Goal: Task Accomplishment & Management: Complete application form

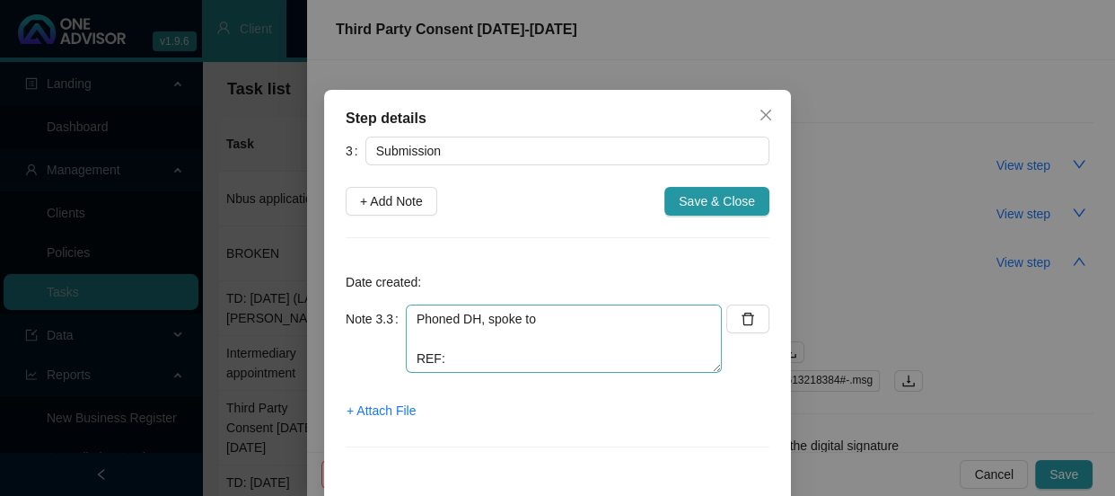
click at [431, 338] on textarea "Phoned DH, spoke to REF:" at bounding box center [564, 338] width 316 height 68
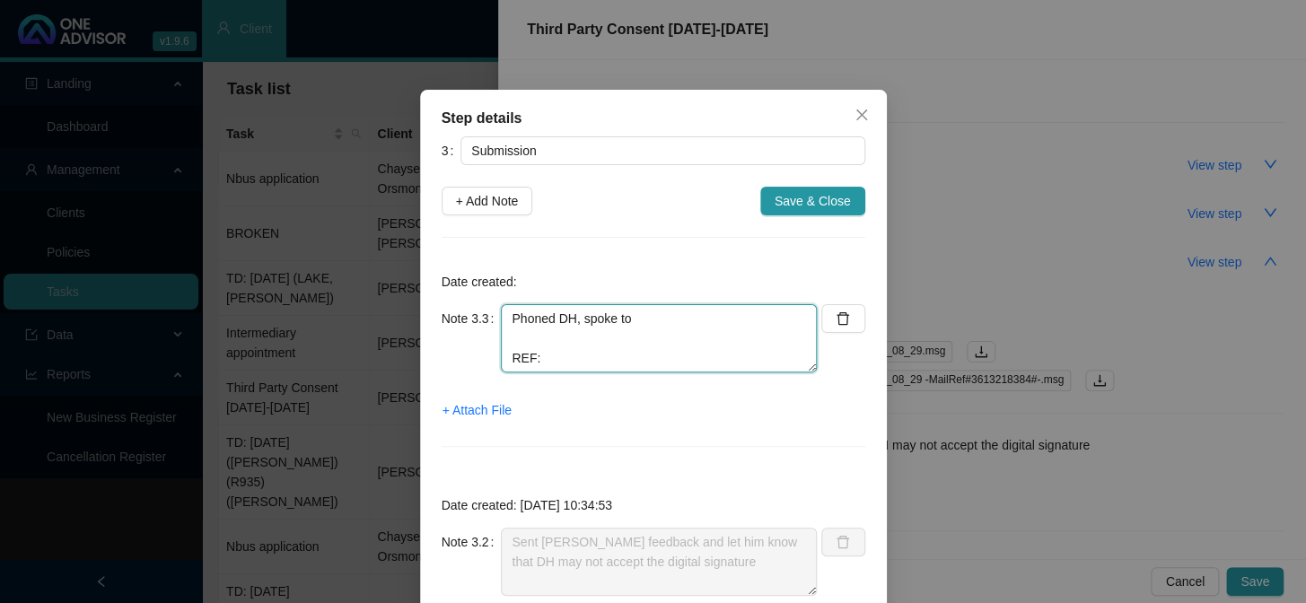
click at [608, 338] on textarea "Phoned DH, spoke to REF:" at bounding box center [659, 338] width 316 height 68
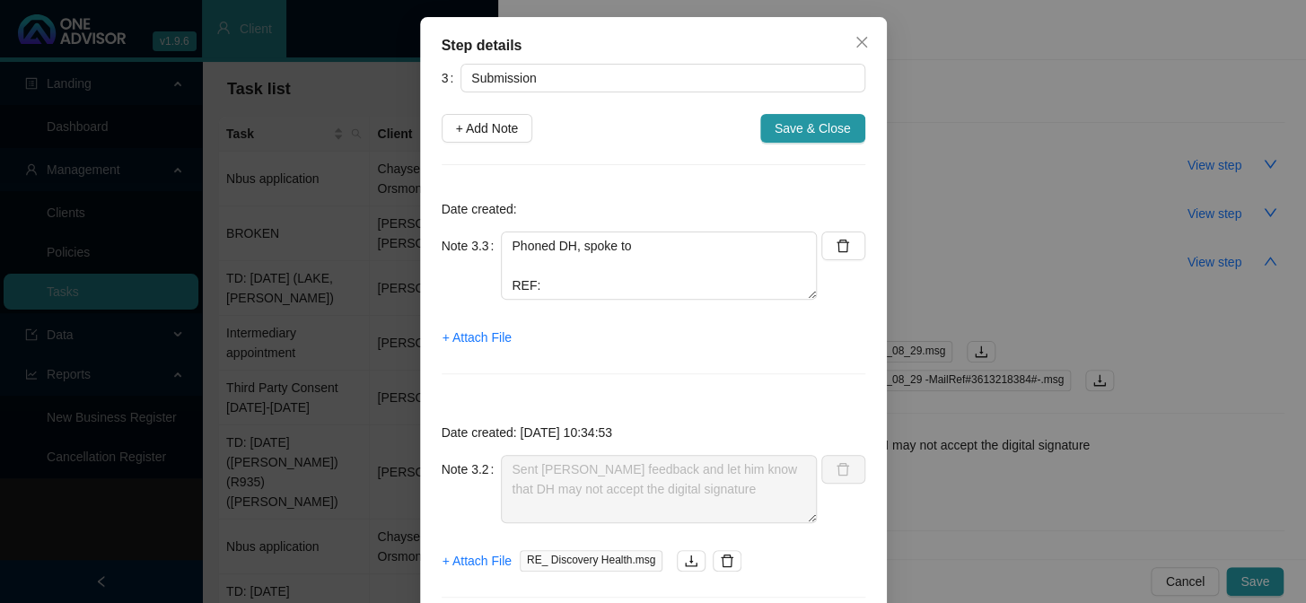
scroll to position [60, 0]
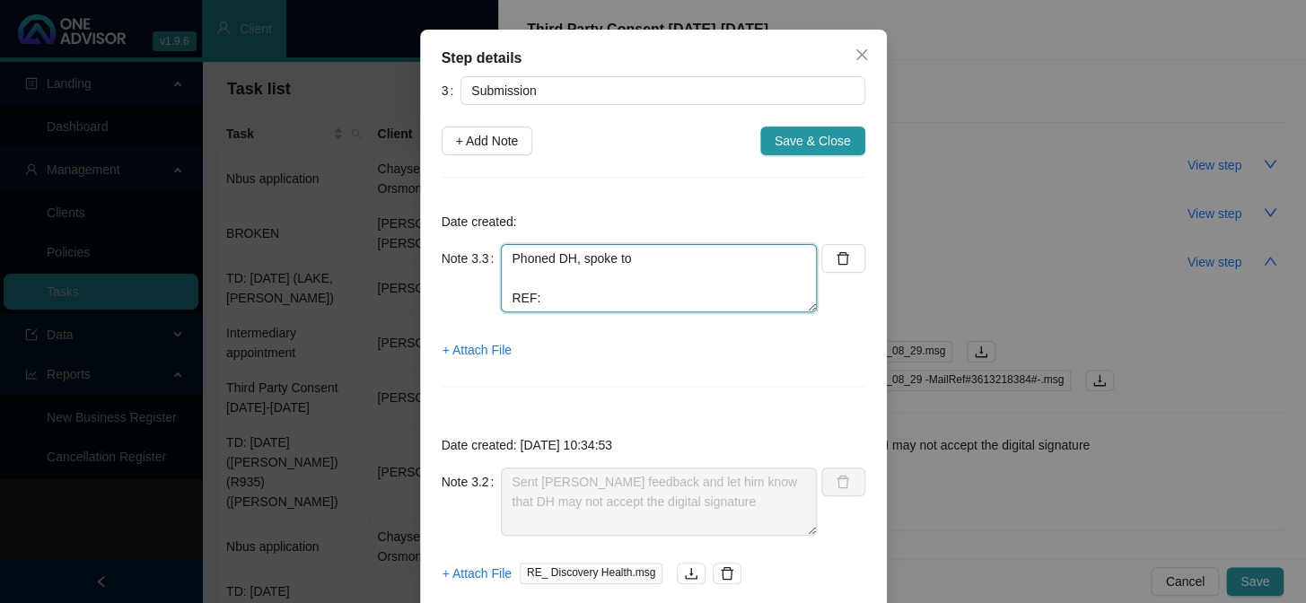
click at [655, 266] on textarea "Phoned DH, spoke to REF:" at bounding box center [659, 278] width 316 height 68
click at [639, 270] on textarea "Phoned DH, spoke to [PERSON_NAME] REF:" at bounding box center [659, 278] width 316 height 68
click at [742, 279] on textarea "Phoned DH, spoke to Ridhaa Consent form has been received and REF:" at bounding box center [659, 278] width 316 height 68
click at [763, 275] on textarea "Phoned DH, spoke to Ridhaa Consent form has been received and we can REF:" at bounding box center [659, 278] width 316 height 68
drag, startPoint x: 763, startPoint y: 275, endPoint x: 691, endPoint y: 278, distance: 71.9
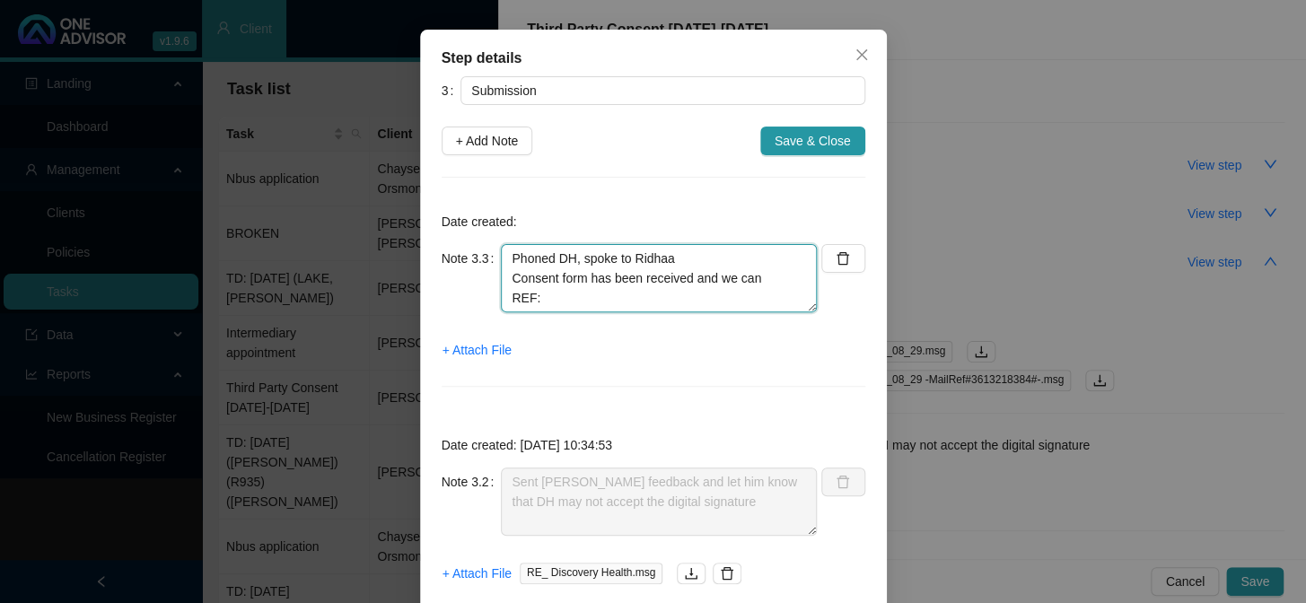
click at [691, 278] on textarea "Phoned DH, spoke to Ridhaa Consent form has been received and we can REF:" at bounding box center [659, 278] width 316 height 68
click at [610, 298] on textarea "Phoned DH, spoke to Ridhaa Consent form has been received and is currently in p…" at bounding box center [659, 278] width 316 height 68
click at [640, 294] on textarea "Phoned DH, spoke to Ridhaa Consent form has been received and is currently in p…" at bounding box center [659, 278] width 316 height 68
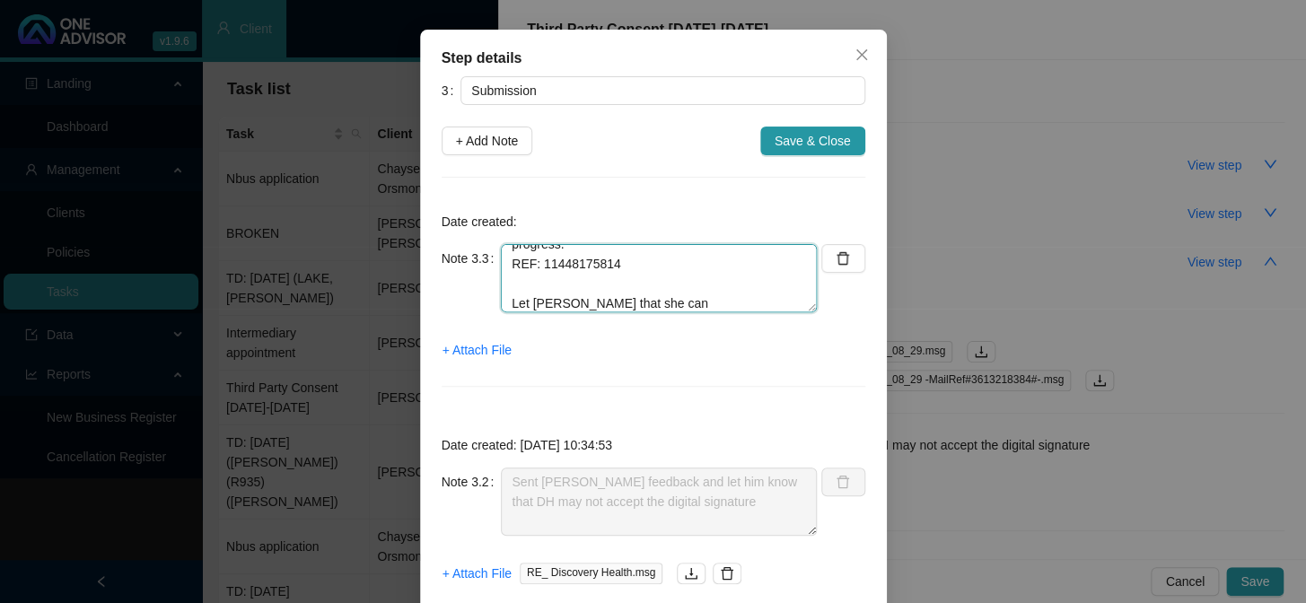
click at [563, 302] on textarea "Phoned DH, spoke to Ridhaa Consent form has been received and is currently in p…" at bounding box center [659, 278] width 316 height 68
click at [712, 299] on textarea "Phoned DH, spoke to Ridhaa Consent form has been received and is currently in p…" at bounding box center [659, 278] width 316 height 68
type textarea "Phoned DH, spoke to Ridhaa Consent form has been received and is currently in p…"
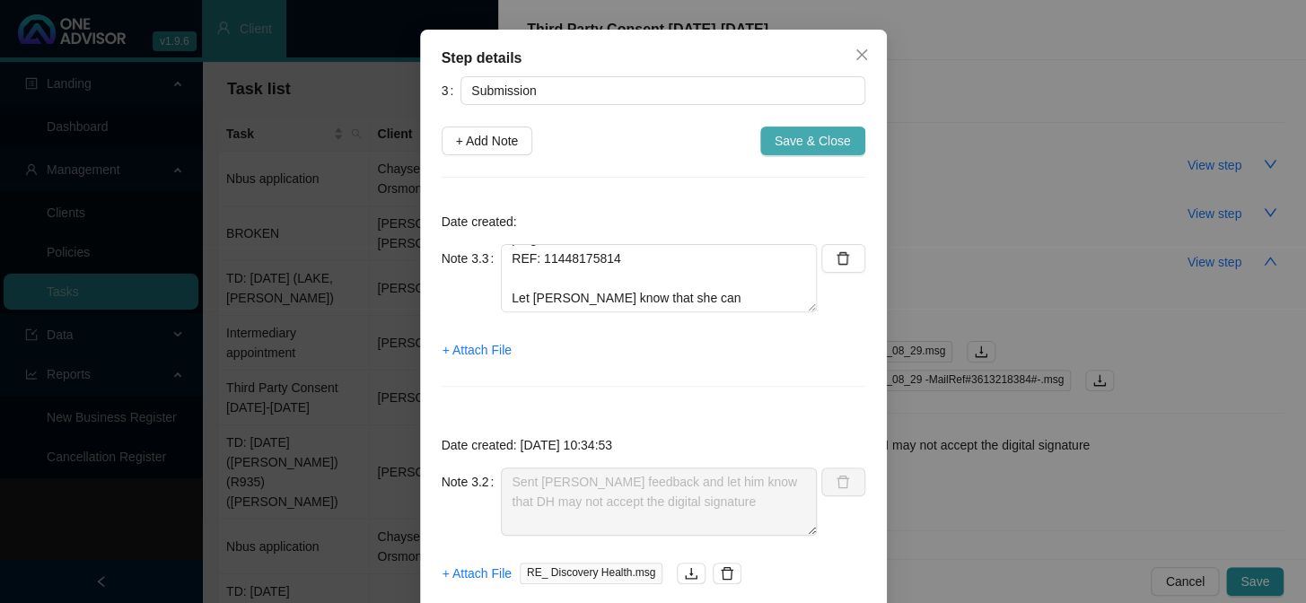
click at [792, 131] on span "Save & Close" at bounding box center [813, 141] width 76 height 20
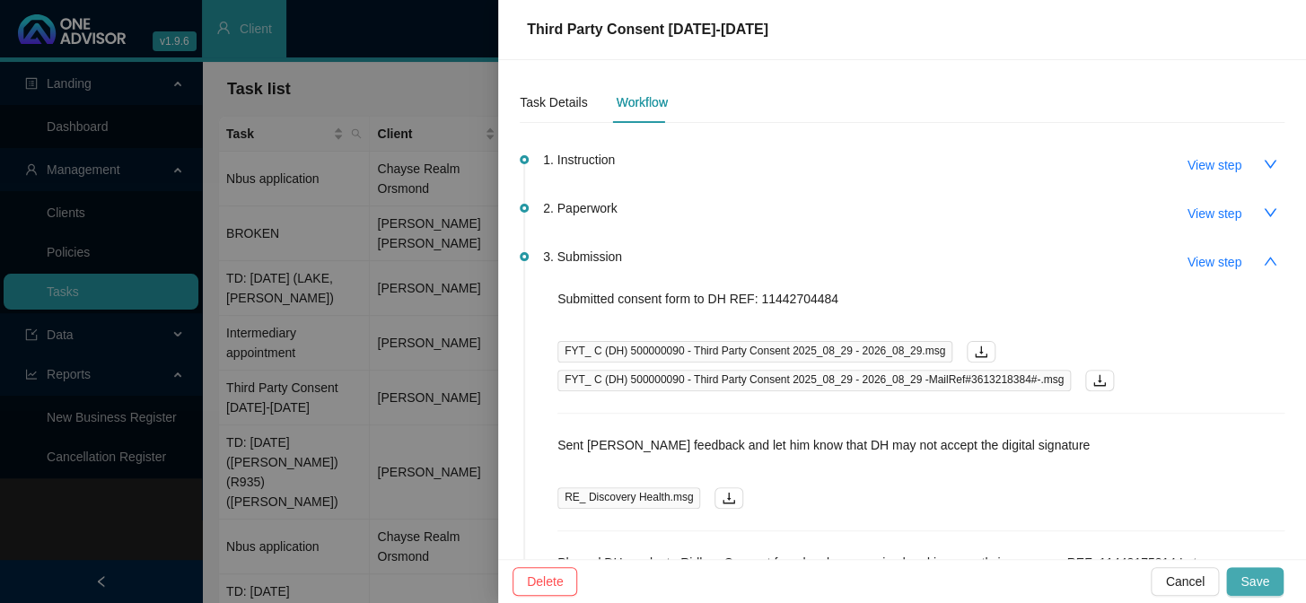
click at [1114, 495] on span "Save" at bounding box center [1255, 582] width 29 height 20
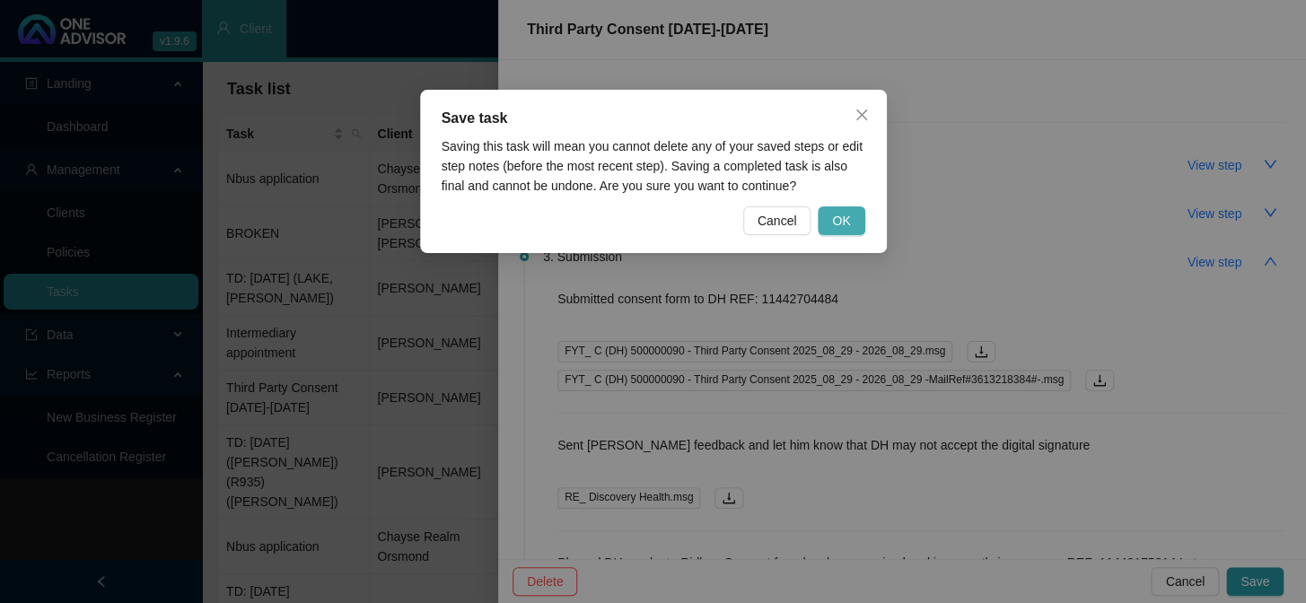
click at [849, 215] on span "OK" at bounding box center [841, 221] width 18 height 20
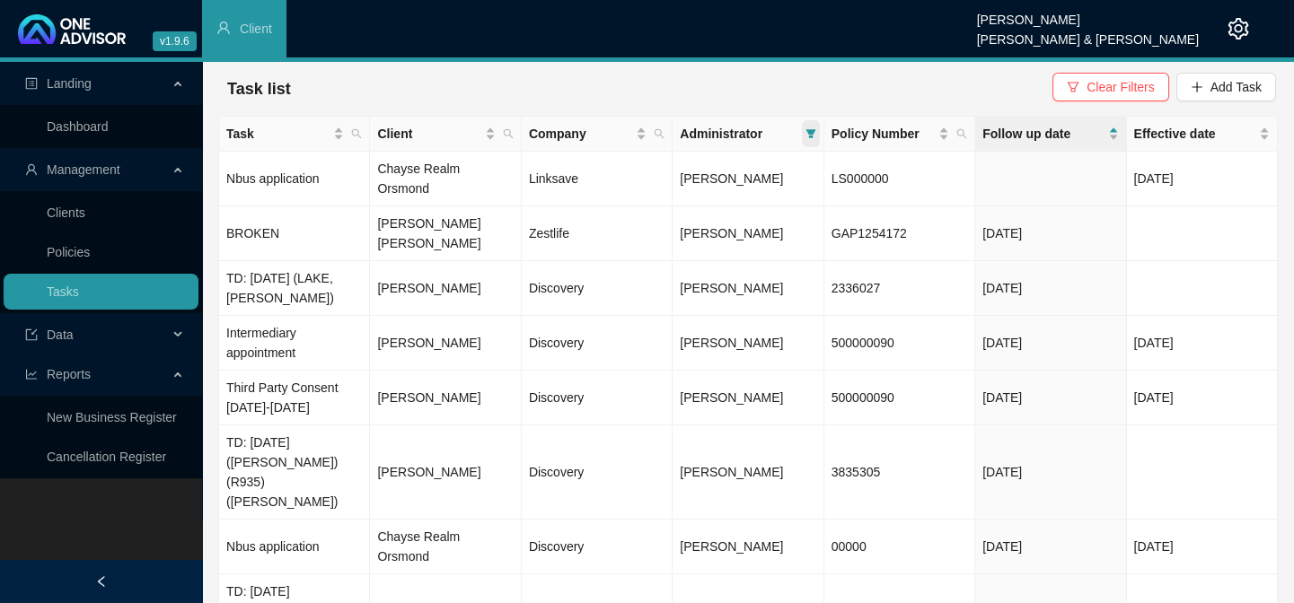
click at [809, 142] on span at bounding box center [811, 133] width 18 height 27
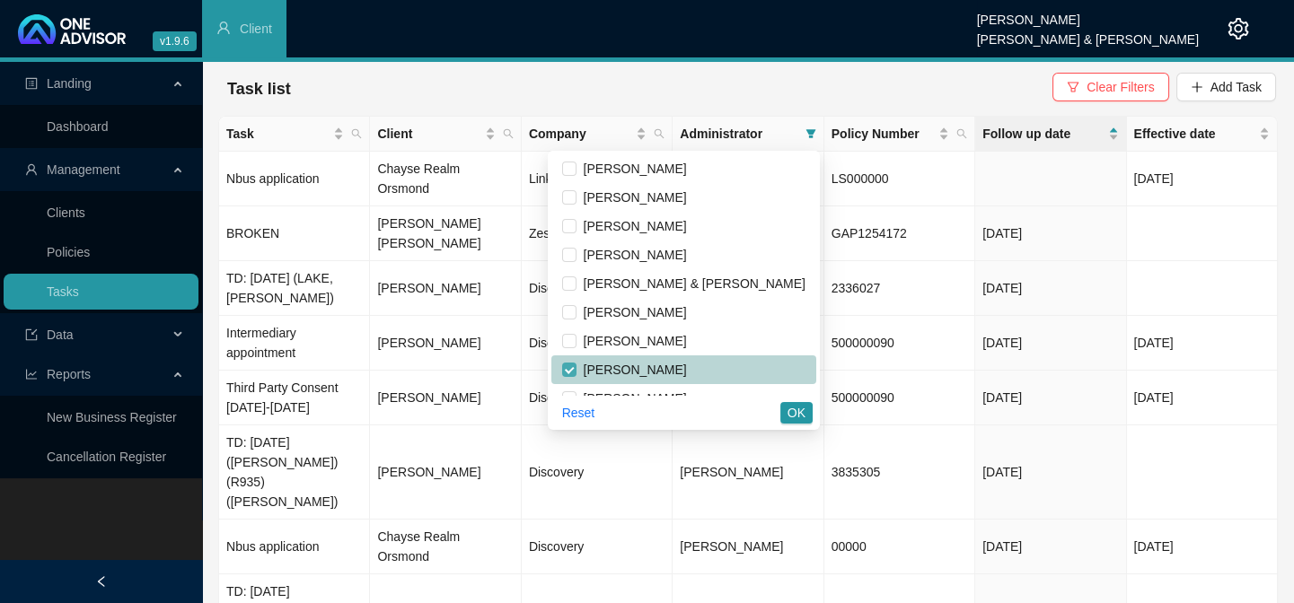
click at [576, 372] on input "checkbox" at bounding box center [569, 370] width 14 height 14
checkbox input "false"
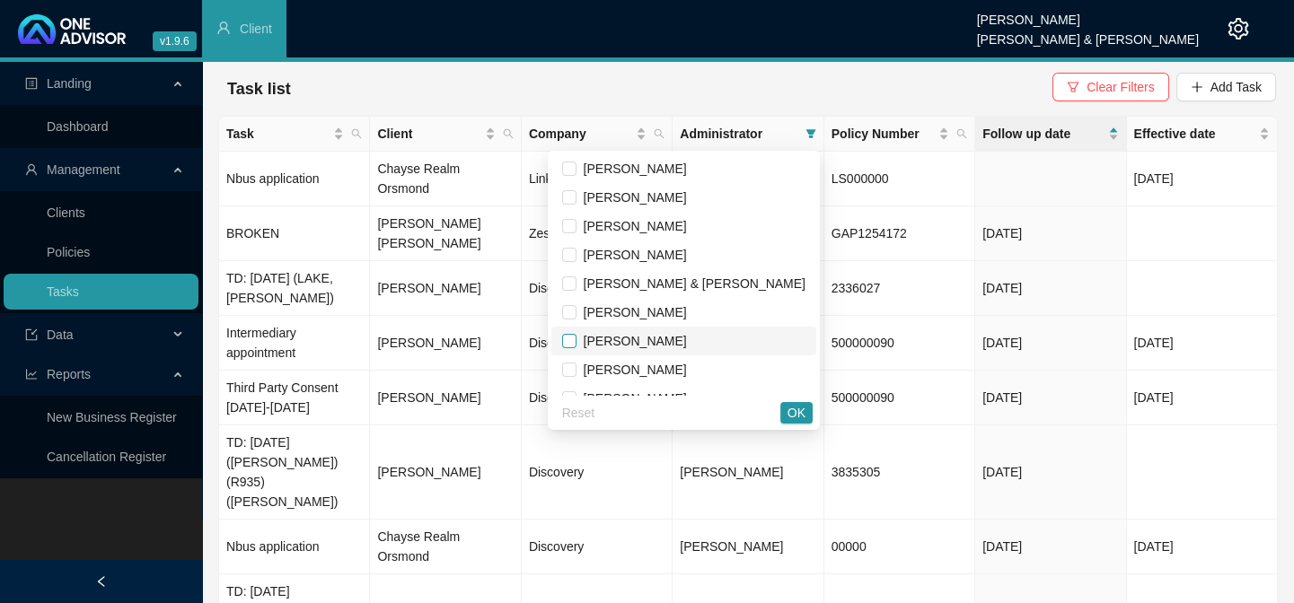
click at [576, 344] on input "checkbox" at bounding box center [569, 341] width 14 height 14
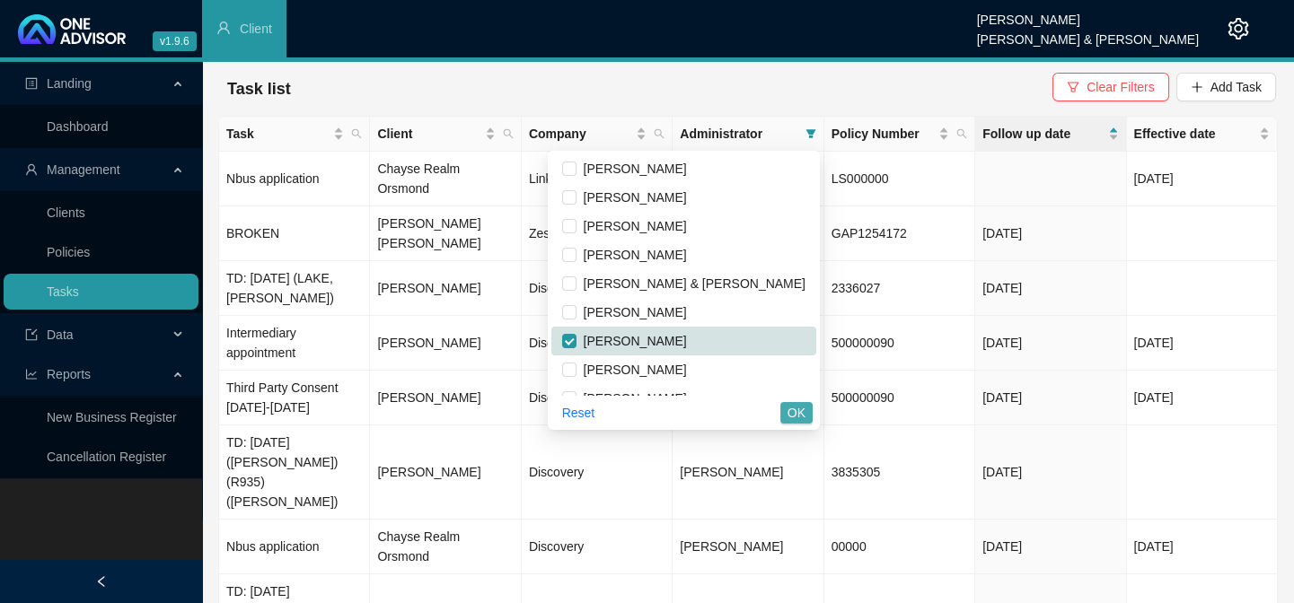
click at [796, 412] on span "OK" at bounding box center [796, 413] width 18 height 20
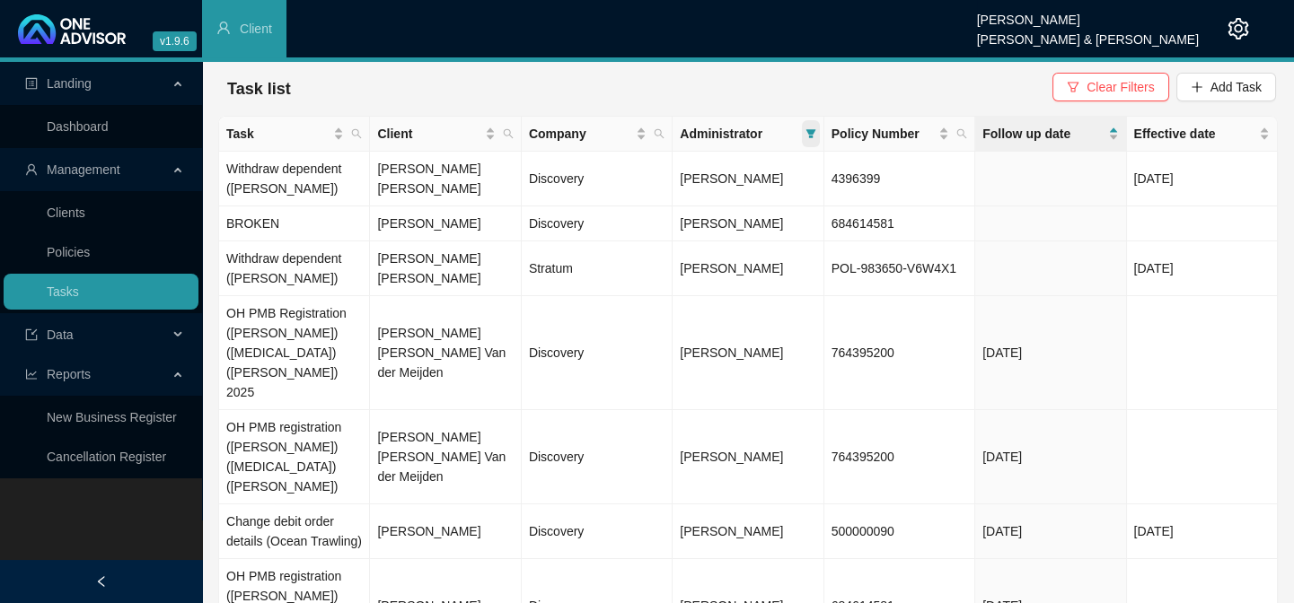
click at [808, 133] on icon "filter" at bounding box center [810, 133] width 10 height 9
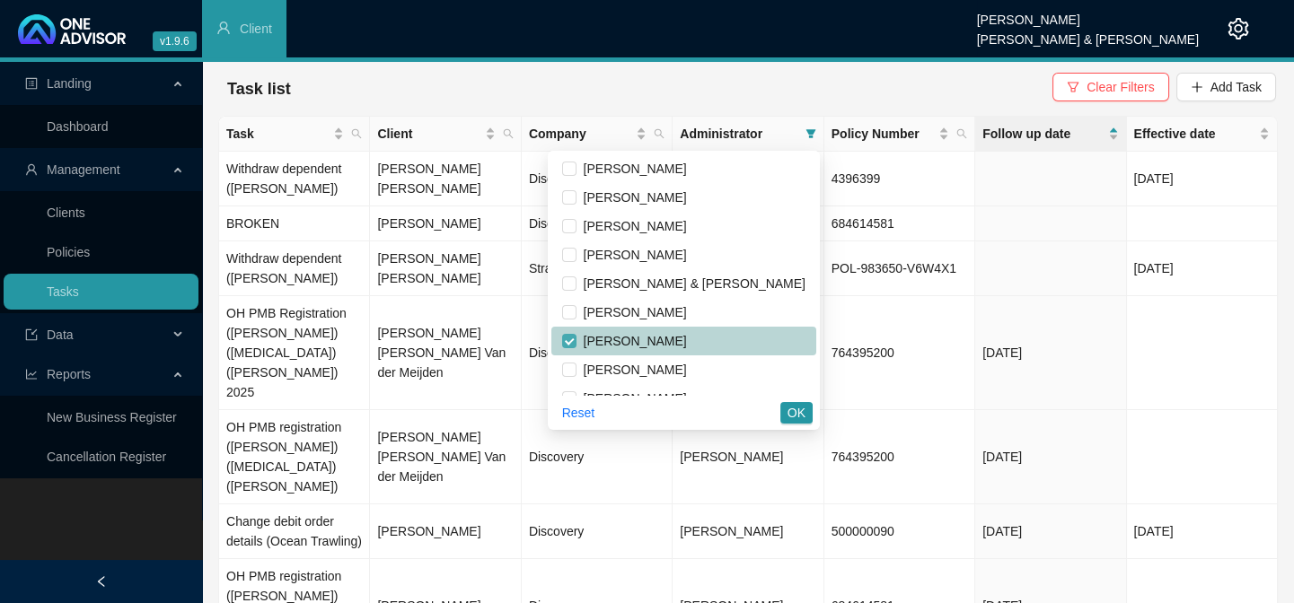
click at [576, 344] on input "checkbox" at bounding box center [569, 341] width 14 height 14
checkbox input "false"
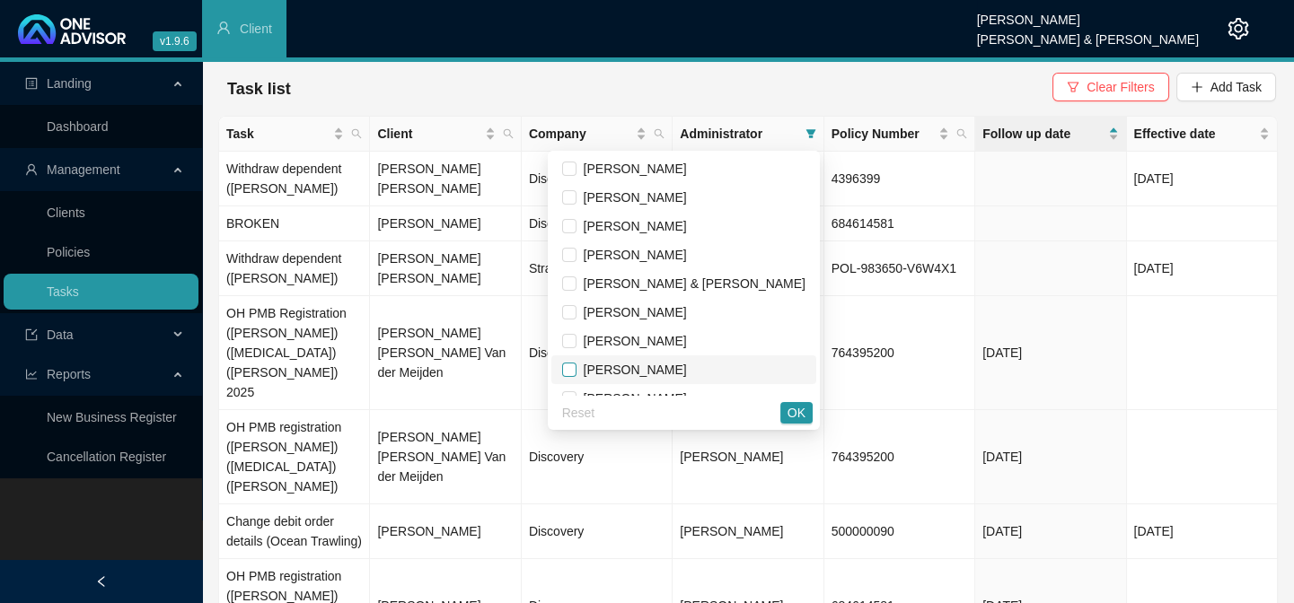
click at [576, 367] on input "checkbox" at bounding box center [569, 370] width 14 height 14
checkbox input "true"
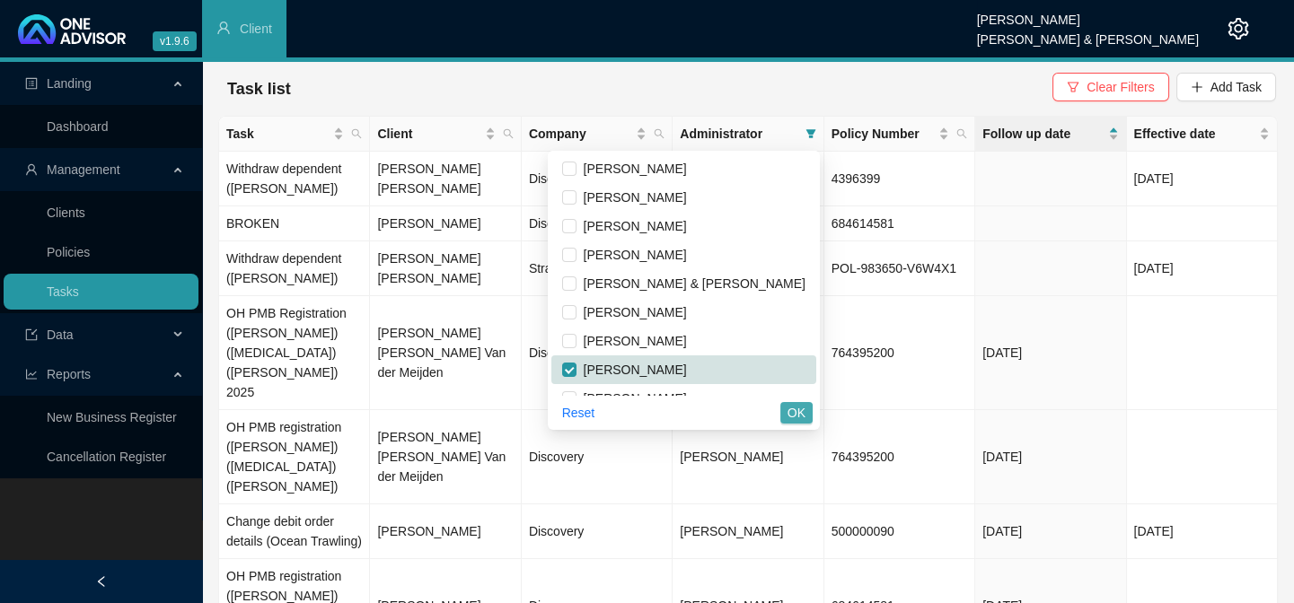
click at [787, 412] on button "OK" at bounding box center [796, 413] width 32 height 22
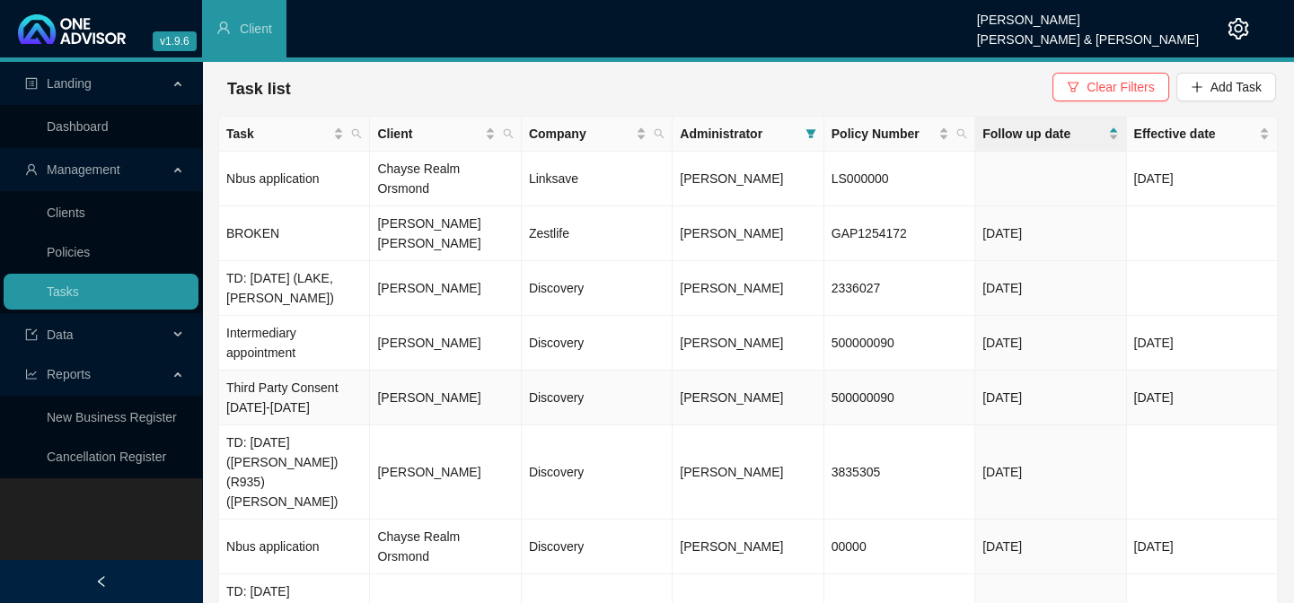
click at [395, 371] on td "[PERSON_NAME]" at bounding box center [445, 398] width 151 height 55
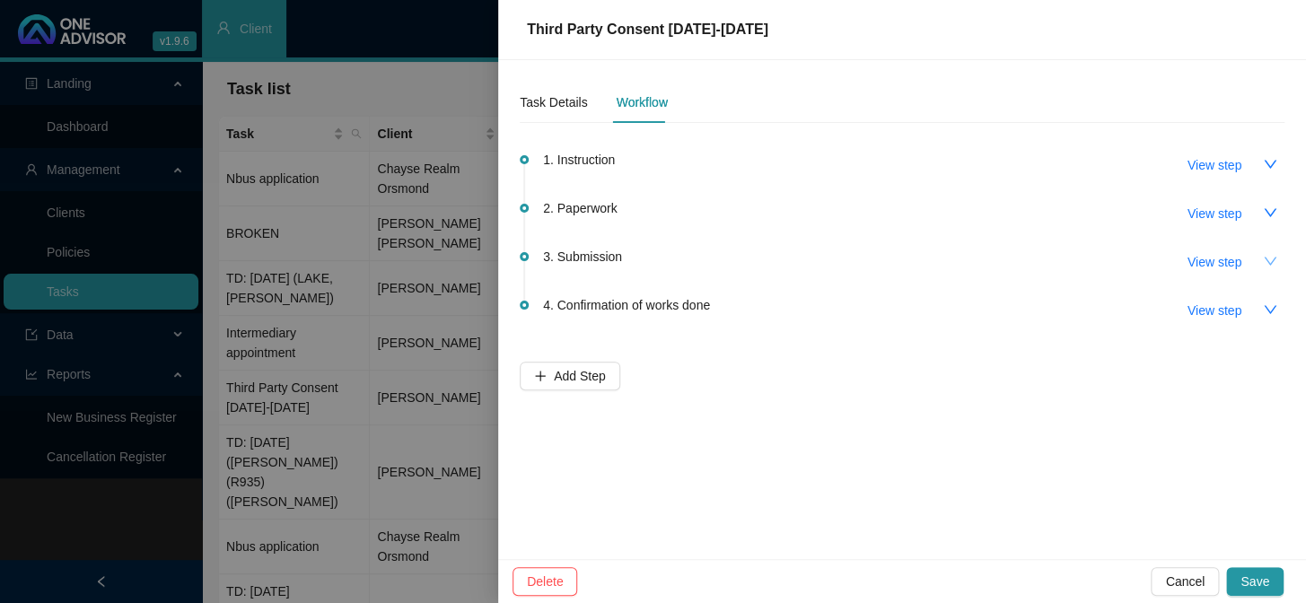
click at [1114, 259] on button "button" at bounding box center [1270, 261] width 29 height 29
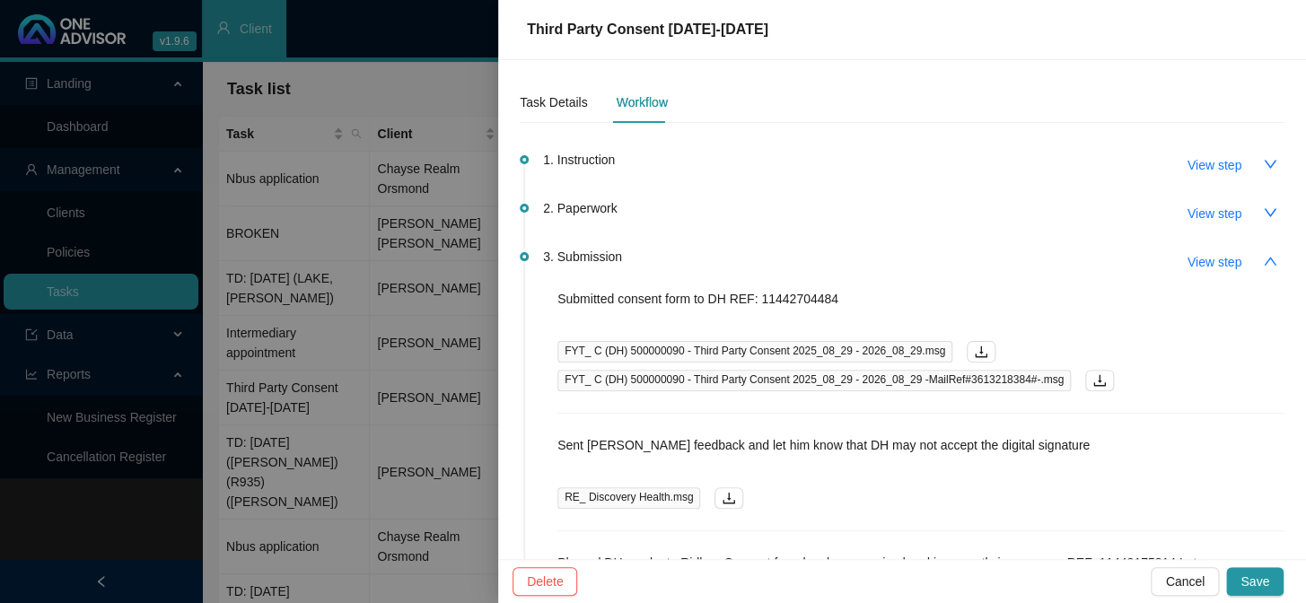
click at [804, 298] on p "Submitted consent form to DH REF: 11442704484" at bounding box center [921, 299] width 727 height 20
drag, startPoint x: 831, startPoint y: 294, endPoint x: 755, endPoint y: 296, distance: 76.3
click at [755, 296] on p "Submitted consent form to DH REF: 11442704484" at bounding box center [921, 299] width 727 height 20
copy p "11442704484"
click at [573, 106] on div "Task Details" at bounding box center [553, 102] width 67 height 20
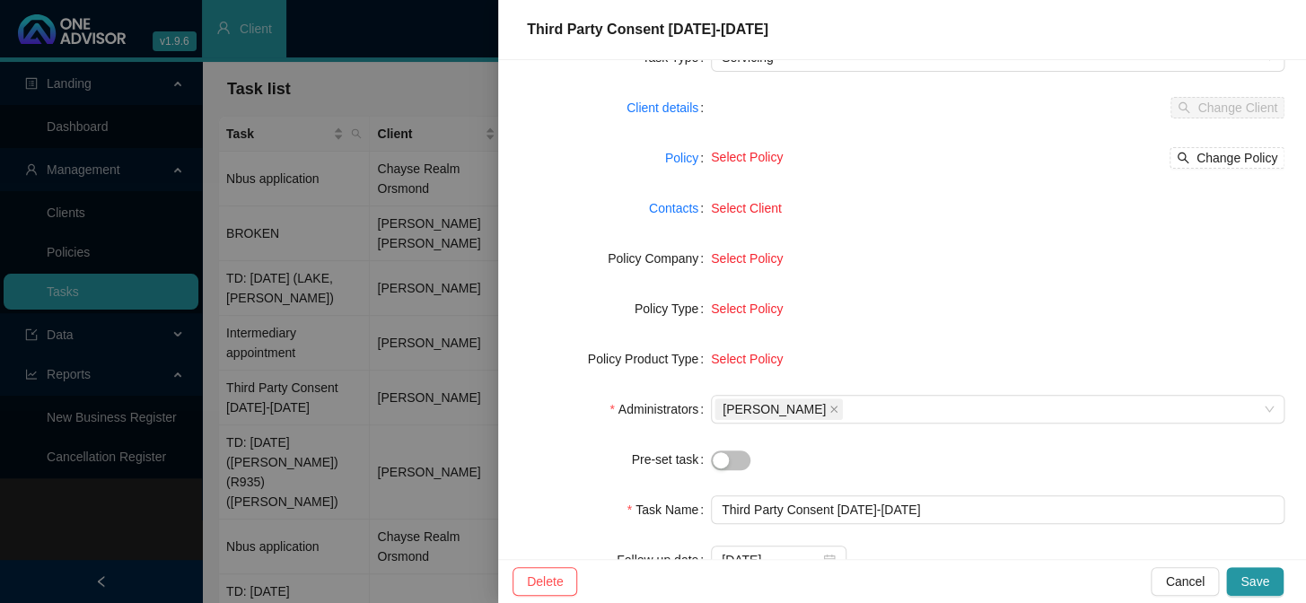
scroll to position [251, 0]
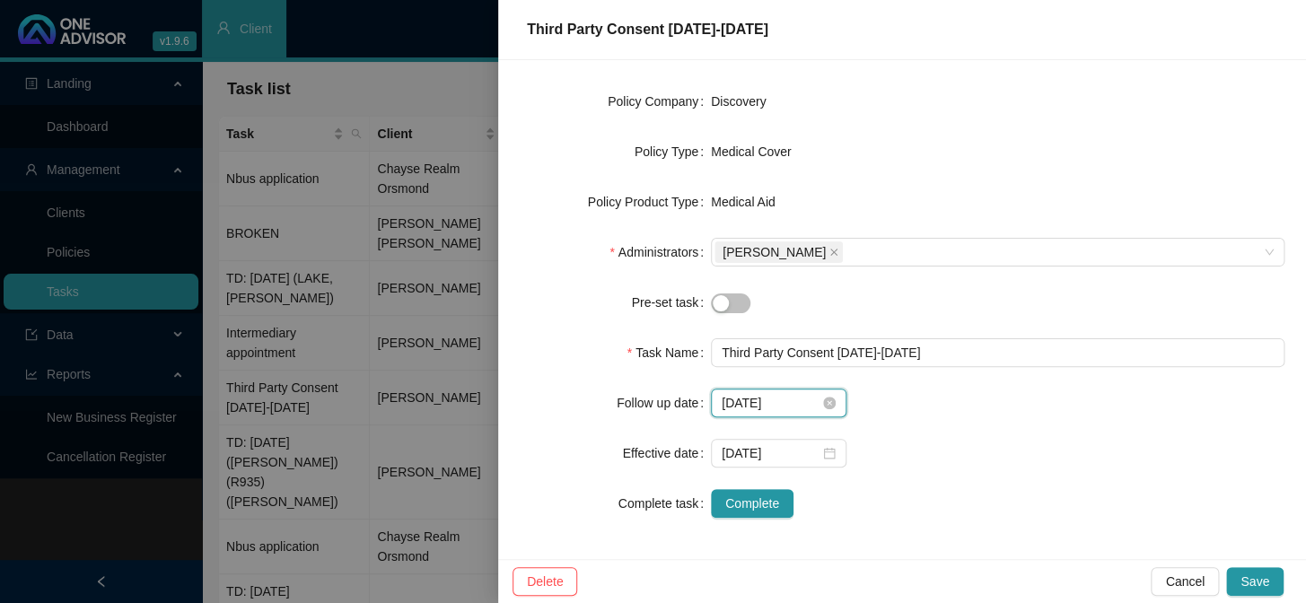
click at [808, 410] on input "[DATE]" at bounding box center [771, 403] width 98 height 20
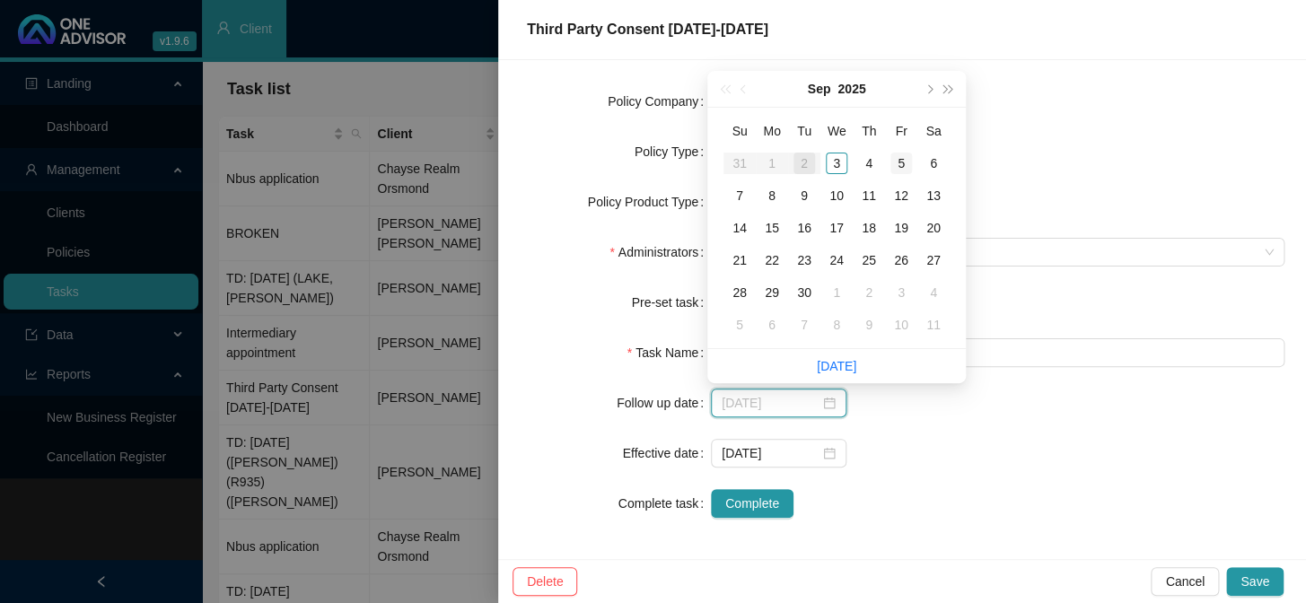
type input "[DATE]"
click at [909, 167] on div "5" at bounding box center [902, 164] width 22 height 22
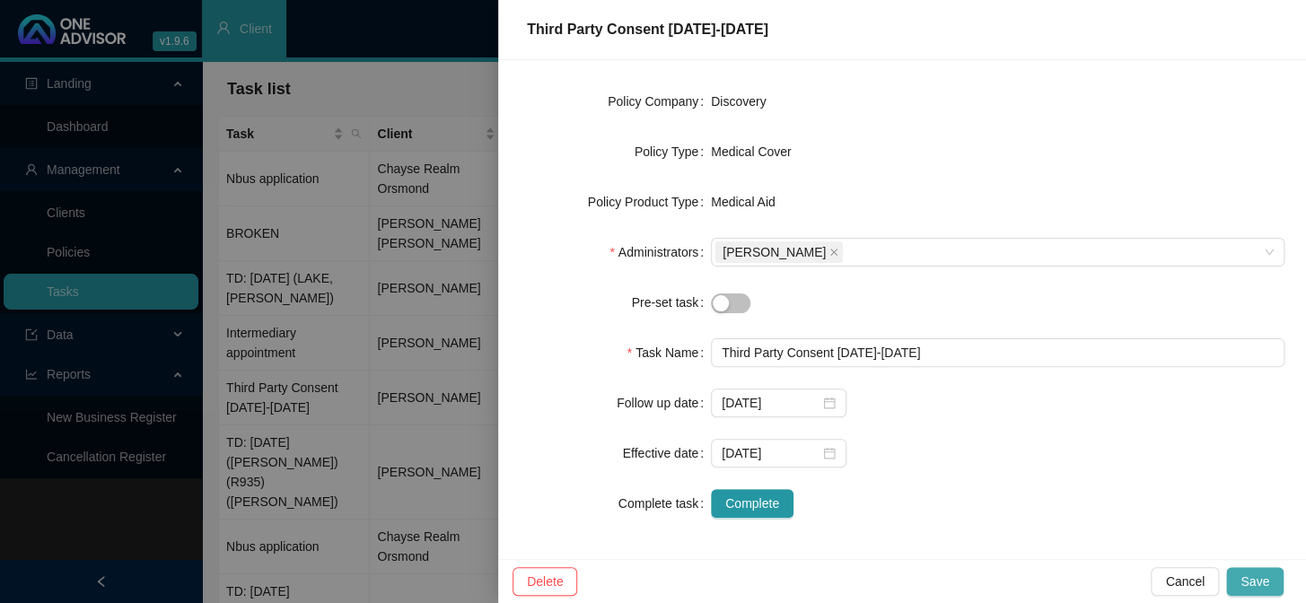
click at [1114, 495] on span "Save" at bounding box center [1255, 582] width 29 height 20
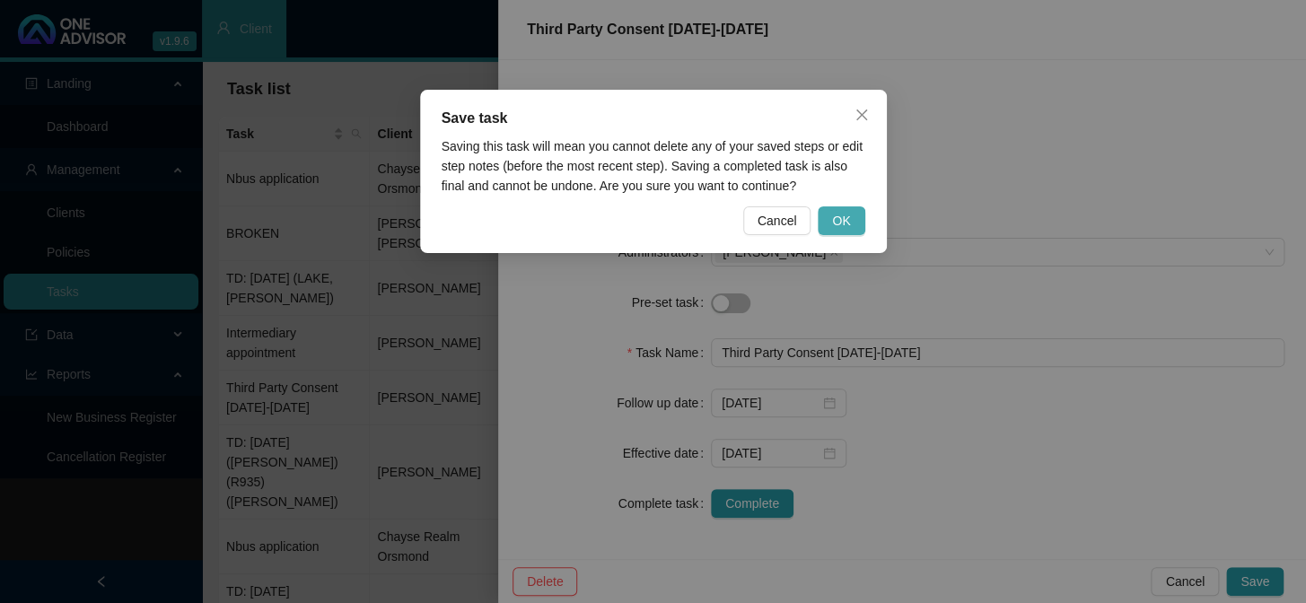
click at [843, 230] on span "OK" at bounding box center [841, 221] width 18 height 20
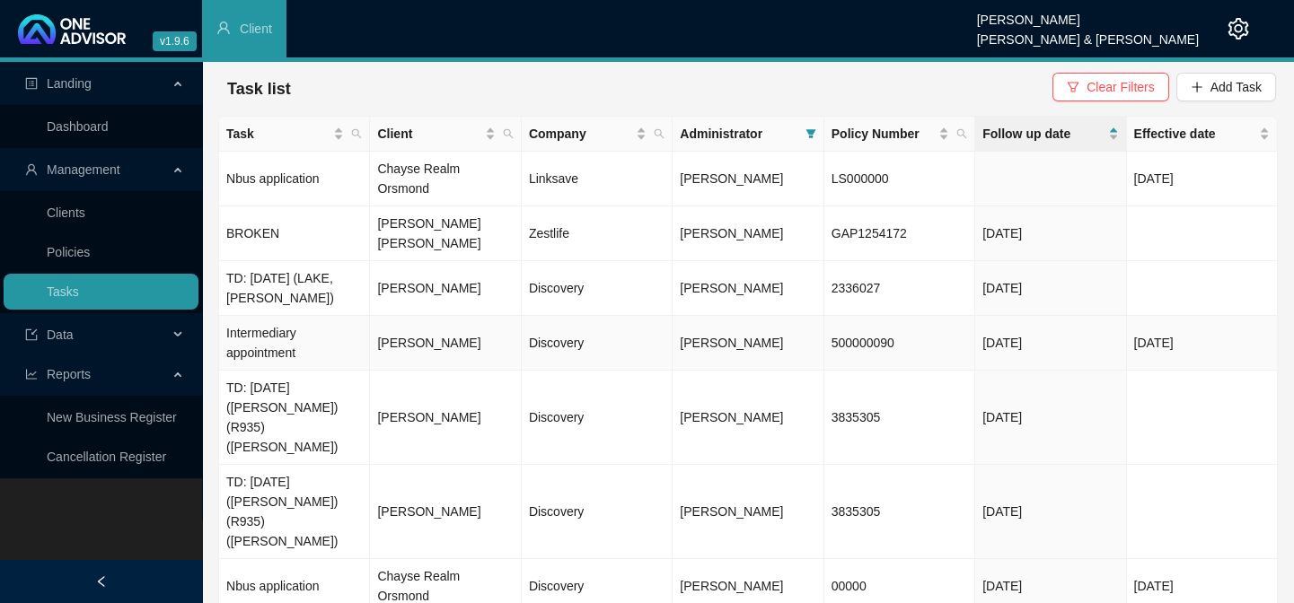
click at [550, 316] on td "Discovery" at bounding box center [597, 343] width 151 height 55
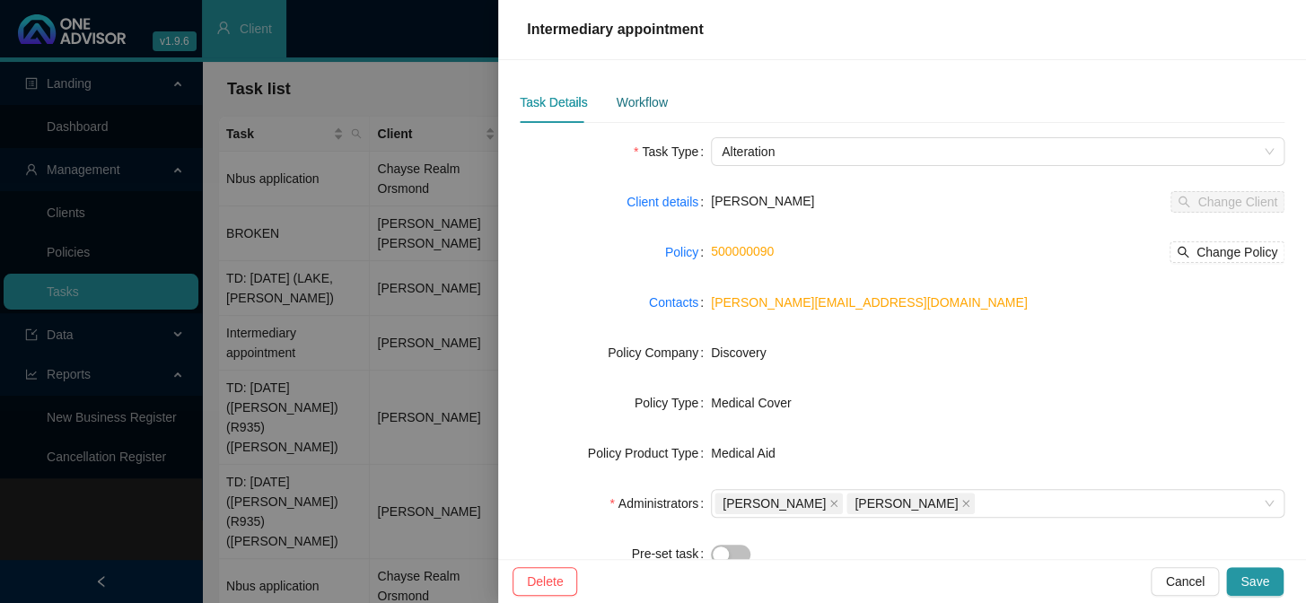
click at [654, 107] on div "Workflow" at bounding box center [641, 102] width 51 height 20
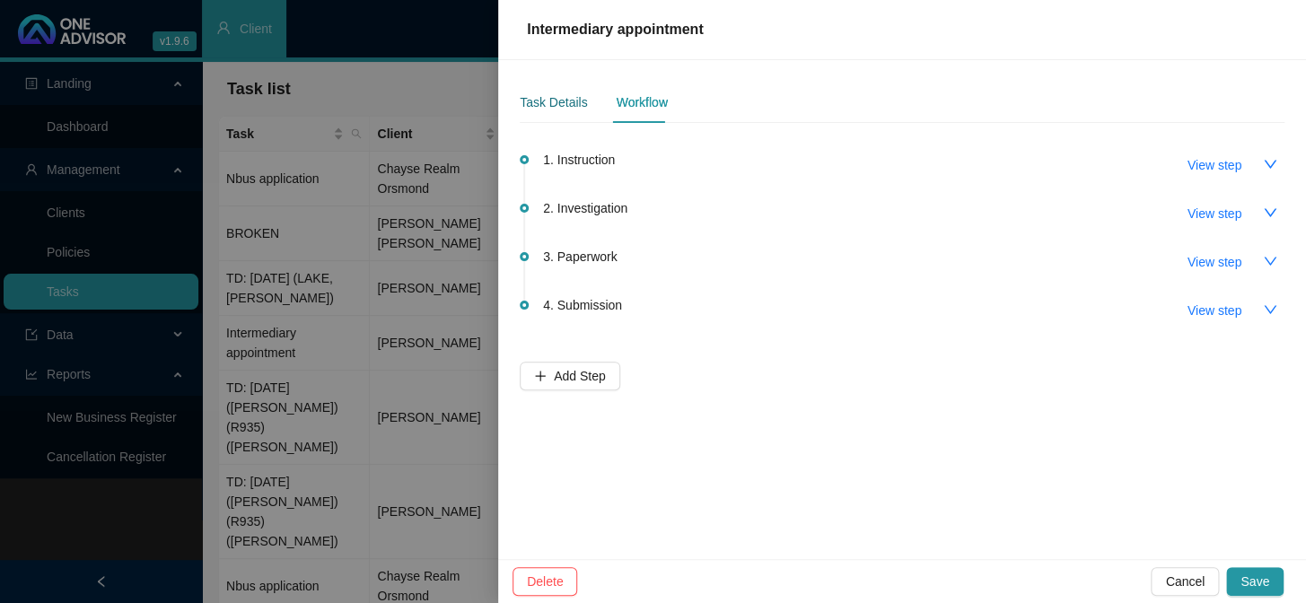
click at [534, 101] on div "Task Details" at bounding box center [553, 102] width 67 height 20
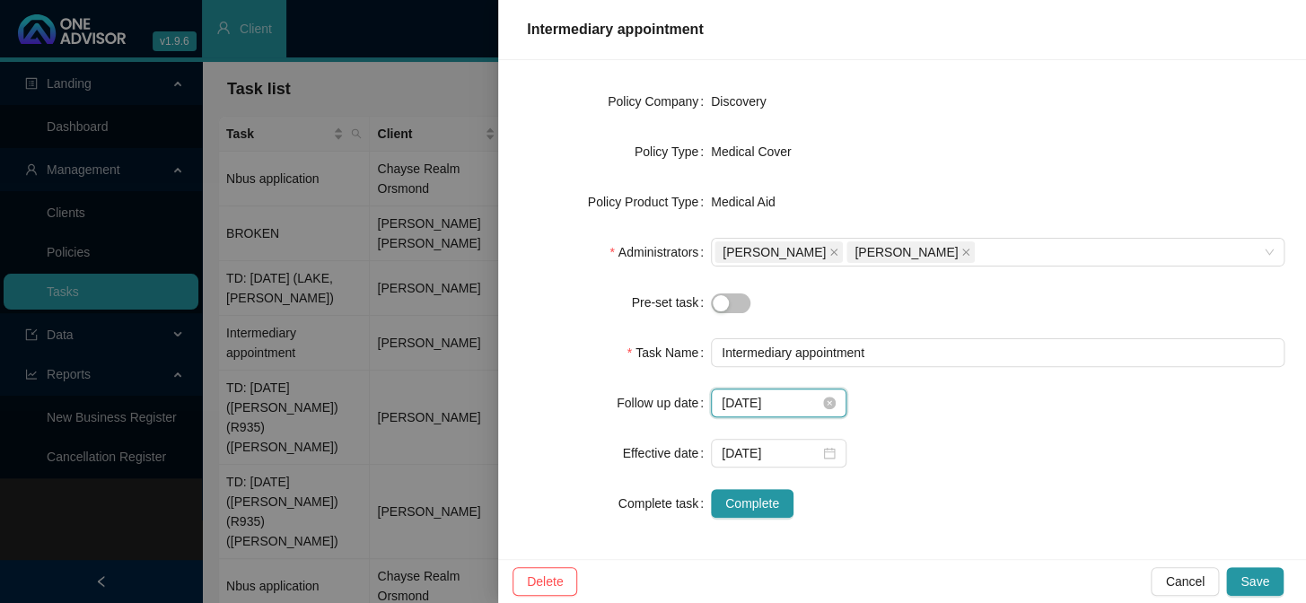
click at [806, 403] on input "[DATE]" at bounding box center [771, 403] width 98 height 20
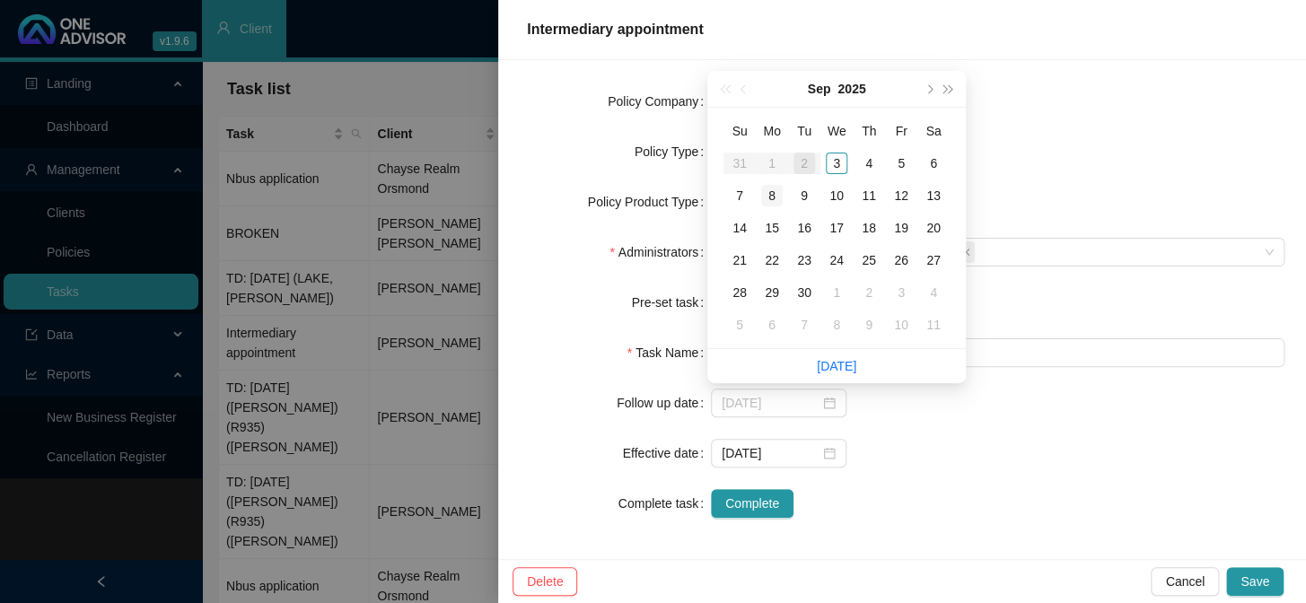
click at [772, 200] on div "8" at bounding box center [772, 196] width 22 height 22
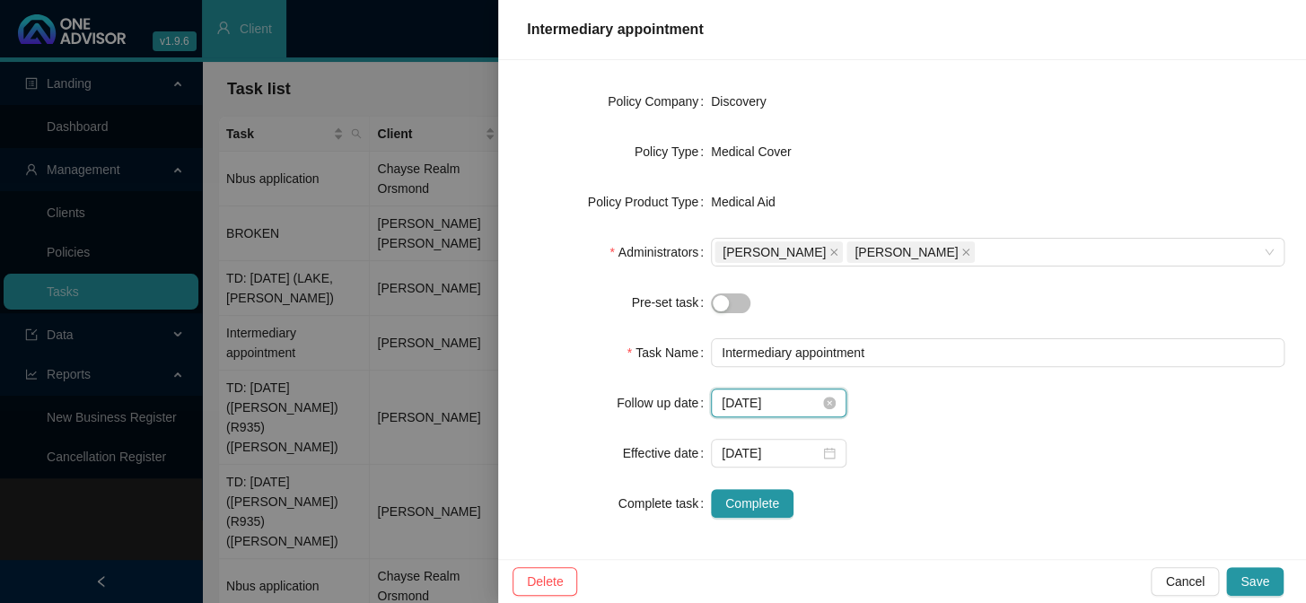
click at [781, 394] on input "[DATE]" at bounding box center [771, 403] width 98 height 20
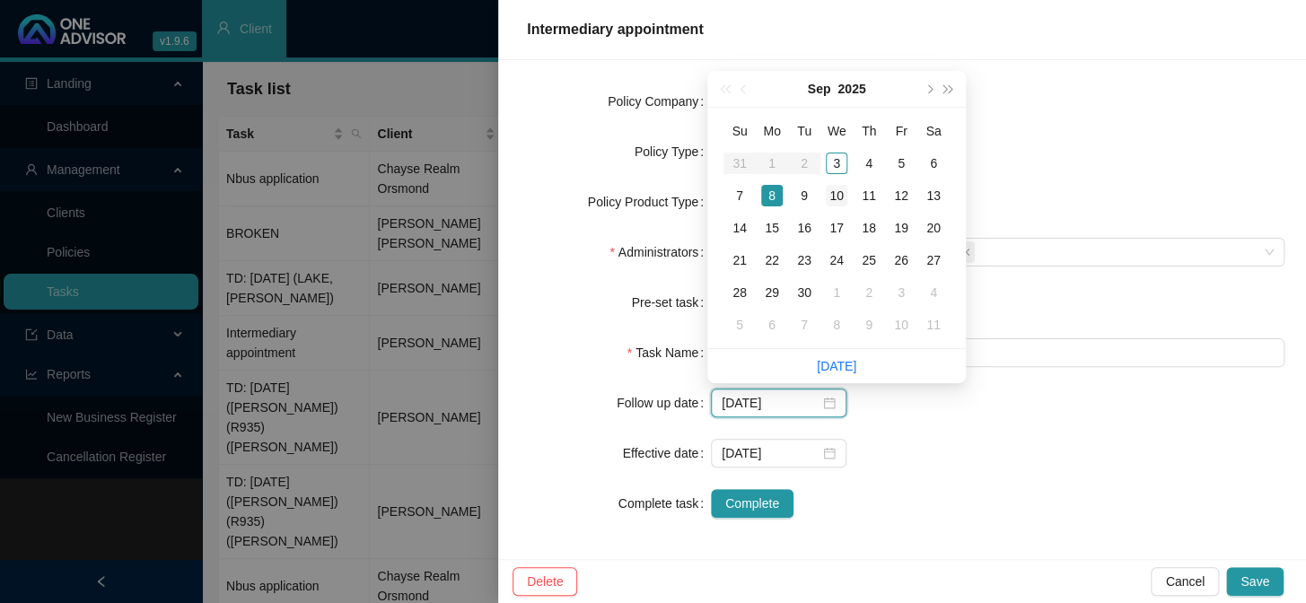
type input "[DATE]"
click at [837, 192] on div "10" at bounding box center [837, 196] width 22 height 22
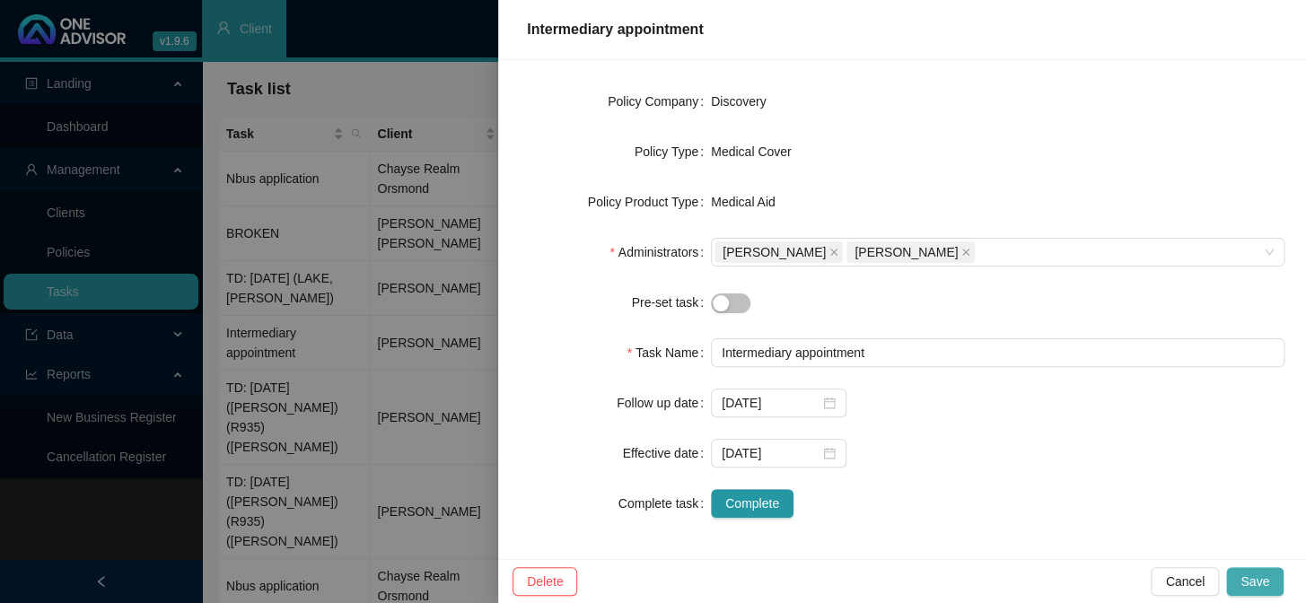
click at [1114, 495] on span "Save" at bounding box center [1255, 582] width 29 height 20
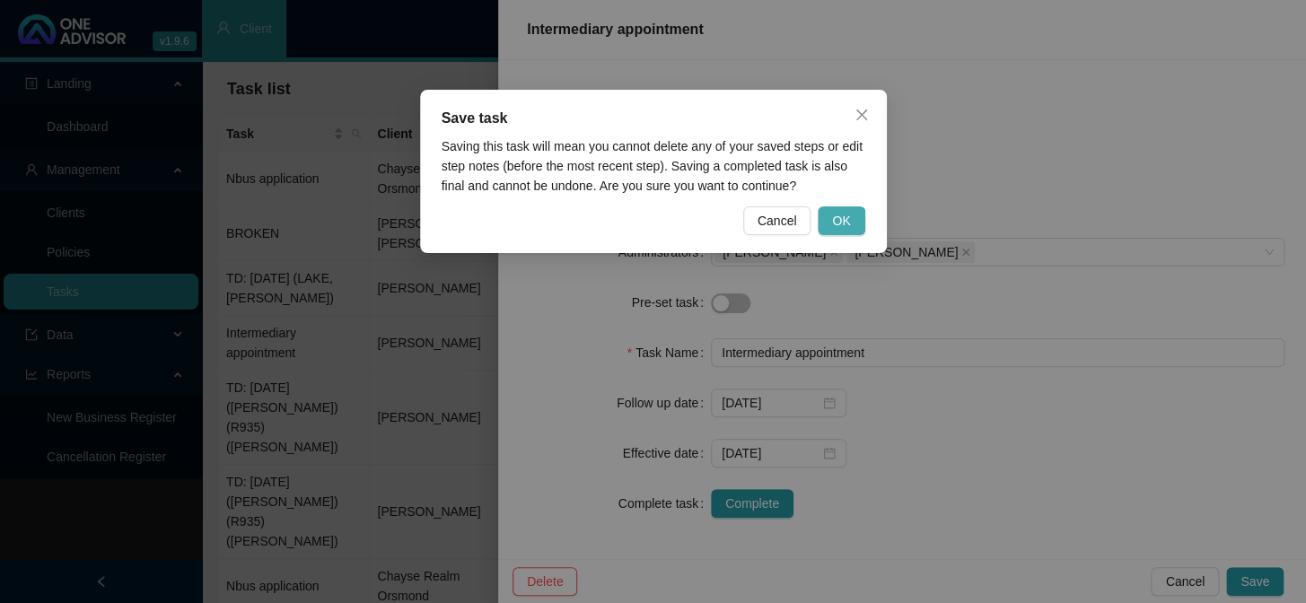
click at [835, 222] on span "OK" at bounding box center [841, 221] width 18 height 20
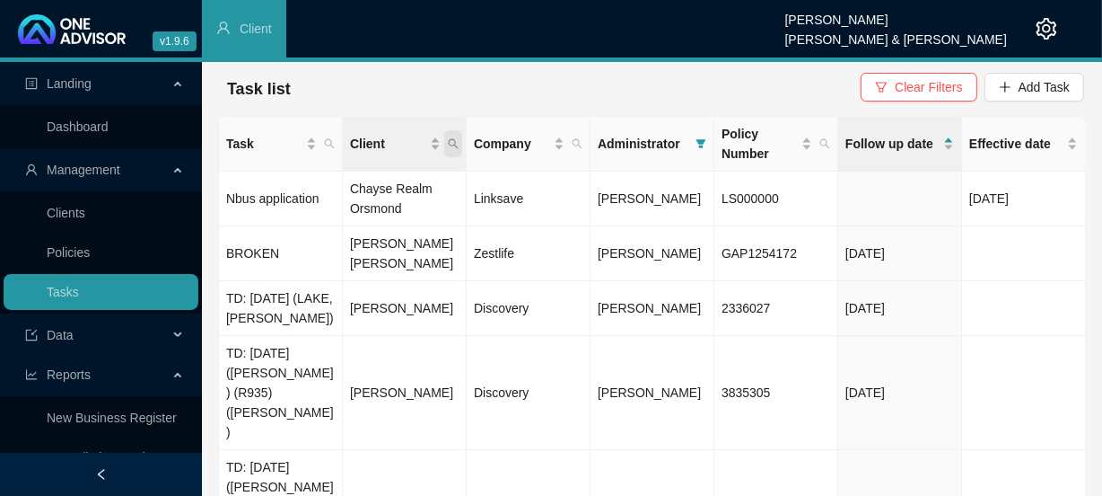
click at [455, 144] on icon "search" at bounding box center [454, 144] width 10 height 10
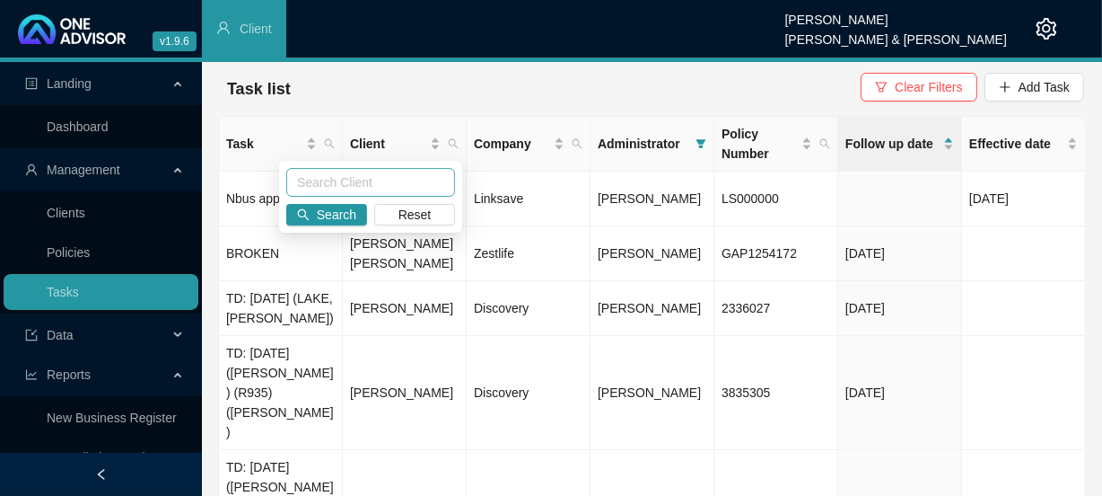
click at [387, 196] on input "text" at bounding box center [370, 182] width 169 height 29
type input "[PERSON_NAME]"
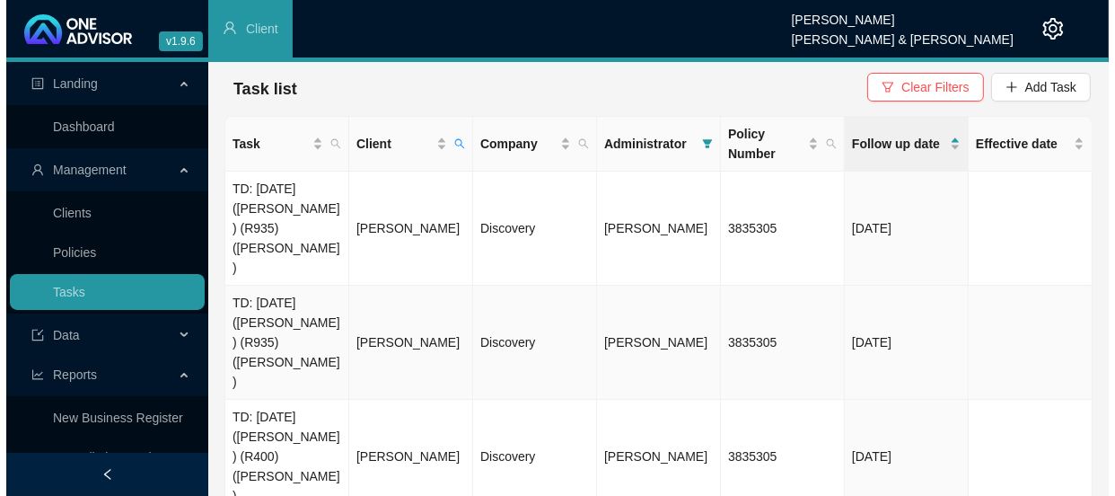
scroll to position [0, 0]
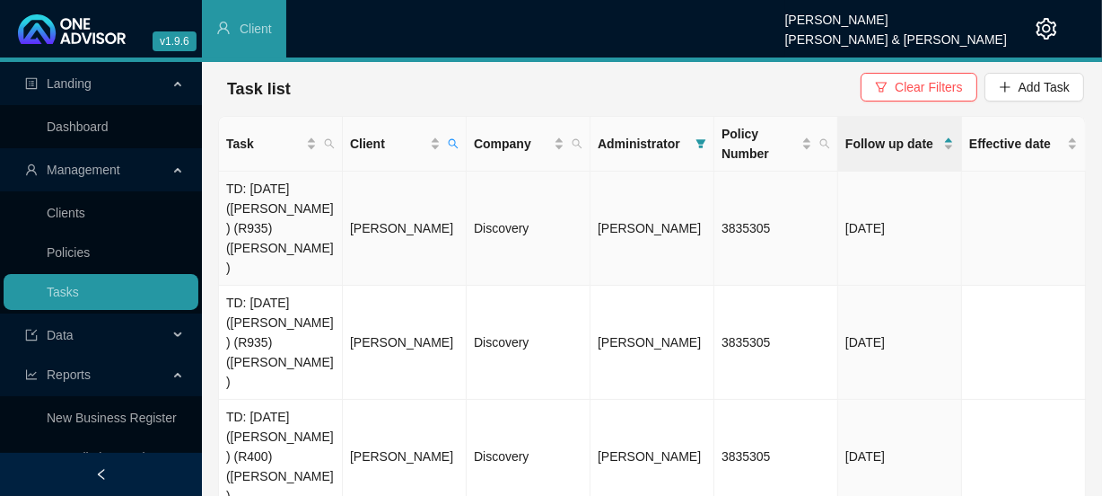
click at [290, 207] on td "TD: [DATE] ([PERSON_NAME]) (R935) ([PERSON_NAME])" at bounding box center [281, 228] width 124 height 114
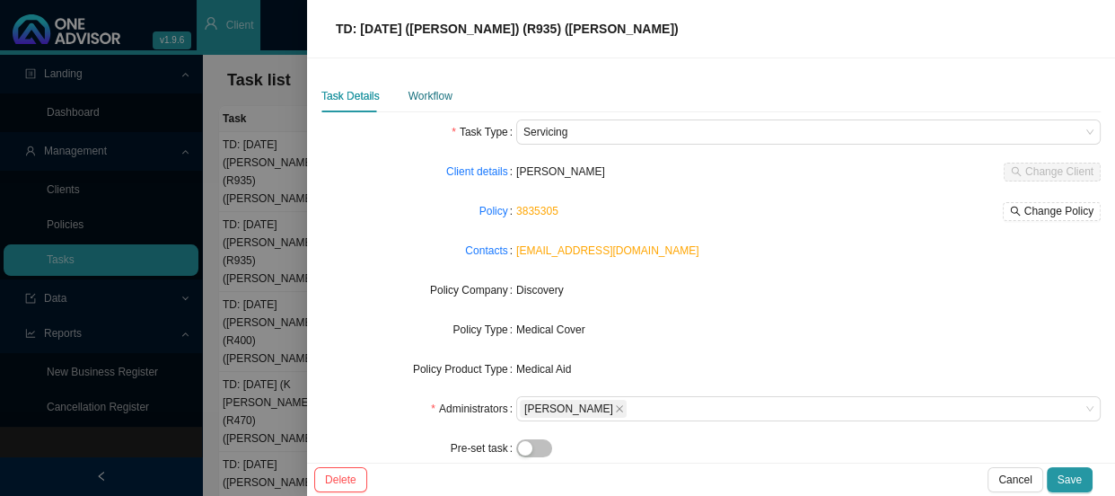
click at [415, 99] on div "Workflow" at bounding box center [430, 96] width 44 height 18
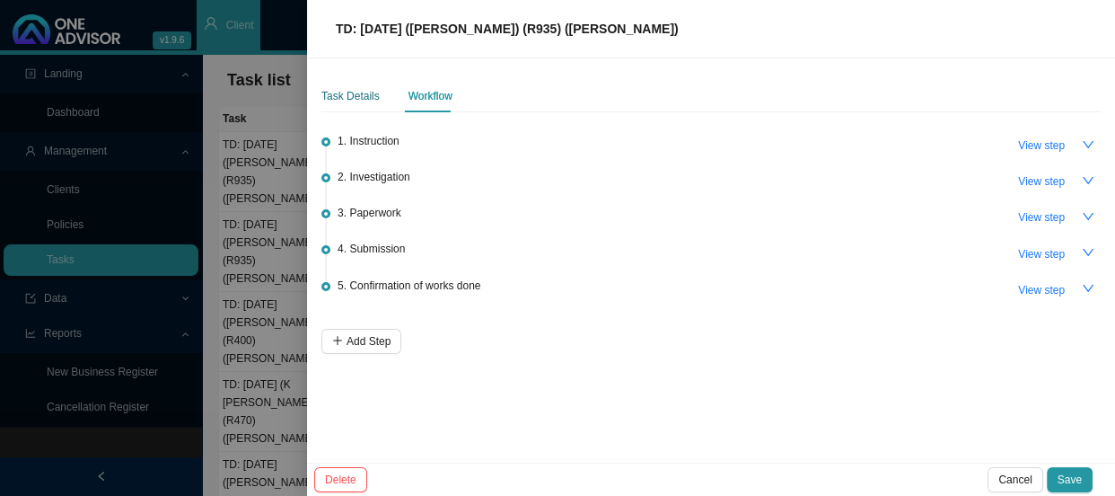
click at [349, 104] on div "Task Details" at bounding box center [350, 96] width 58 height 18
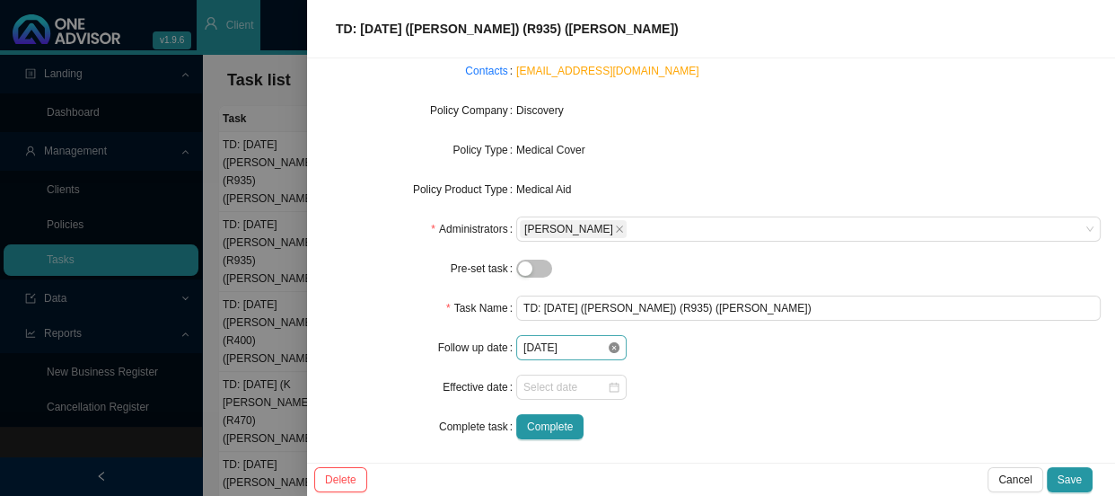
scroll to position [184, 0]
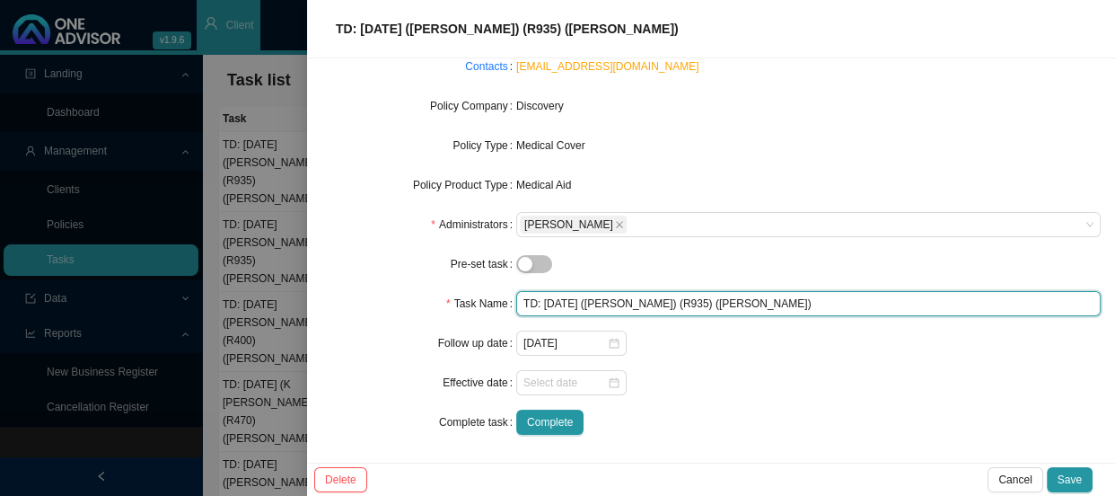
drag, startPoint x: 718, startPoint y: 303, endPoint x: 505, endPoint y: 302, distance: 213.7
click at [505, 302] on div "Task Name TD: [DATE] ([PERSON_NAME]) (R935) ([PERSON_NAME])" at bounding box center [710, 303] width 779 height 25
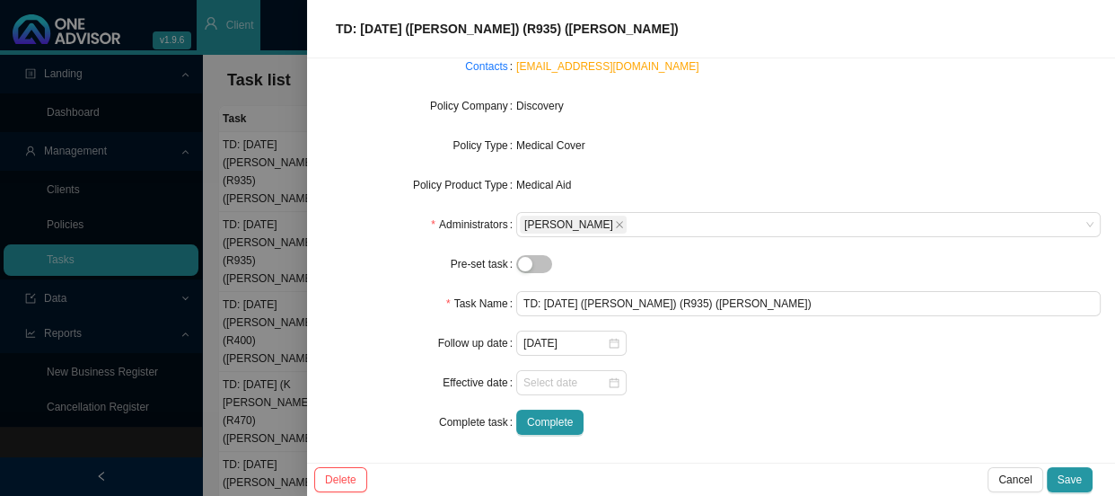
scroll to position [21, 0]
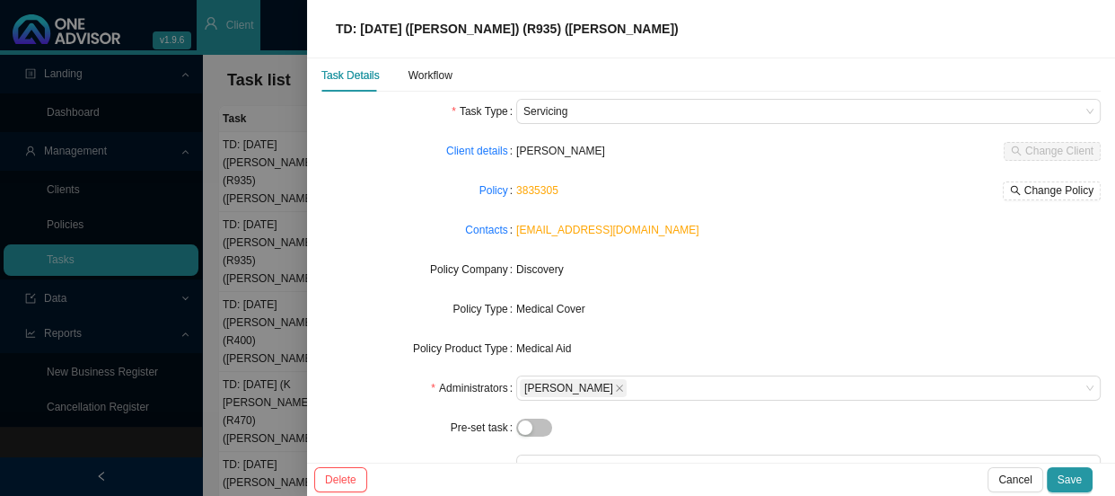
click at [312, 189] on div "Task Details Workflow Task Type Servicing Client details [PERSON_NAME] Change C…" at bounding box center [711, 260] width 808 height 404
click at [278, 180] on div at bounding box center [557, 248] width 1115 height 496
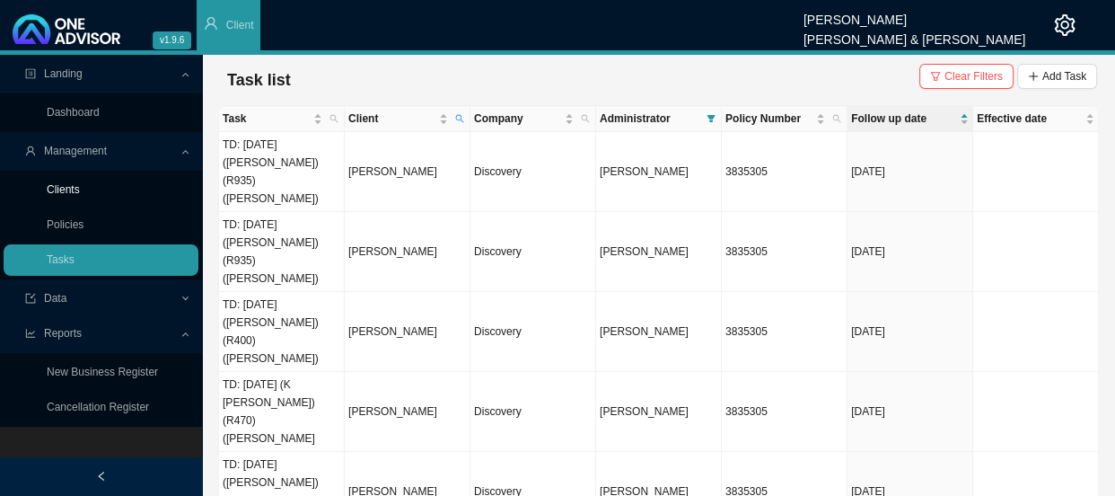
click at [79, 196] on link "Clients" at bounding box center [63, 189] width 33 height 13
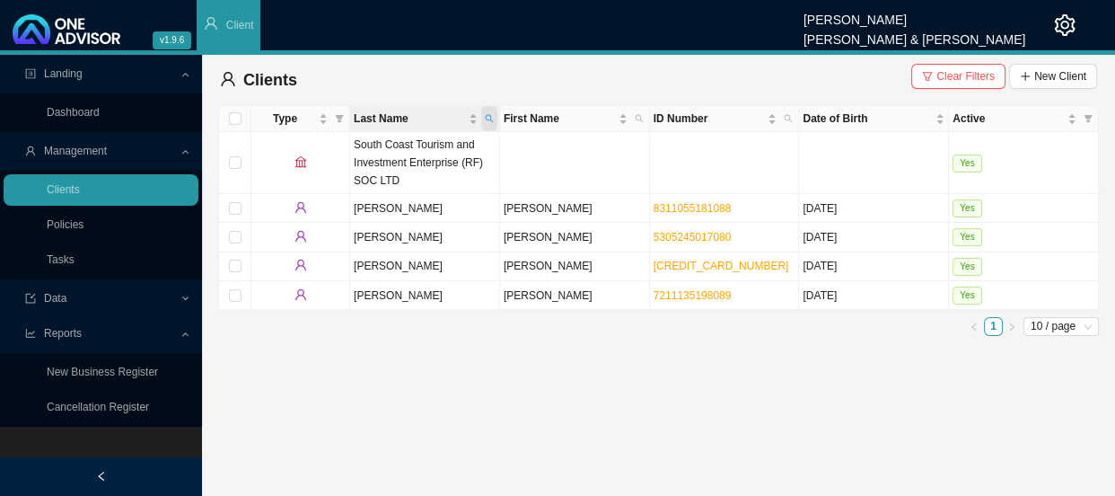
click at [496, 117] on span "Last Name" at bounding box center [489, 118] width 16 height 25
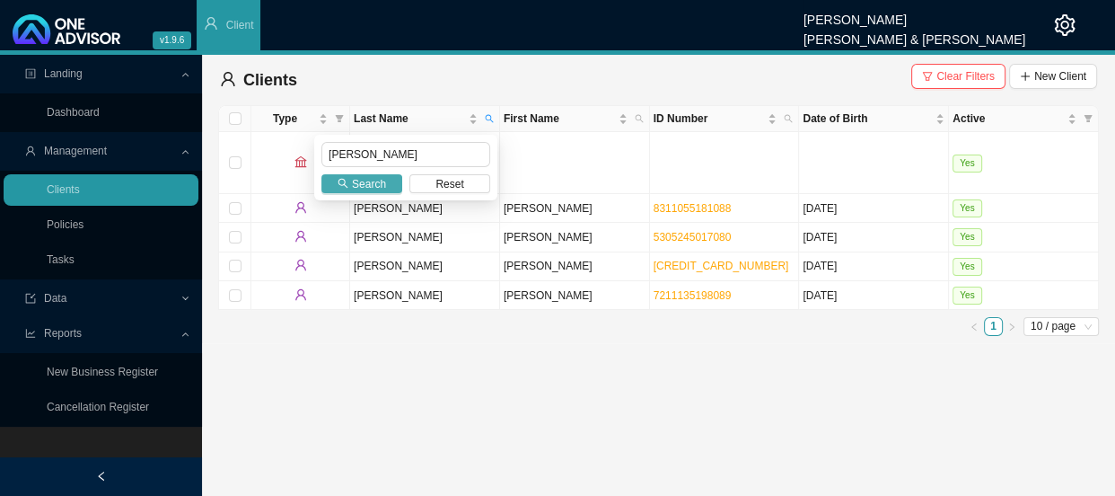
type input "[PERSON_NAME]"
click at [382, 177] on span "Search" at bounding box center [369, 184] width 34 height 18
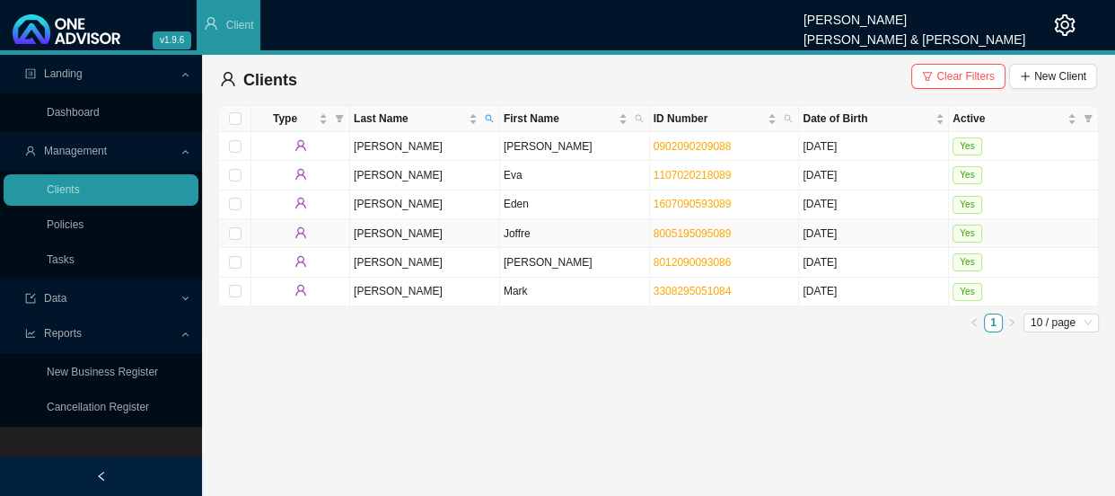
click at [432, 233] on td "[PERSON_NAME]" at bounding box center [425, 233] width 150 height 29
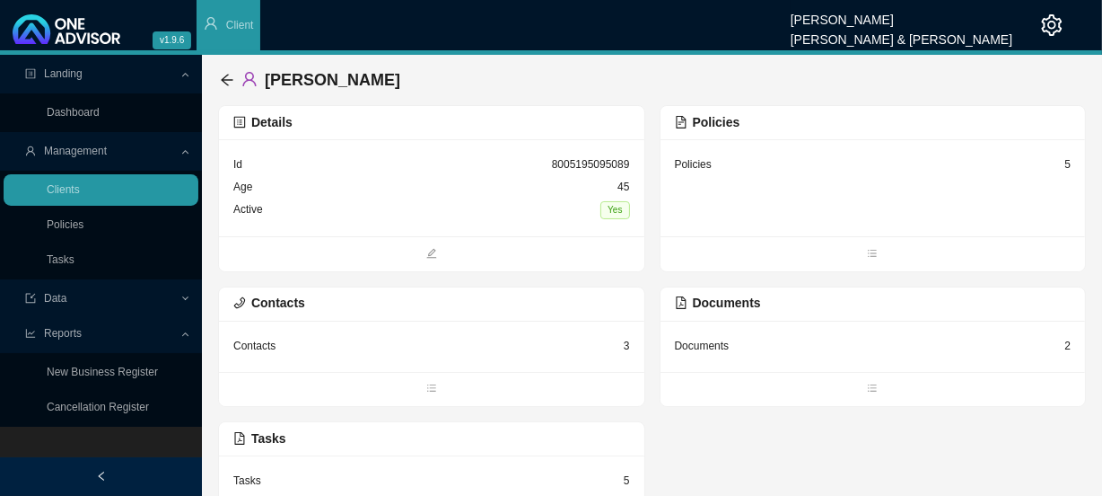
click at [768, 156] on div "Policies 5" at bounding box center [873, 165] width 397 height 22
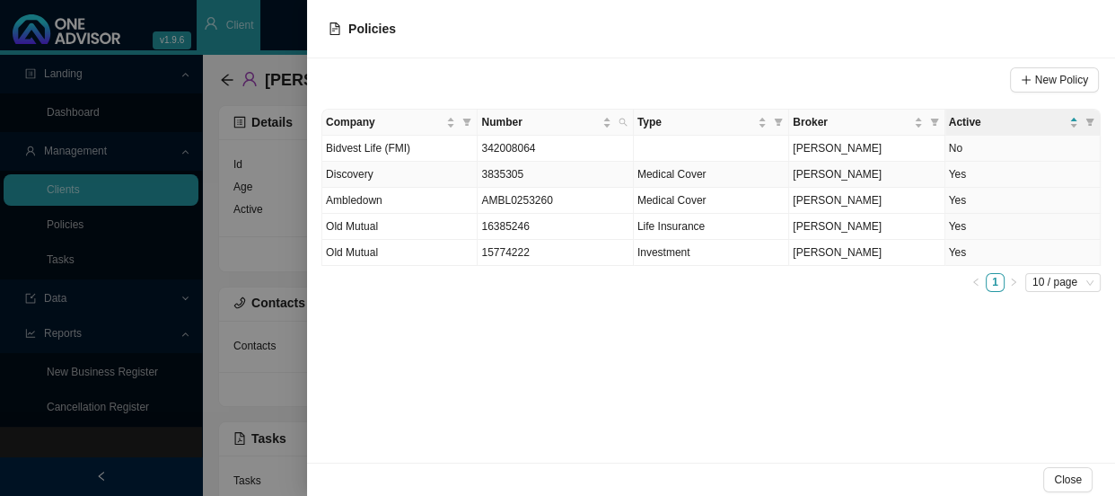
click at [526, 175] on td "3835305" at bounding box center [555, 175] width 155 height 26
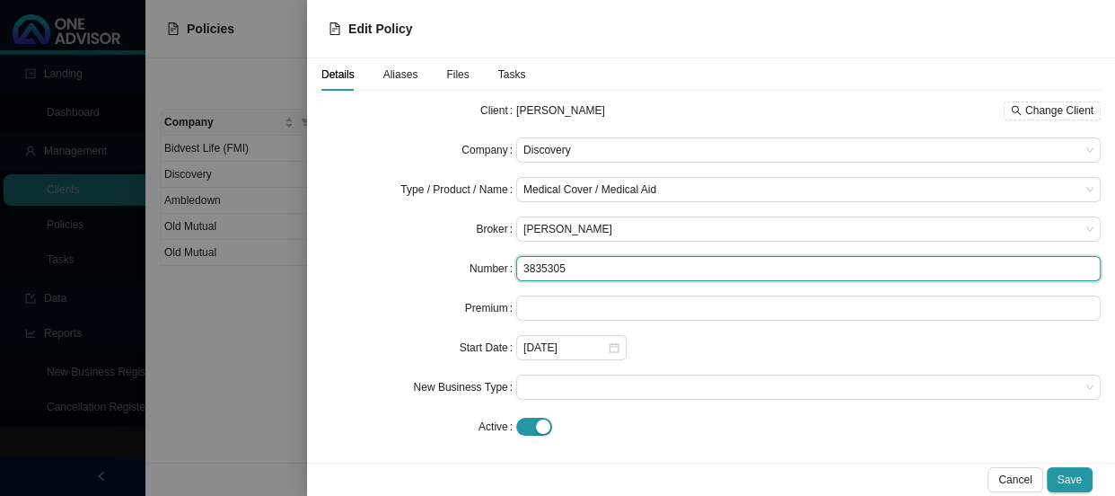
click at [573, 268] on input "3835305" at bounding box center [808, 268] width 584 height 25
drag, startPoint x: 547, startPoint y: 268, endPoint x: 499, endPoint y: 268, distance: 47.6
click at [499, 268] on div "Number 3835305" at bounding box center [710, 268] width 779 height 25
click at [593, 272] on input "3835305" at bounding box center [808, 268] width 584 height 25
type input "383530581"
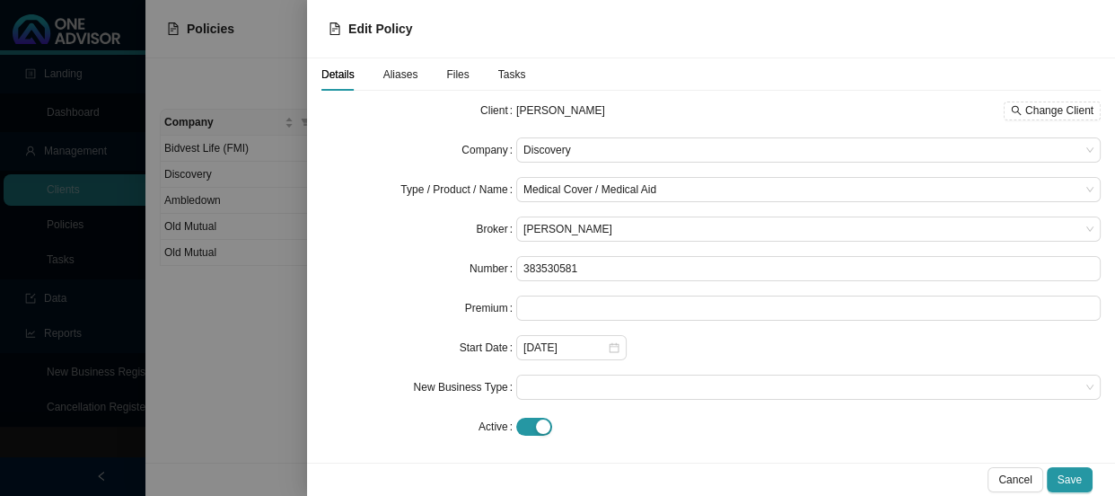
click at [400, 71] on span "Aliases" at bounding box center [400, 74] width 35 height 11
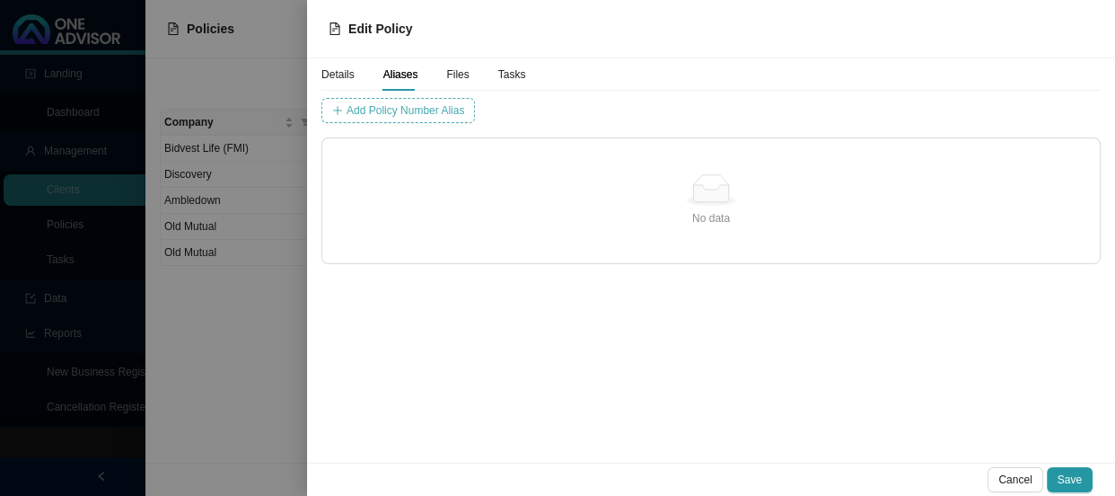
click at [432, 119] on span "Add Policy Number Alias" at bounding box center [406, 110] width 118 height 18
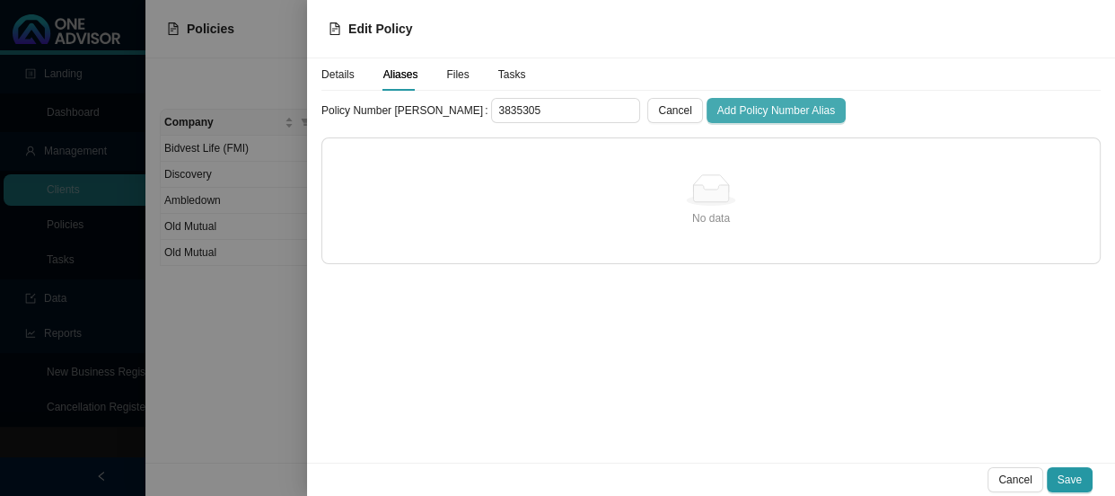
type input "3835305"
click at [717, 109] on span "Add Policy Number Alias" at bounding box center [776, 110] width 118 height 18
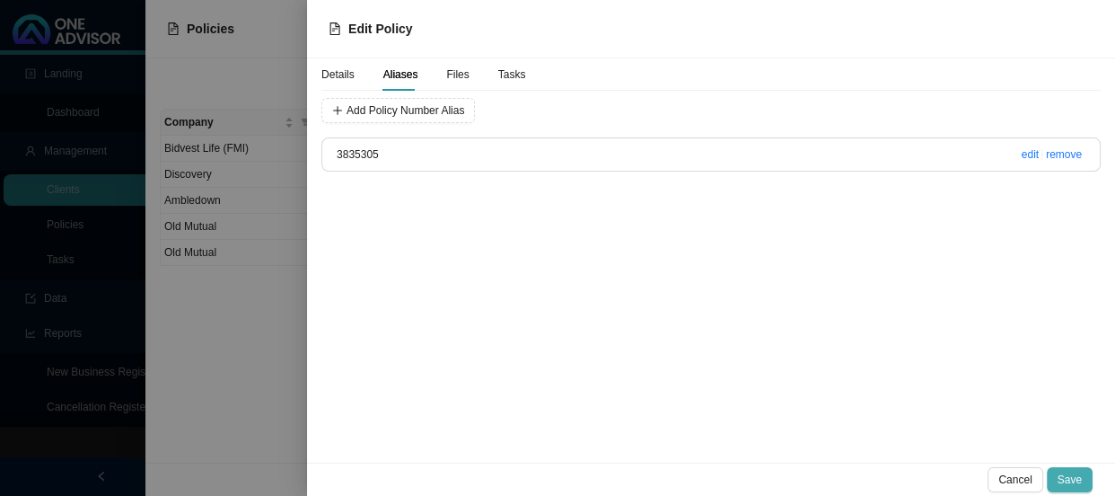
click at [1083, 478] on button "Save" at bounding box center [1070, 479] width 46 height 25
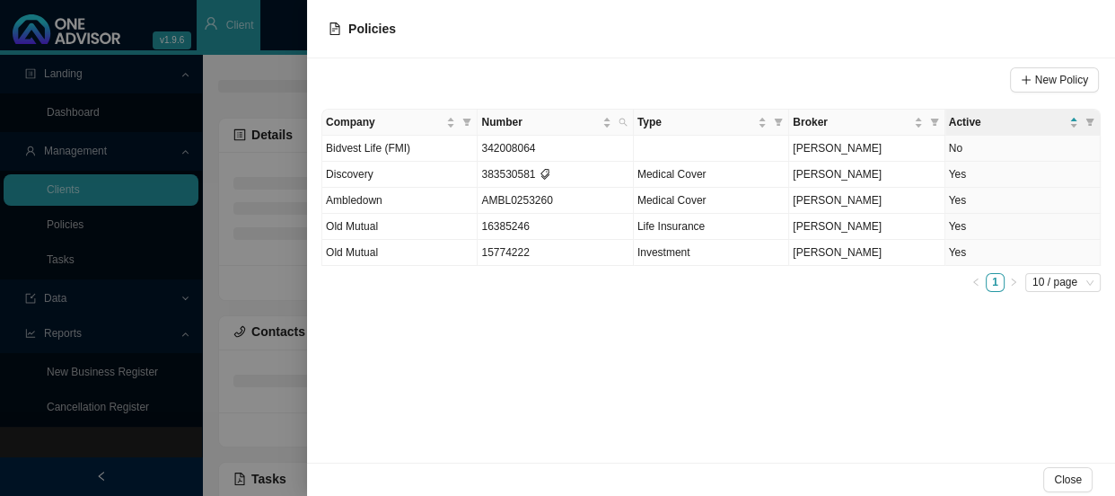
click at [289, 235] on div at bounding box center [557, 248] width 1115 height 496
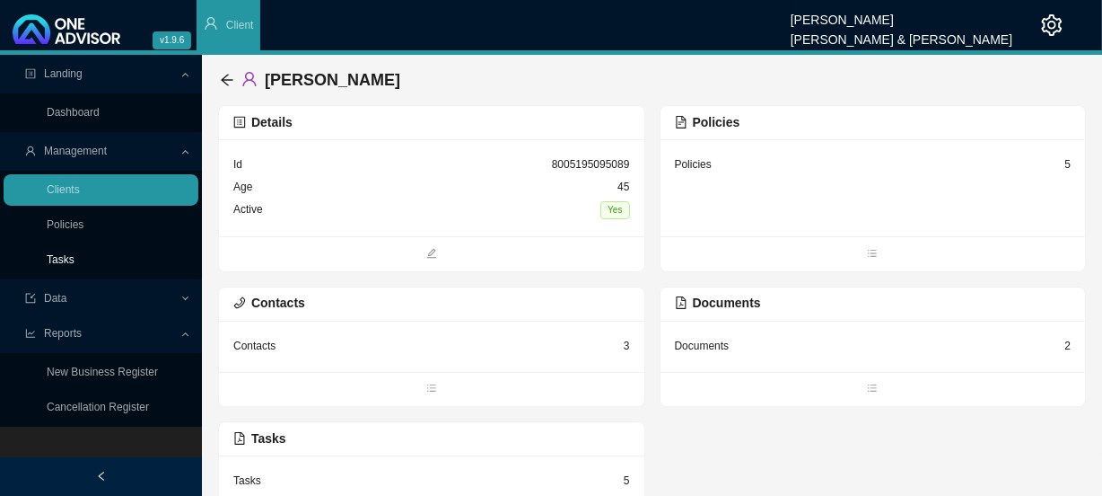
click at [68, 254] on link "Tasks" at bounding box center [61, 259] width 28 height 13
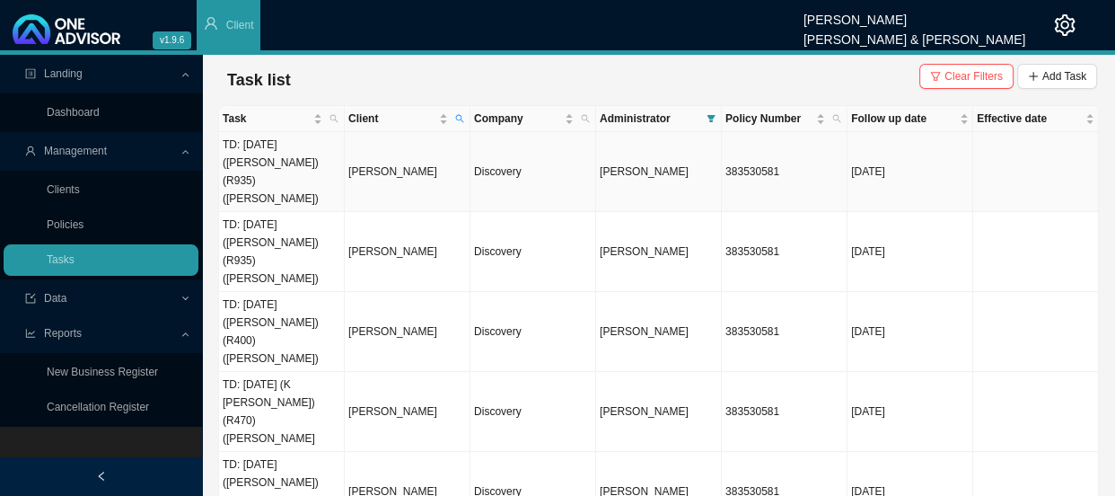
click at [371, 154] on td "[PERSON_NAME]" at bounding box center [408, 172] width 126 height 80
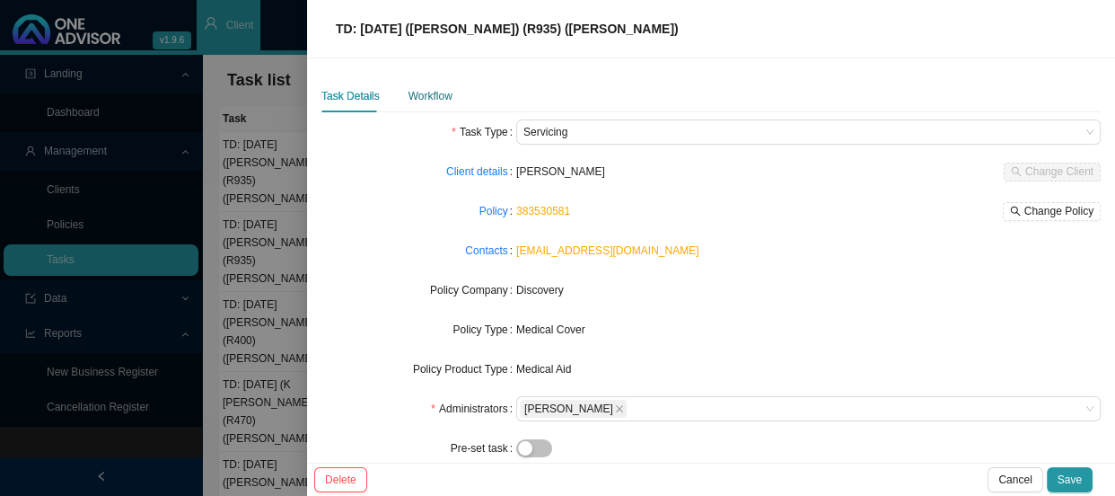
click at [422, 97] on div "Workflow" at bounding box center [430, 96] width 44 height 18
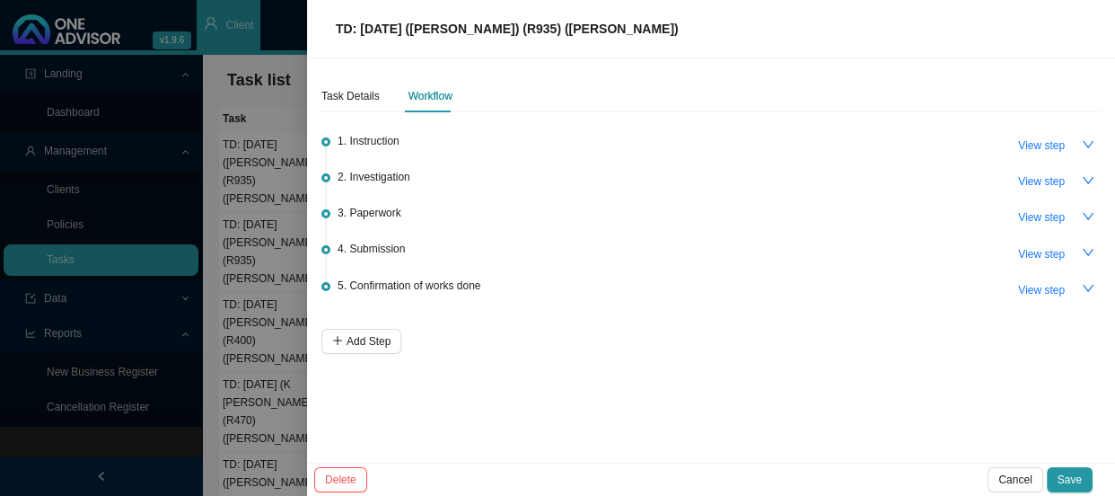
click at [278, 126] on div at bounding box center [557, 248] width 1115 height 496
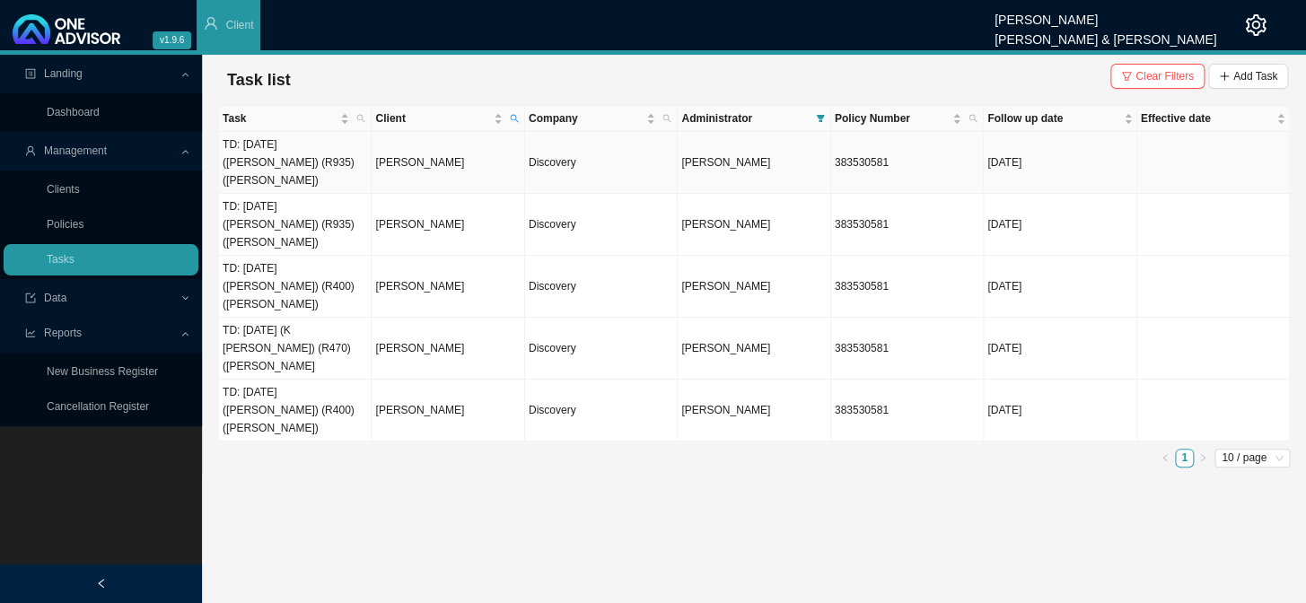
click at [323, 156] on td "TD: [DATE] ([PERSON_NAME]) (R935) ([PERSON_NAME])" at bounding box center [295, 163] width 153 height 62
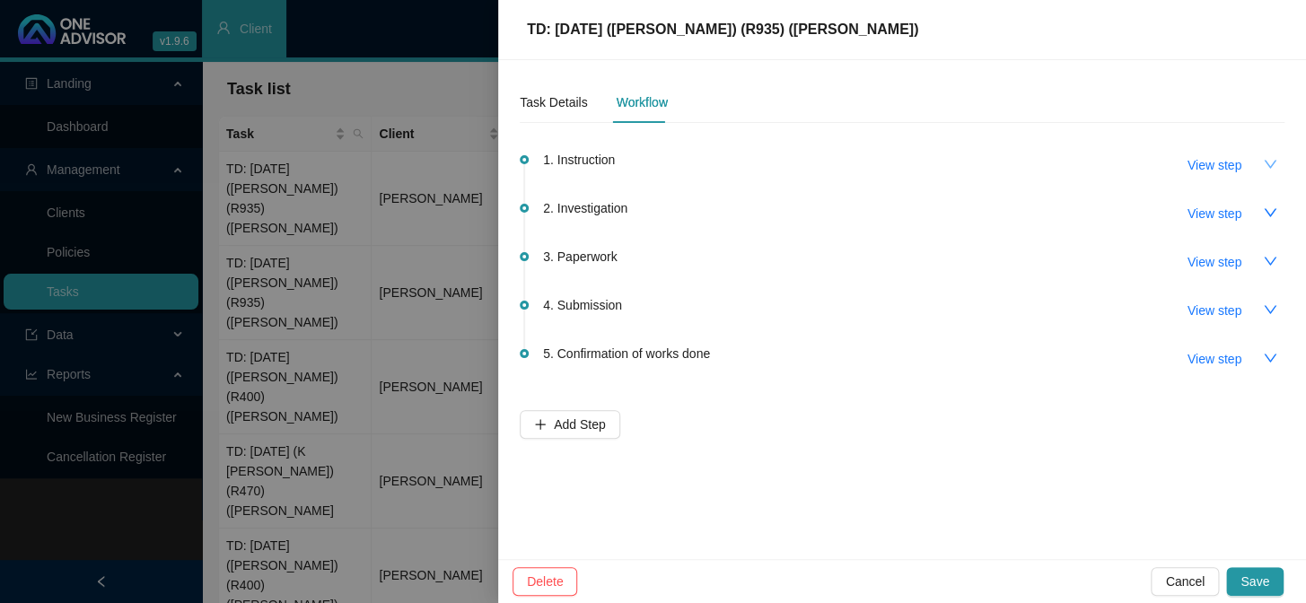
click at [1114, 161] on icon "down" at bounding box center [1270, 164] width 14 height 14
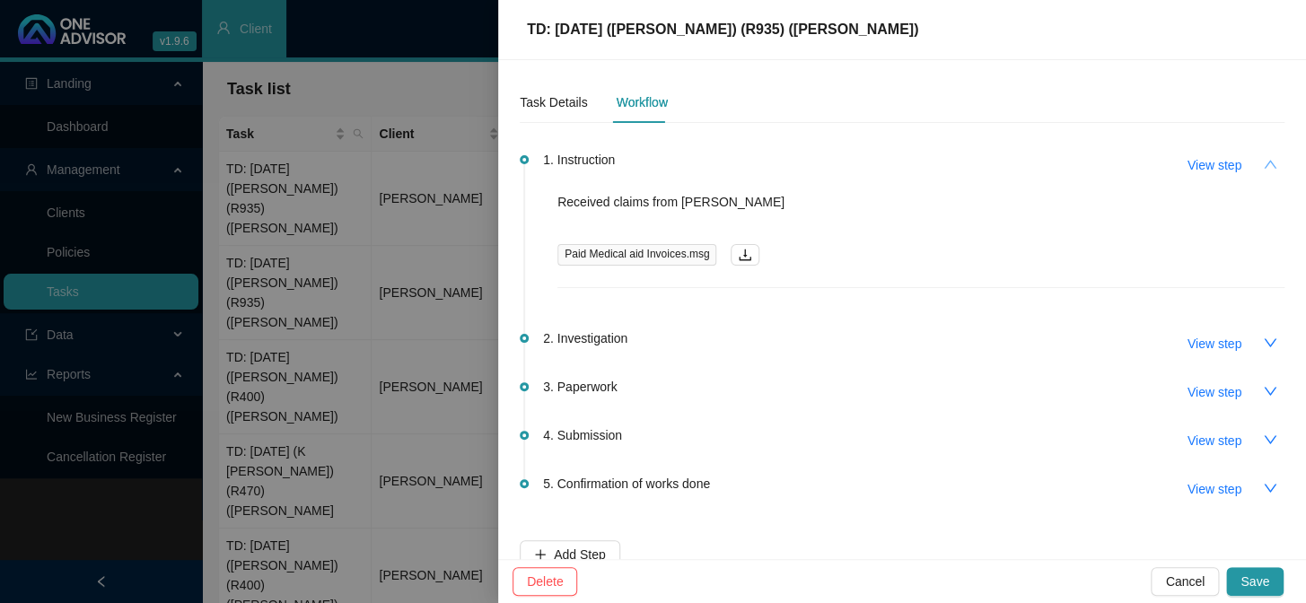
click at [1114, 161] on icon "up" at bounding box center [1270, 164] width 14 height 14
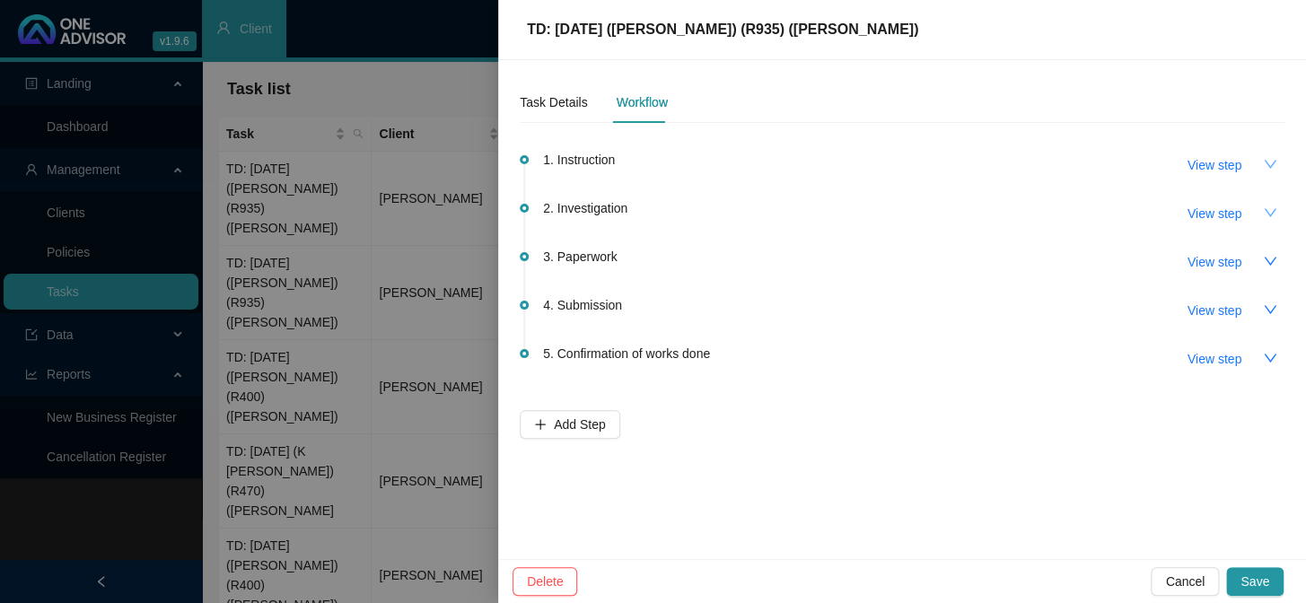
click at [1114, 213] on icon "down" at bounding box center [1270, 213] width 14 height 14
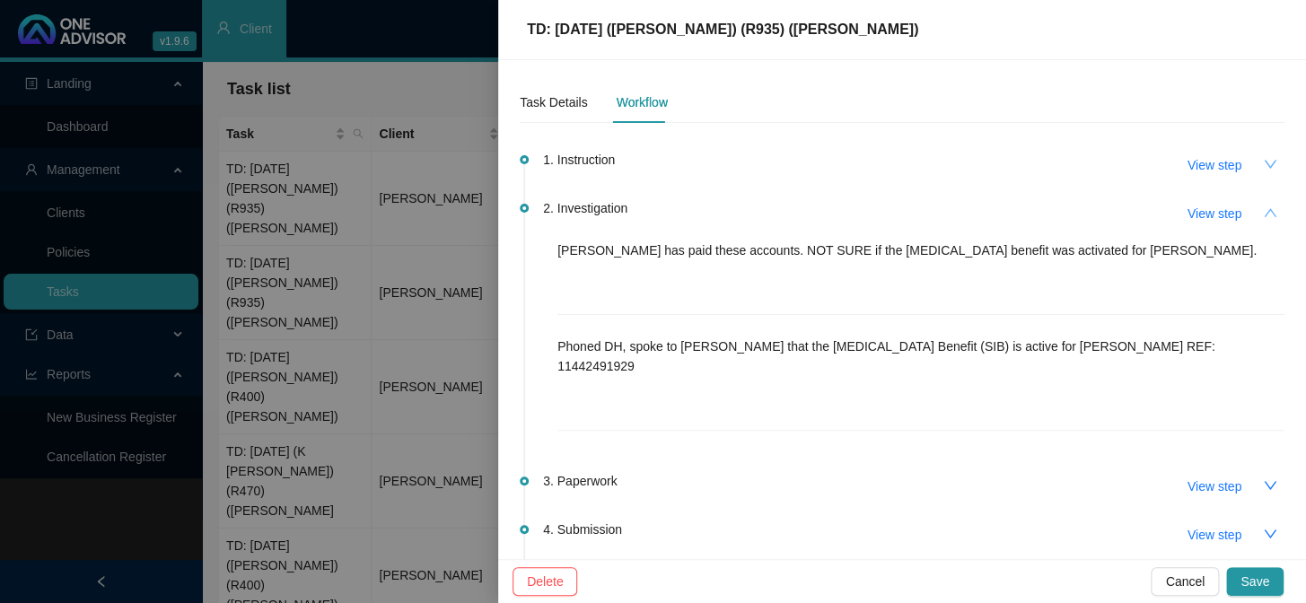
click at [1114, 210] on button "button" at bounding box center [1270, 212] width 29 height 29
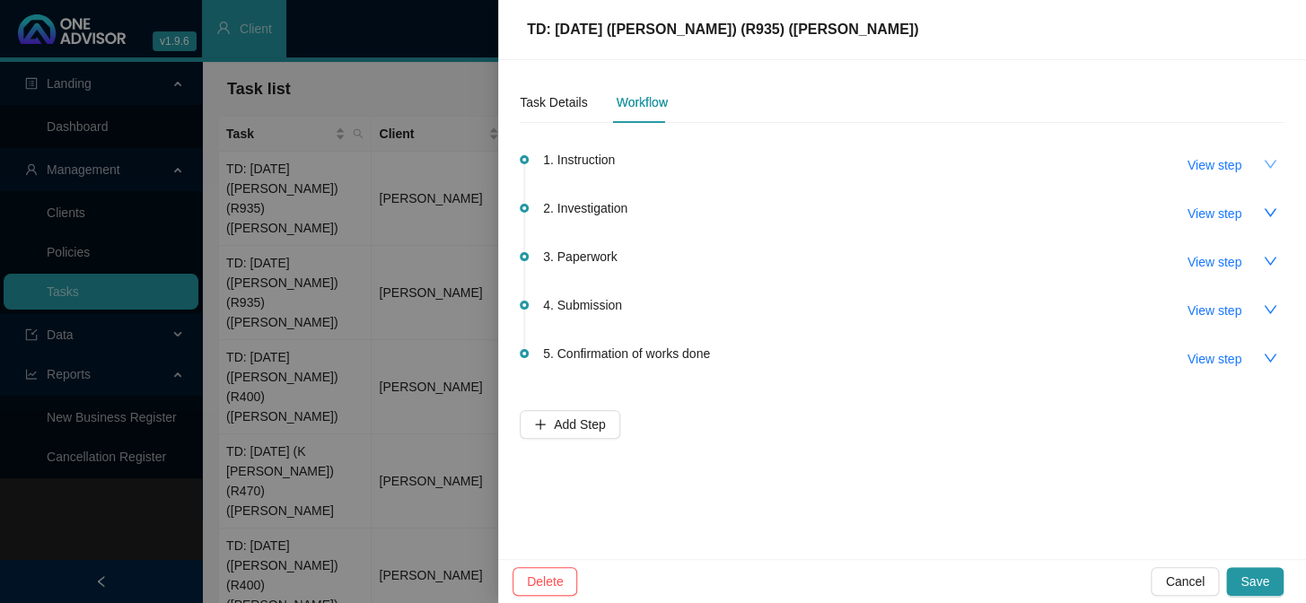
click at [336, 314] on div at bounding box center [653, 301] width 1306 height 603
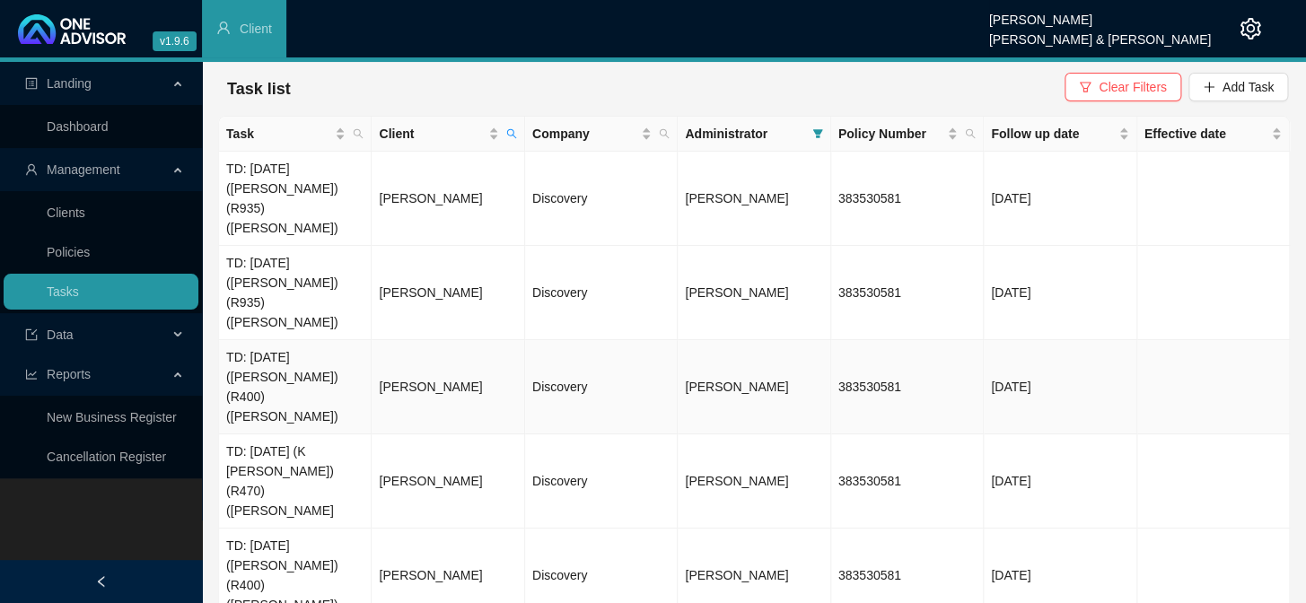
click at [320, 340] on td "TD: [DATE] ([PERSON_NAME]) (R400) ([PERSON_NAME])" at bounding box center [295, 387] width 153 height 94
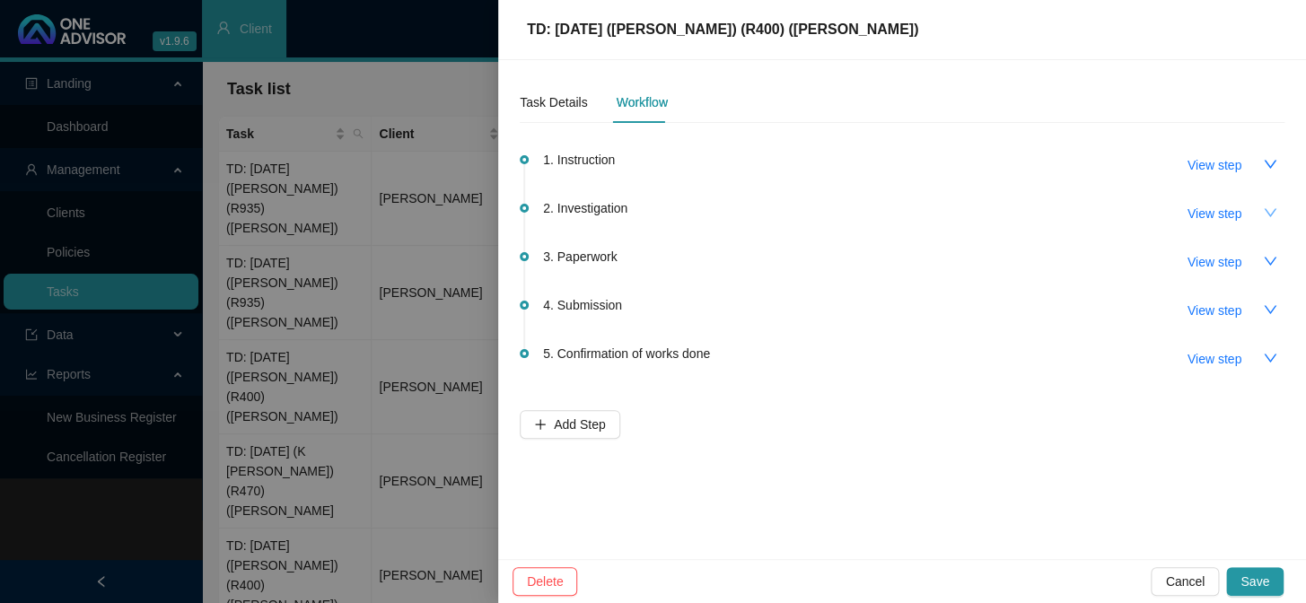
click at [1114, 212] on button "button" at bounding box center [1270, 212] width 29 height 29
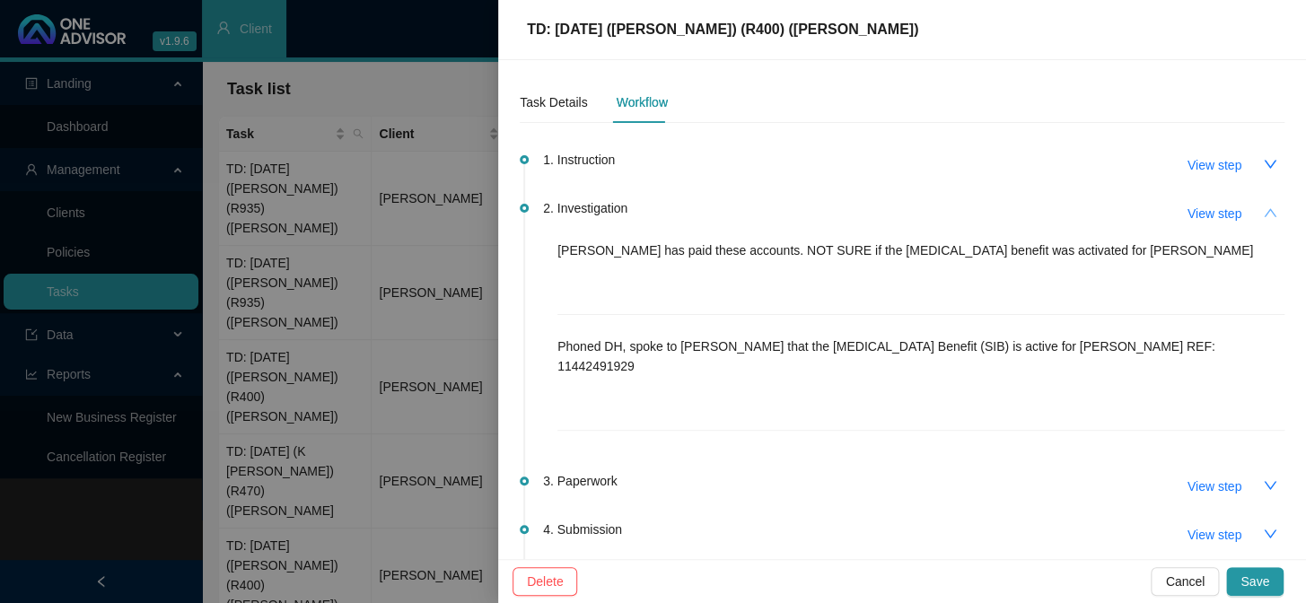
click at [1114, 212] on icon "up" at bounding box center [1270, 213] width 14 height 14
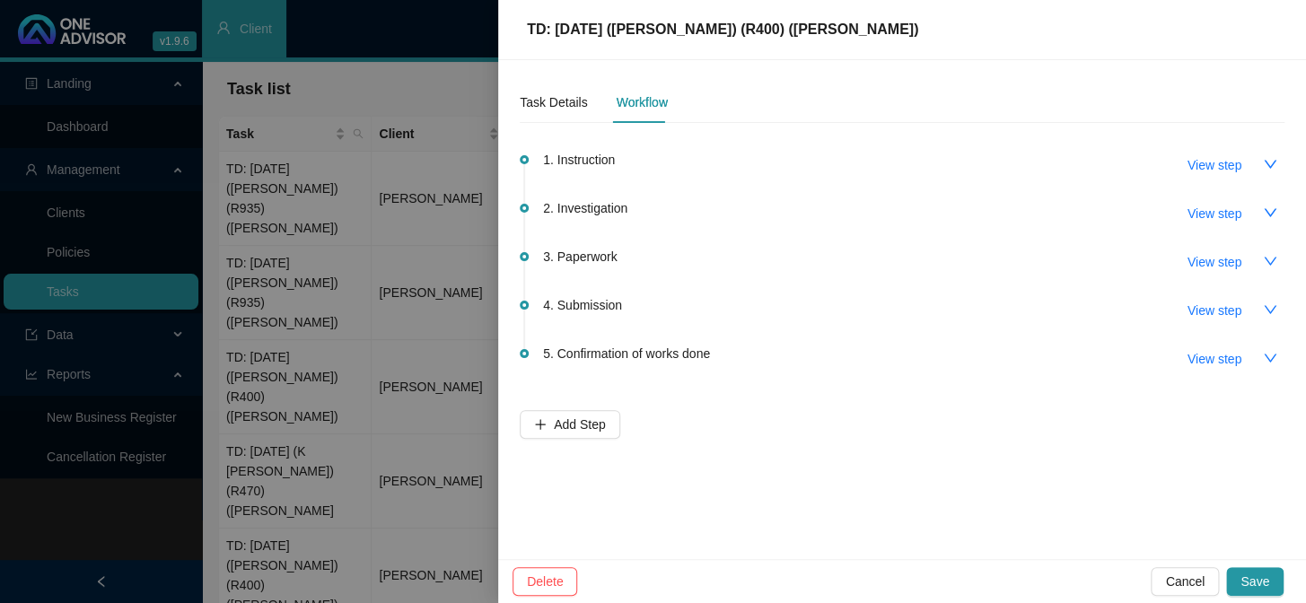
click at [334, 426] on div at bounding box center [653, 301] width 1306 height 603
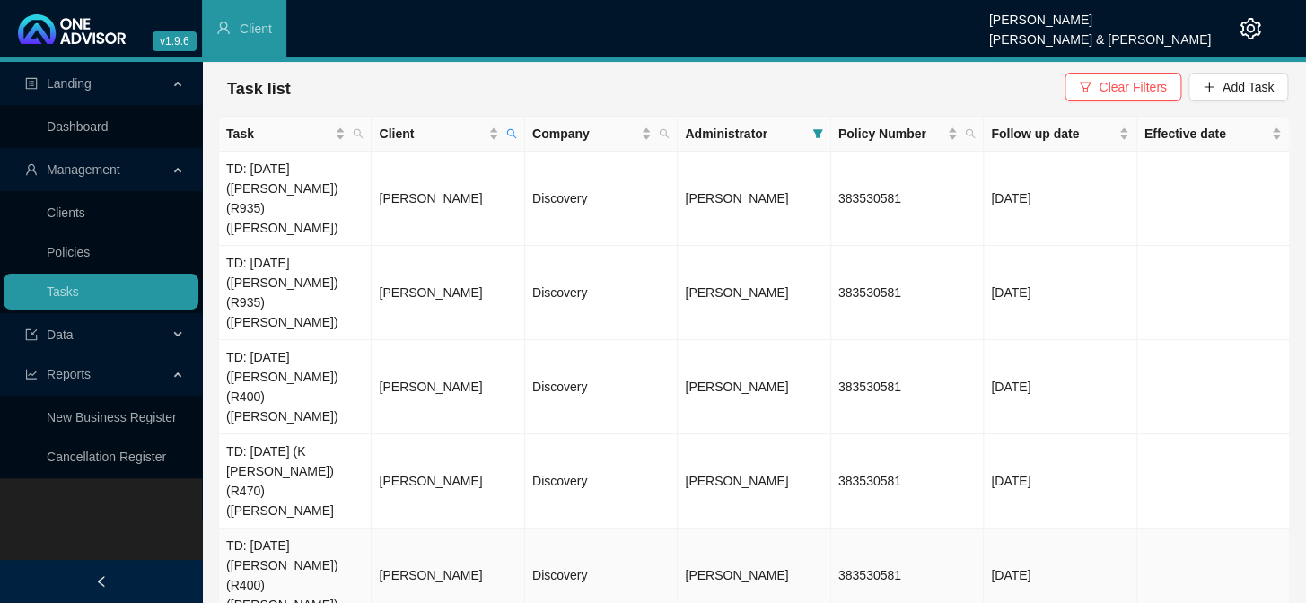
click at [383, 495] on td "[PERSON_NAME]" at bounding box center [448, 576] width 153 height 94
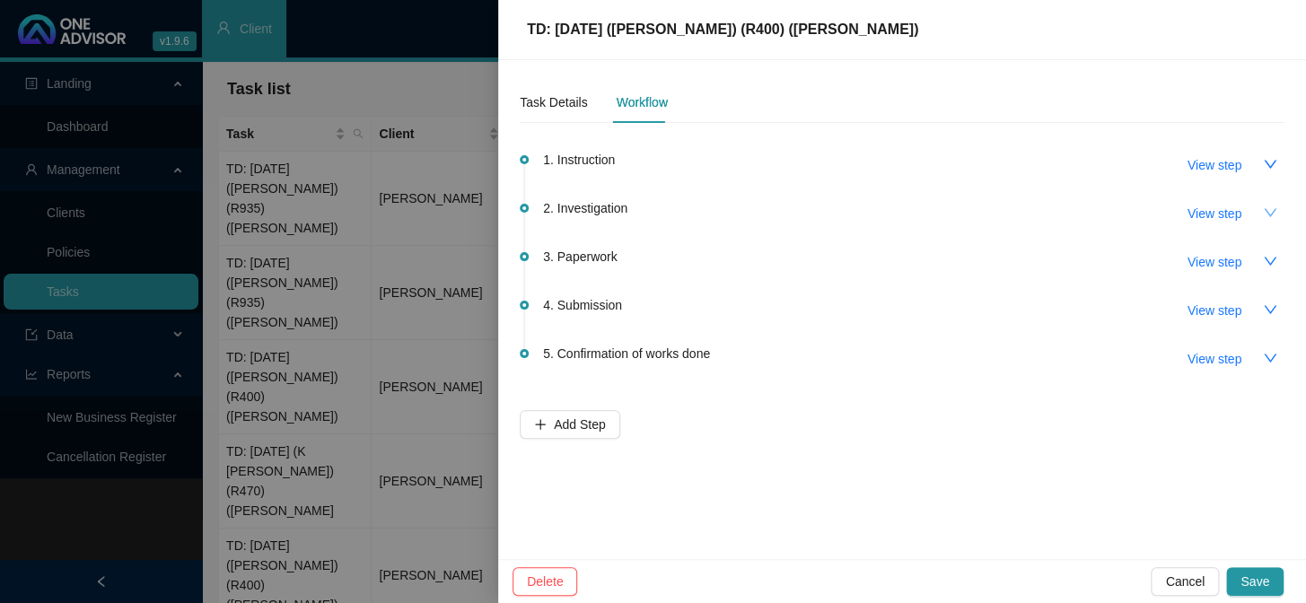
click at [1114, 210] on icon "down" at bounding box center [1270, 213] width 14 height 14
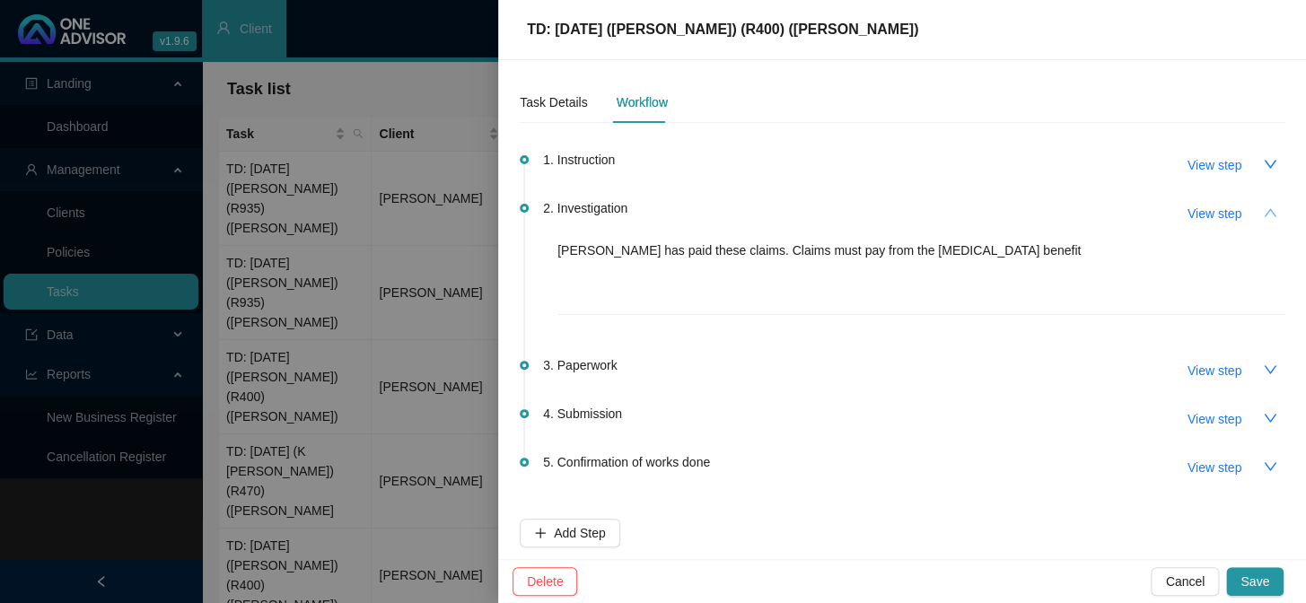
click at [1114, 210] on button "button" at bounding box center [1270, 212] width 29 height 29
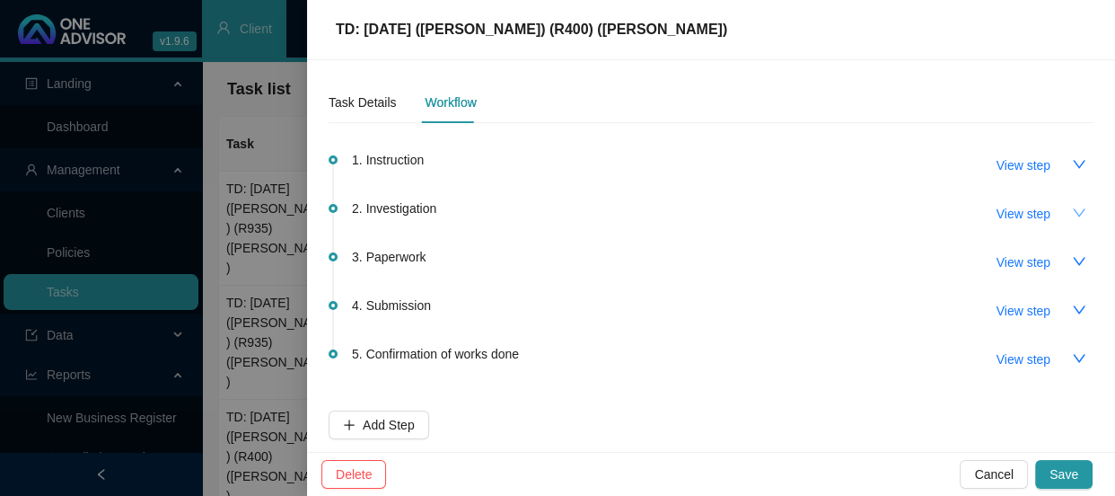
click at [271, 167] on div at bounding box center [557, 248] width 1115 height 496
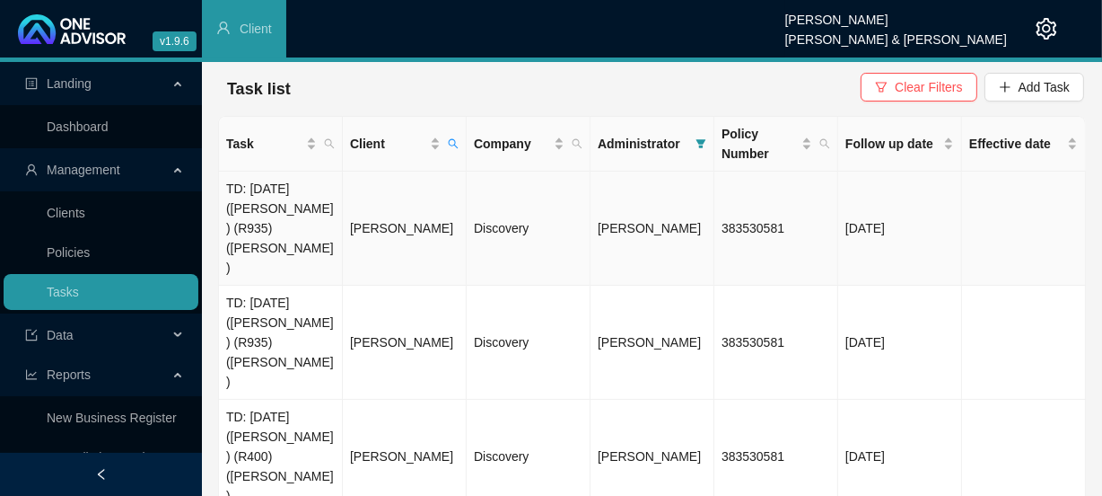
click at [319, 199] on td "TD: [DATE] ([PERSON_NAME]) (R935) ([PERSON_NAME])" at bounding box center [281, 228] width 124 height 114
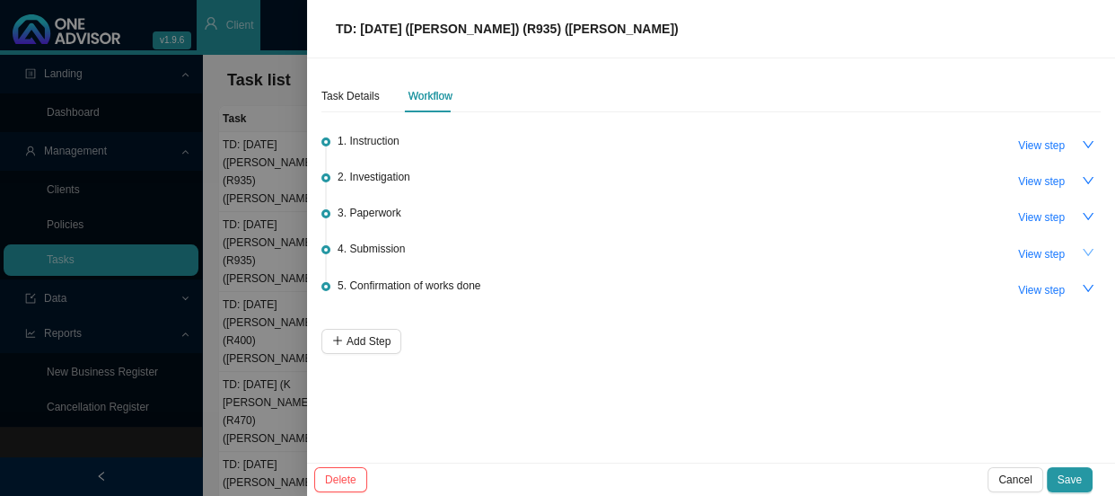
click at [1091, 250] on icon "down" at bounding box center [1088, 252] width 11 height 7
click at [1025, 251] on span "View step" at bounding box center [1041, 254] width 47 height 18
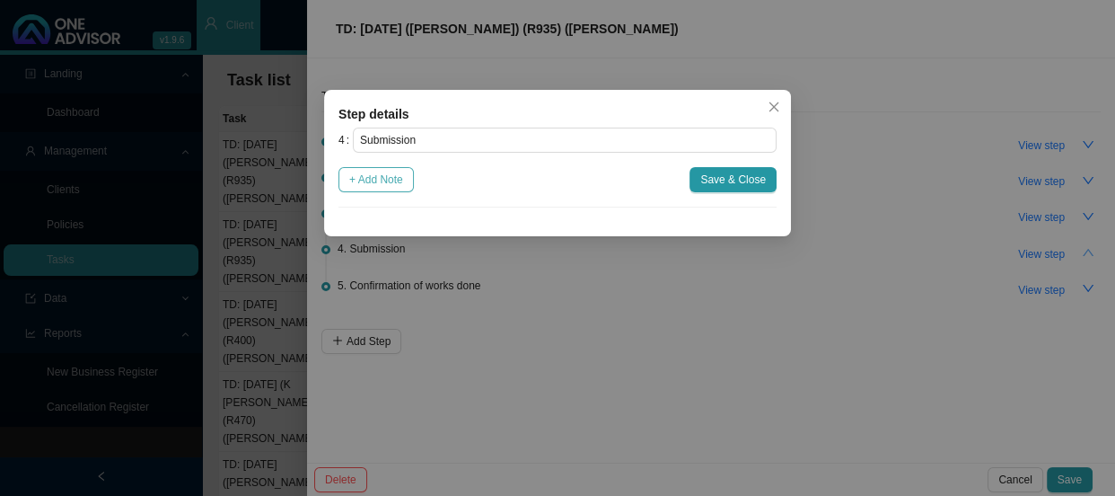
click at [394, 180] on span "+ Add Note" at bounding box center [376, 180] width 54 height 18
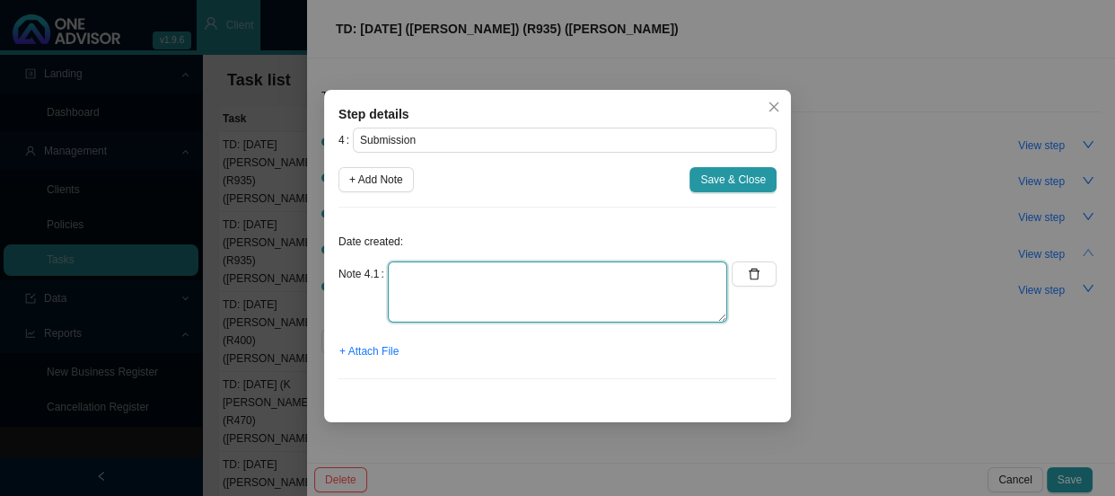
click at [435, 272] on textarea at bounding box center [557, 291] width 339 height 61
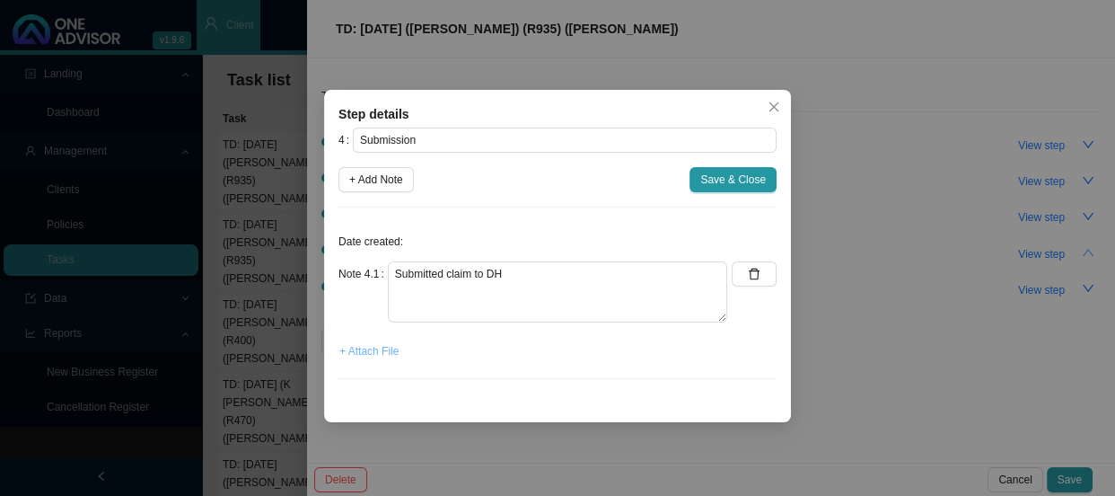
click at [363, 351] on span "+ Attach File" at bounding box center [368, 351] width 59 height 18
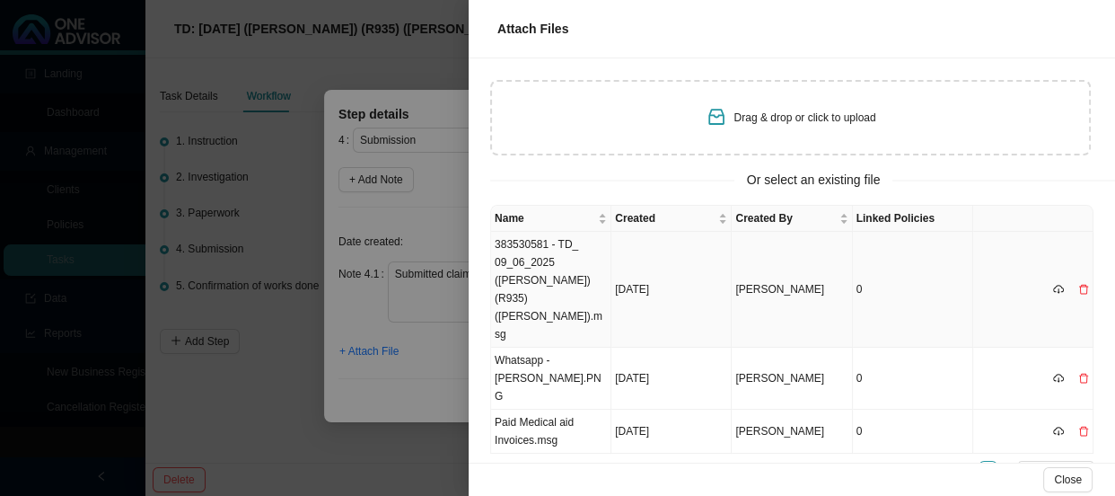
click at [550, 250] on td "383530581 - TD_ 09_06_2025 ([PERSON_NAME]) (R935) ([PERSON_NAME]).msg" at bounding box center [551, 290] width 120 height 116
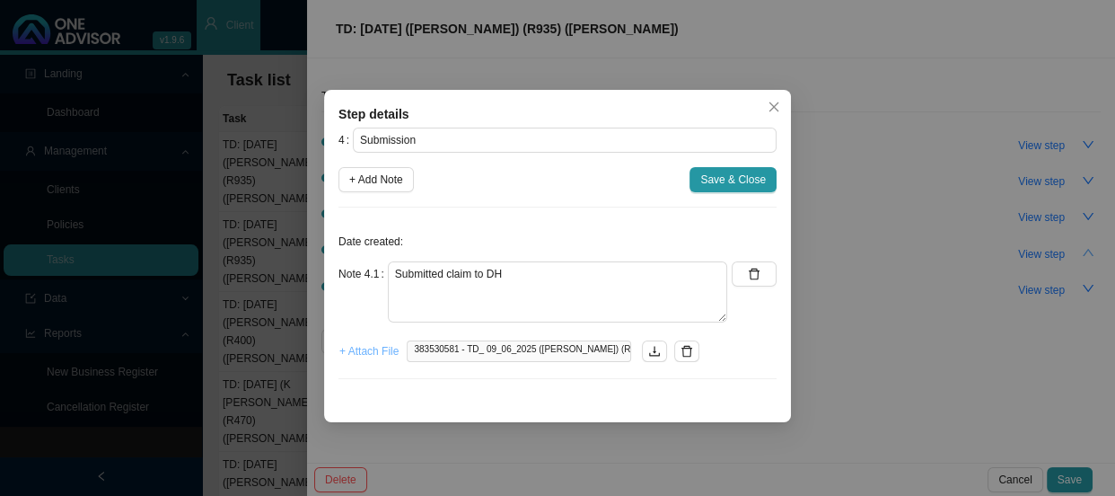
click at [373, 350] on span "+ Attach File" at bounding box center [368, 351] width 59 height 18
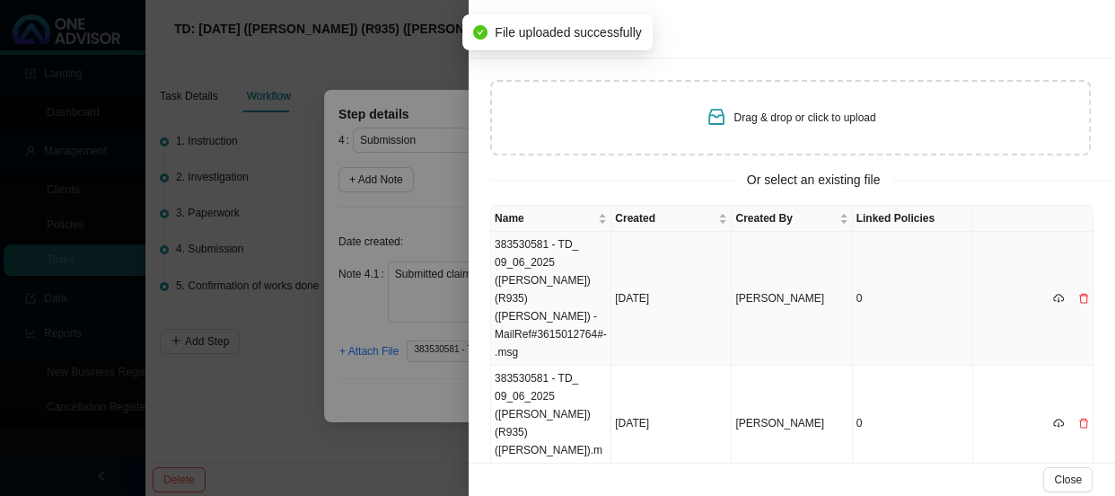
click at [541, 264] on td "383530581 - TD_ 09_06_2025 ([PERSON_NAME]) (R935) ([PERSON_NAME]) -MailRef#3615…" at bounding box center [551, 299] width 120 height 134
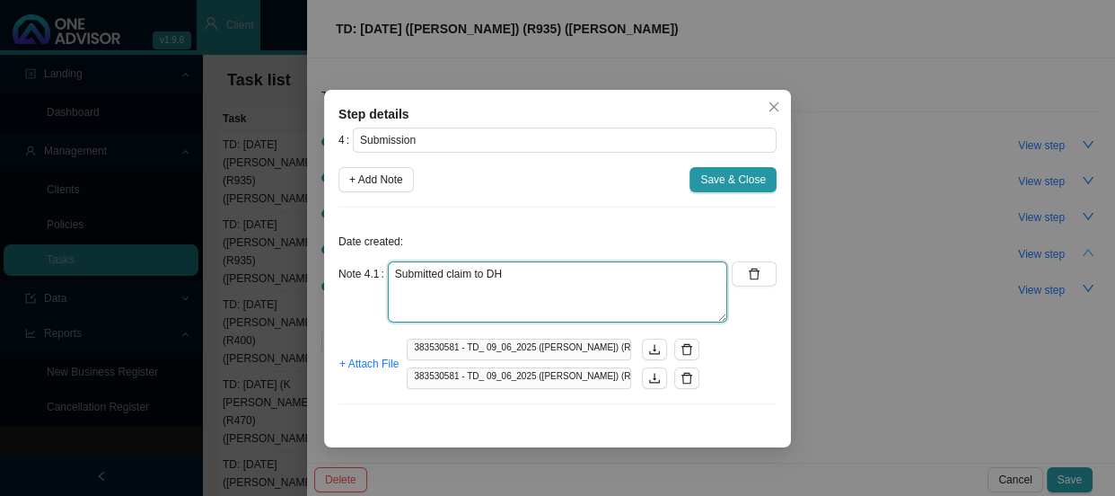
click at [513, 292] on textarea "Submitted claim to DH" at bounding box center [557, 291] width 339 height 61
paste textarea "11448344140"
type textarea "Submitted claim to DH REF: 11448344140"
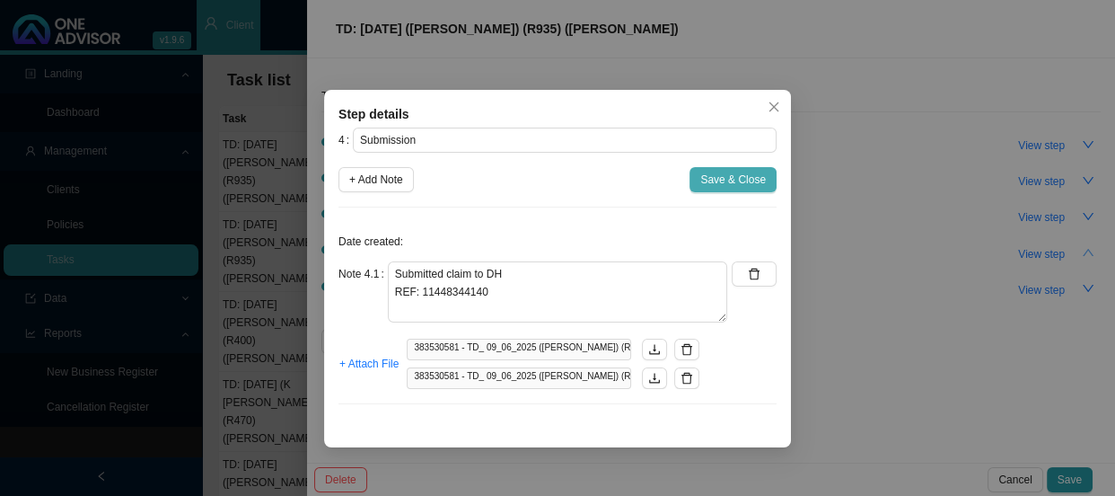
click at [729, 183] on span "Save & Close" at bounding box center [733, 180] width 66 height 18
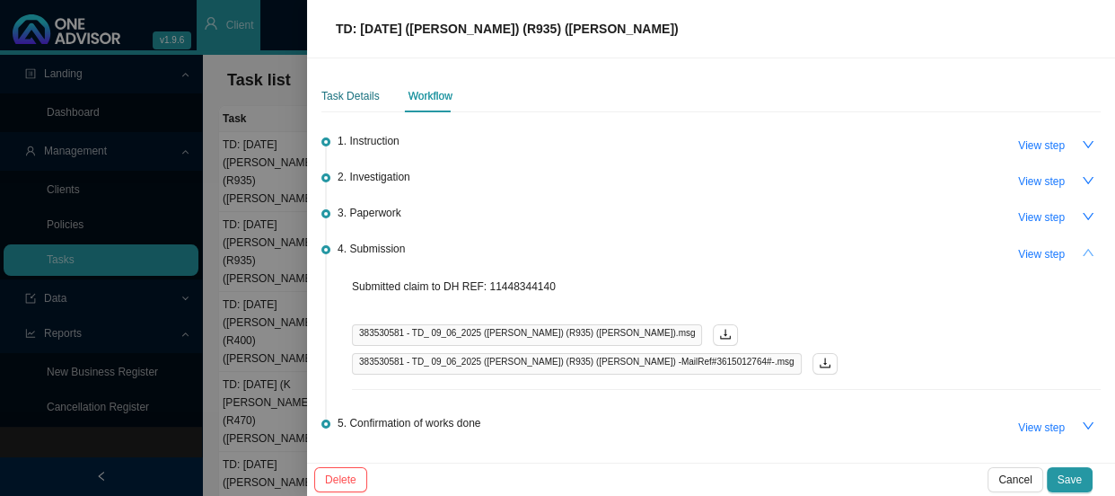
click at [351, 103] on div "Task Details" at bounding box center [350, 96] width 58 height 18
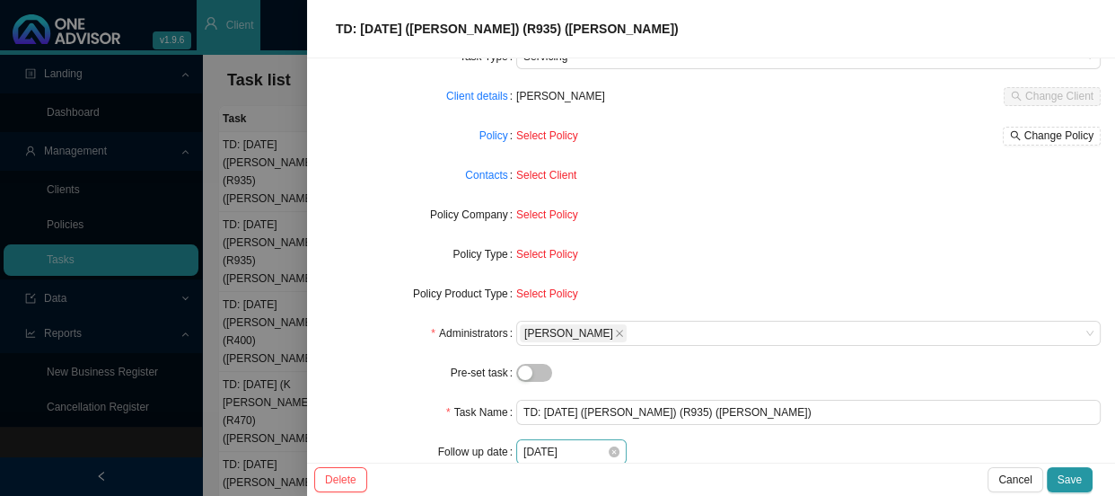
scroll to position [184, 0]
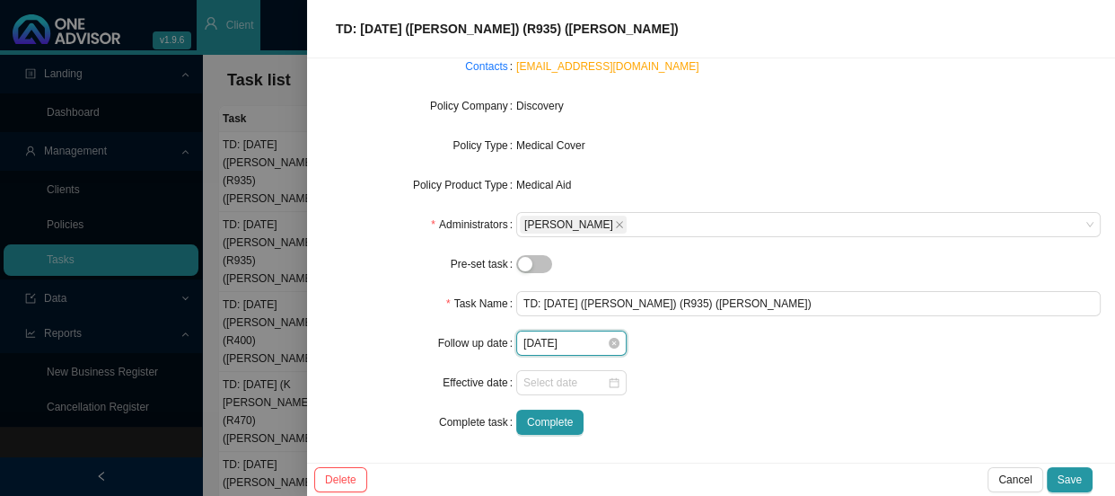
click at [590, 345] on input "[DATE]" at bounding box center [564, 343] width 83 height 18
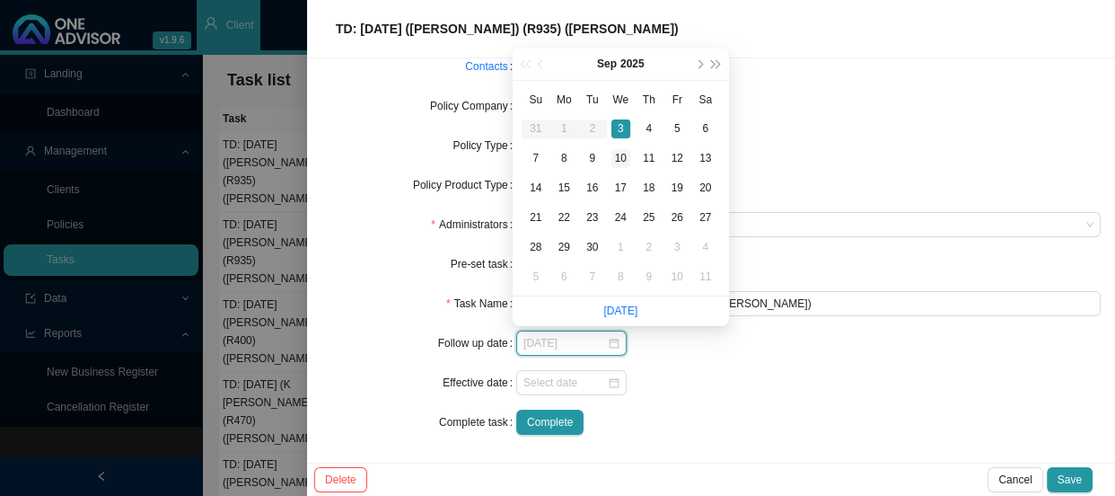
type input "[DATE]"
click at [619, 153] on div "10" at bounding box center [620, 158] width 19 height 19
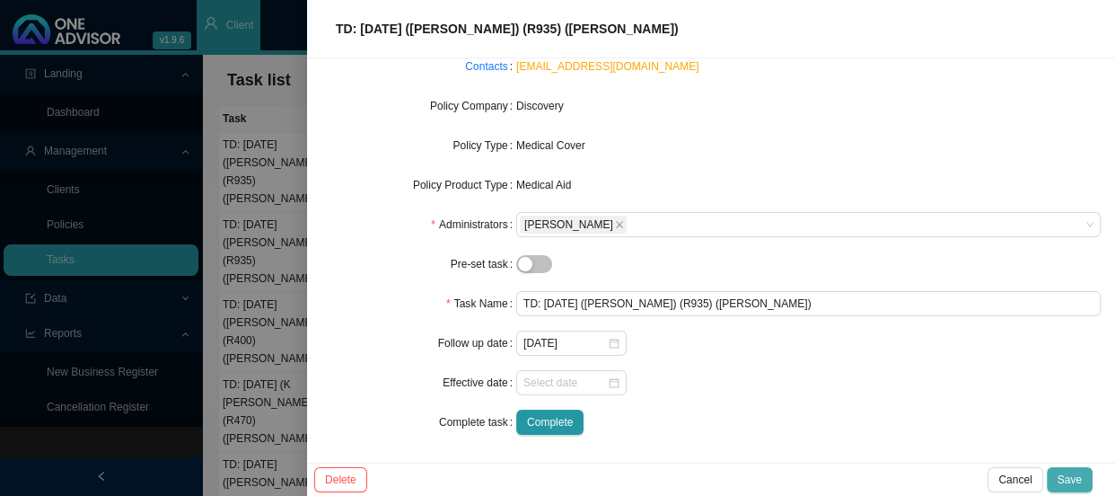
click at [1087, 471] on button "Save" at bounding box center [1070, 479] width 46 height 25
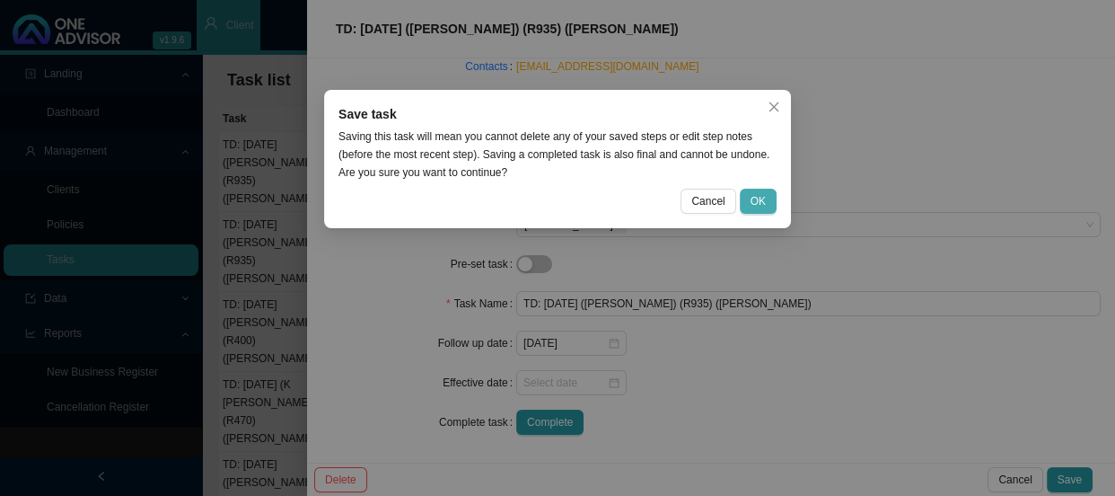
click at [746, 198] on button "OK" at bounding box center [758, 201] width 37 height 25
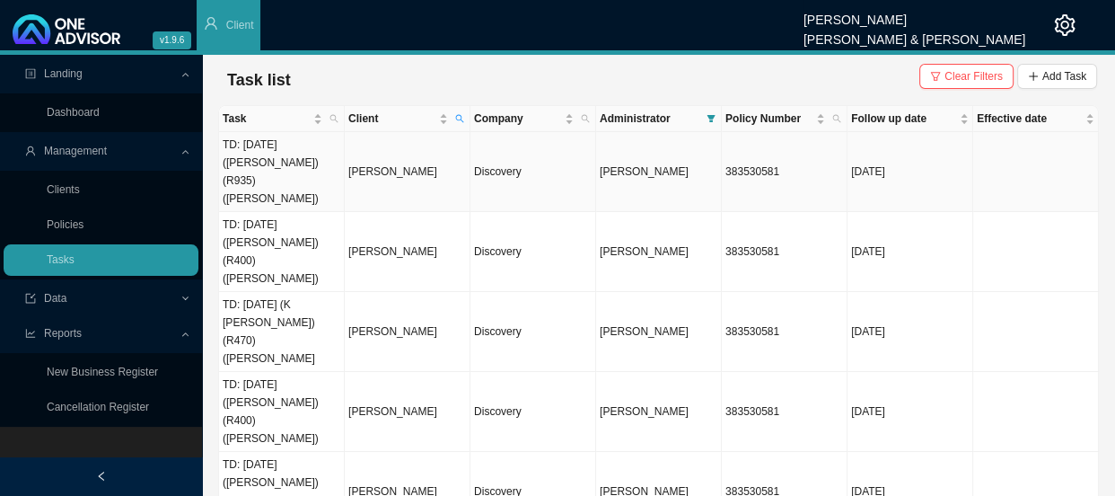
click at [289, 157] on td "TD: [DATE] ([PERSON_NAME]) (R935) ([PERSON_NAME])" at bounding box center [282, 172] width 126 height 80
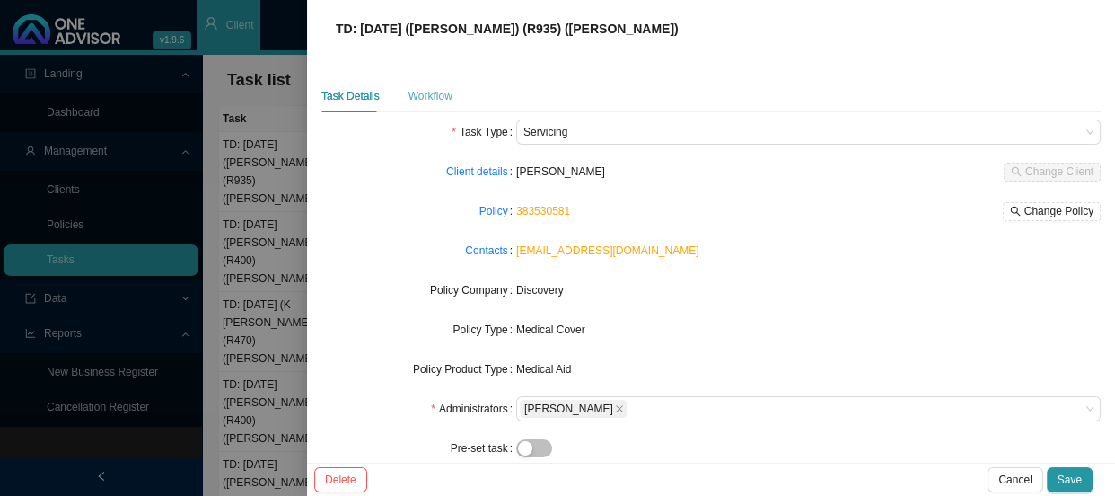
click at [445, 105] on div "Workflow" at bounding box center [430, 96] width 44 height 32
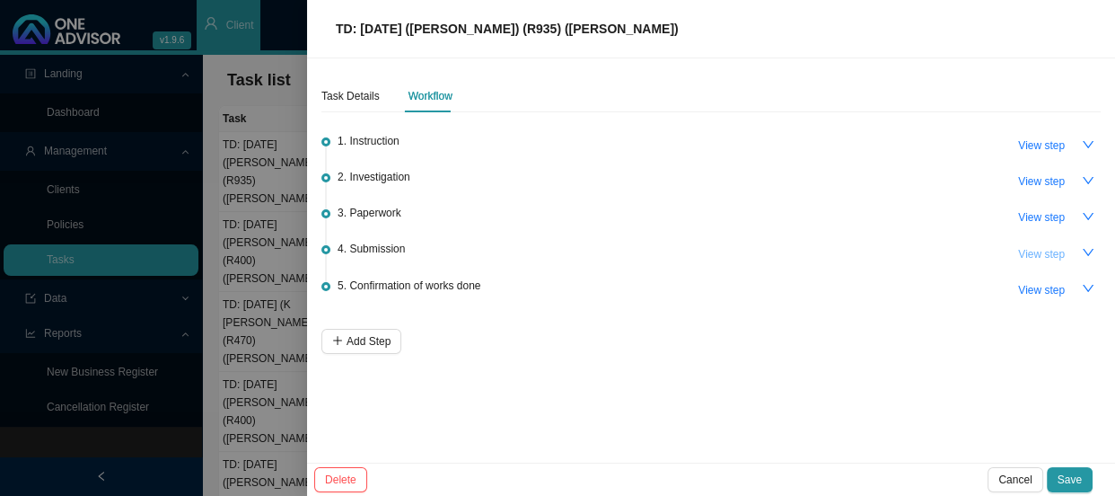
click at [1054, 251] on span "View step" at bounding box center [1041, 254] width 47 height 18
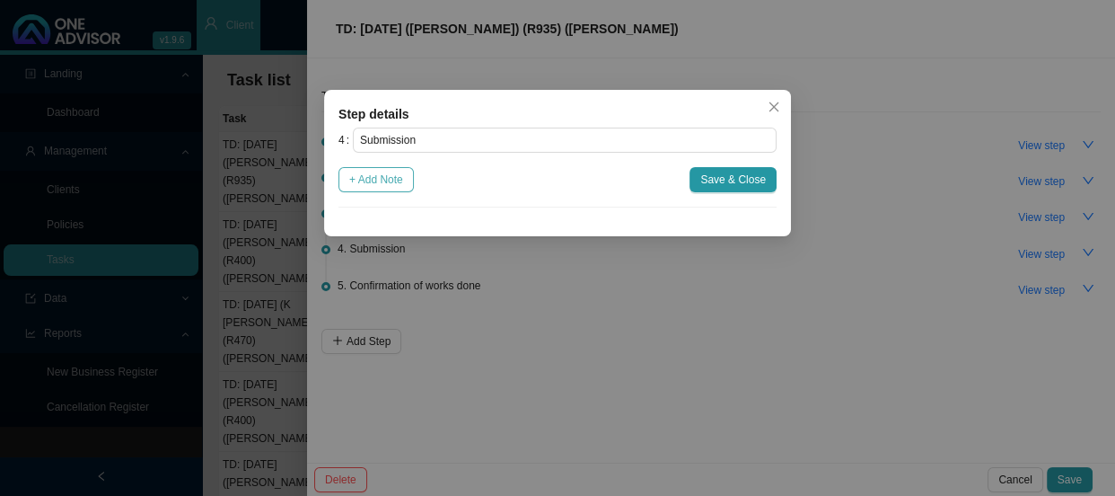
click at [394, 175] on span "+ Add Note" at bounding box center [376, 180] width 54 height 18
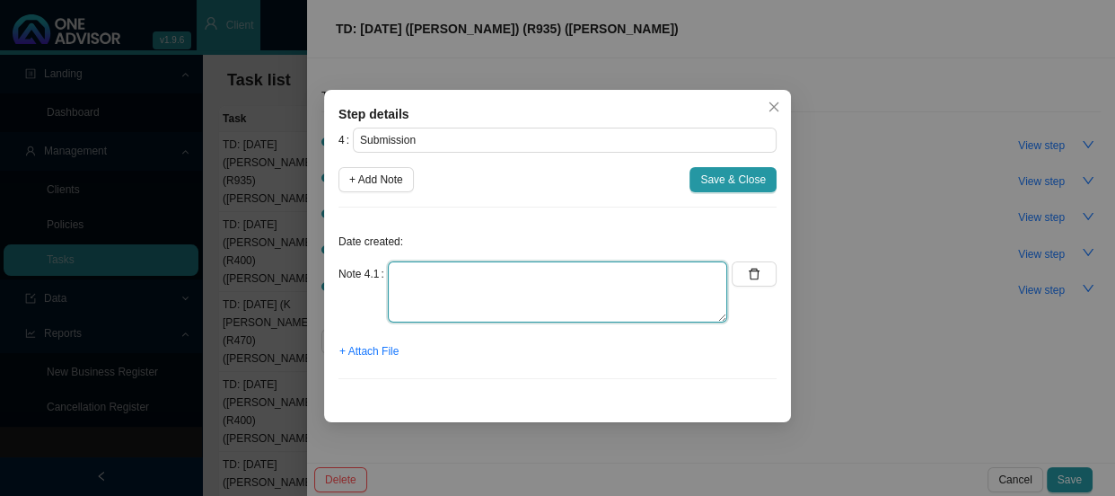
click at [446, 269] on textarea at bounding box center [557, 291] width 339 height 61
type textarea "s"
click at [514, 271] on textarea "Submitted claim REF:" at bounding box center [557, 291] width 339 height 61
type textarea "Submitted claim to DH REF:"
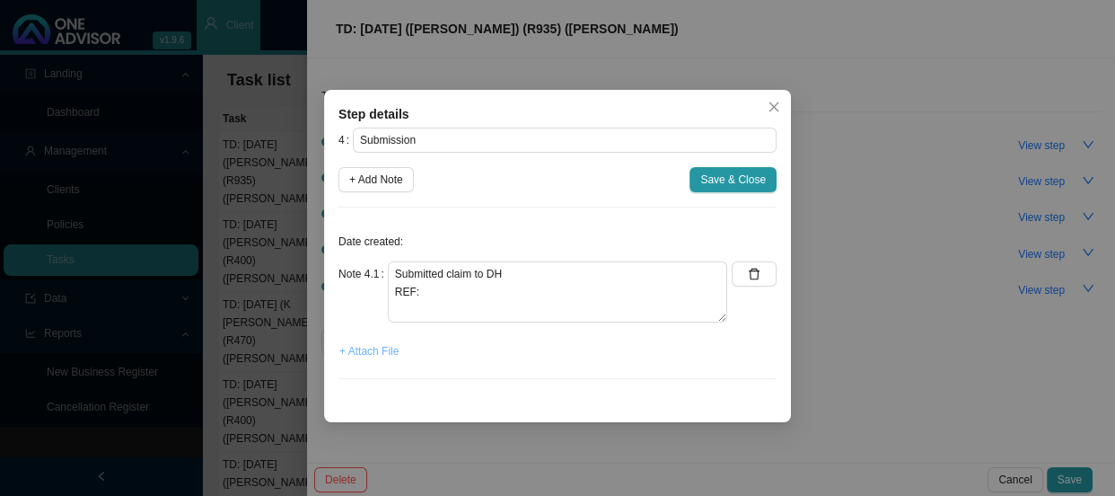
click at [390, 347] on span "+ Attach File" at bounding box center [368, 351] width 59 height 18
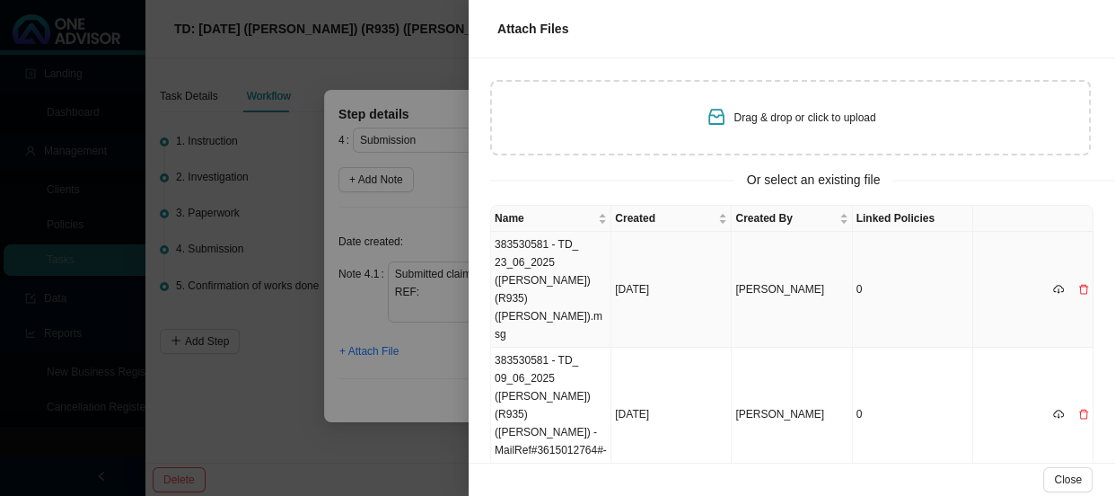
click at [544, 259] on td "383530581 - TD_ 23_06_2025 ([PERSON_NAME]) (R935) ([PERSON_NAME]).msg" at bounding box center [551, 290] width 120 height 116
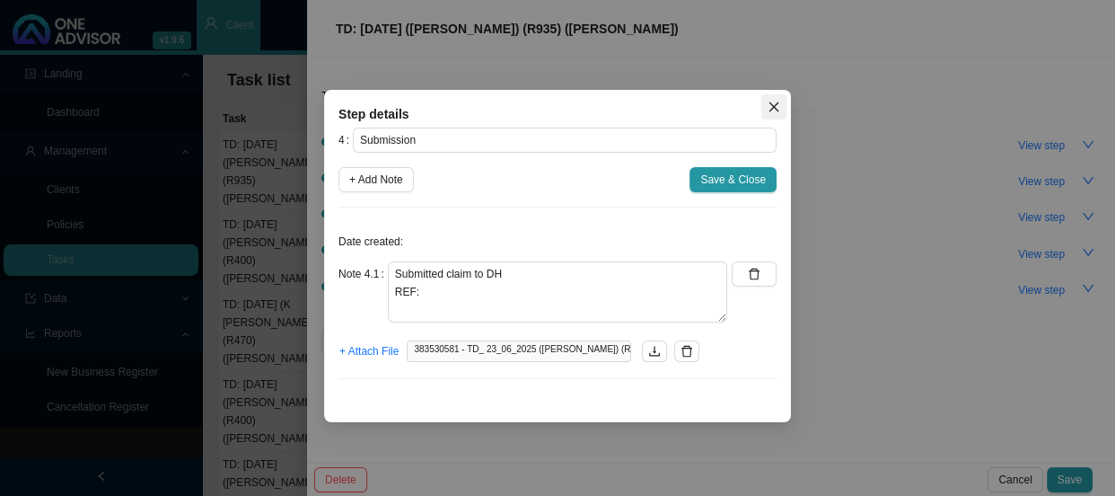
click at [771, 105] on icon "close" at bounding box center [774, 107] width 13 height 13
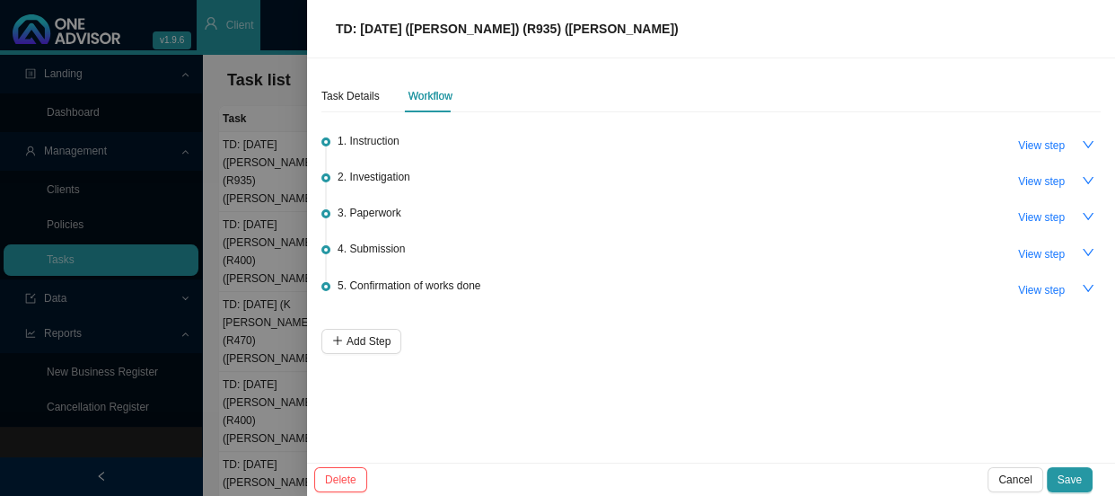
click at [252, 216] on div at bounding box center [557, 248] width 1115 height 496
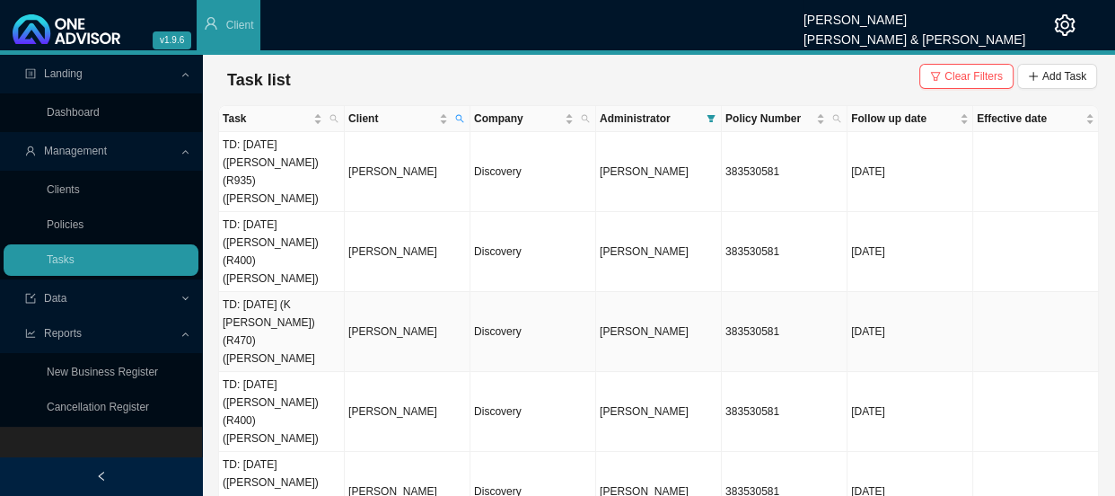
click at [325, 292] on td "TD: [DATE] (K [PERSON_NAME]) (R470) ([PERSON_NAME]" at bounding box center [282, 332] width 126 height 80
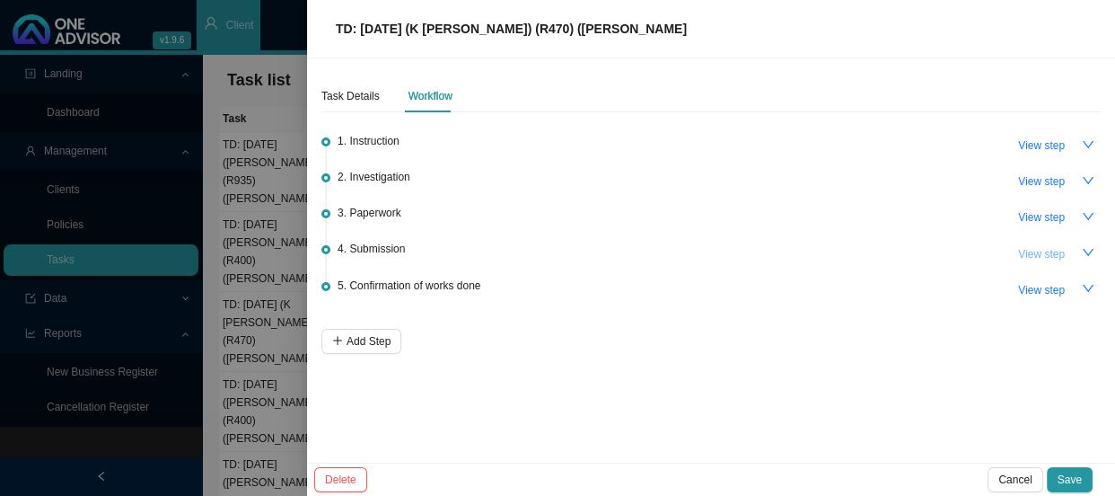
click at [1037, 252] on span "View step" at bounding box center [1041, 254] width 47 height 18
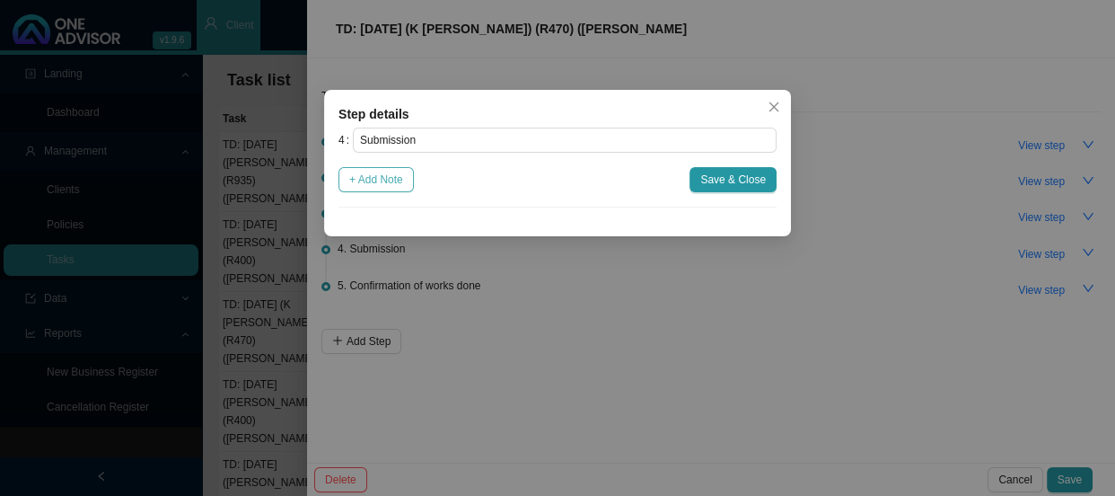
click at [386, 178] on span "+ Add Note" at bounding box center [376, 180] width 54 height 18
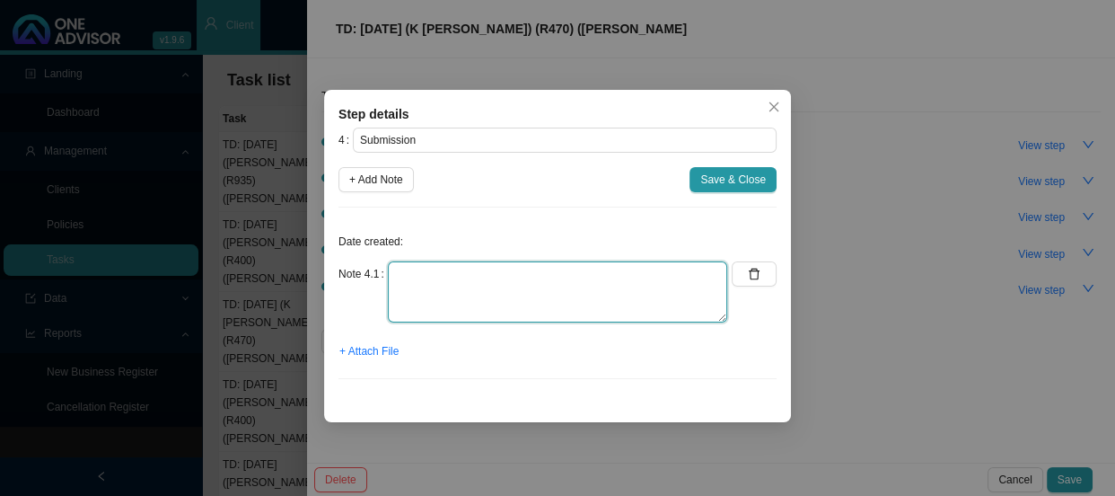
click at [428, 268] on textarea at bounding box center [557, 291] width 339 height 61
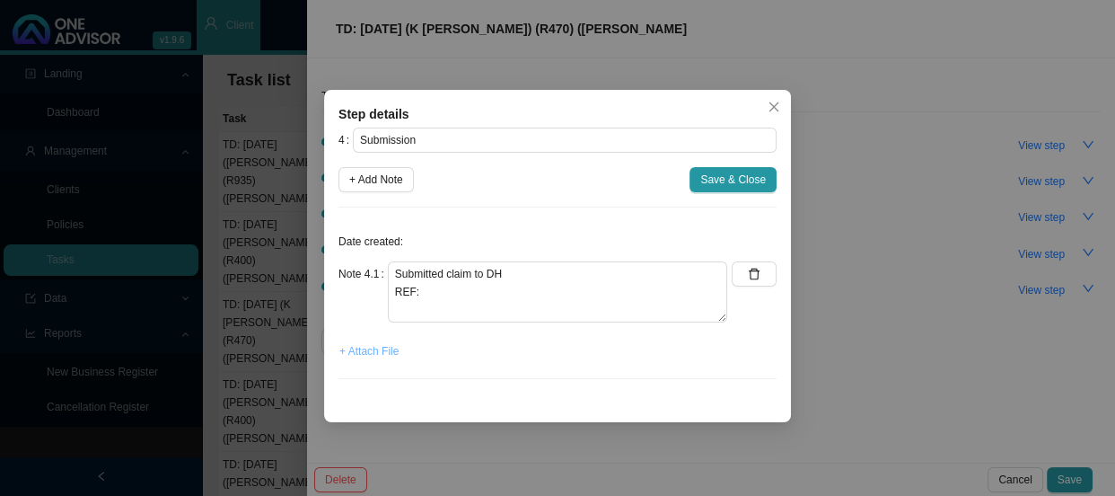
click at [364, 352] on span "+ Attach File" at bounding box center [368, 351] width 59 height 18
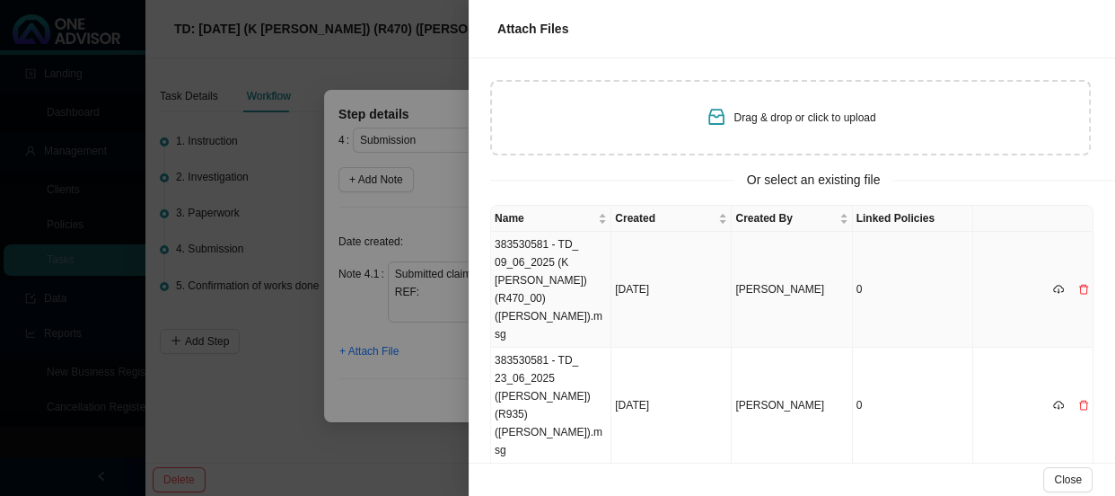
click at [547, 250] on td "383530581 - TD_ 09_06_2025 (K [PERSON_NAME]) (R470_00) ([PERSON_NAME]).msg" at bounding box center [551, 290] width 120 height 116
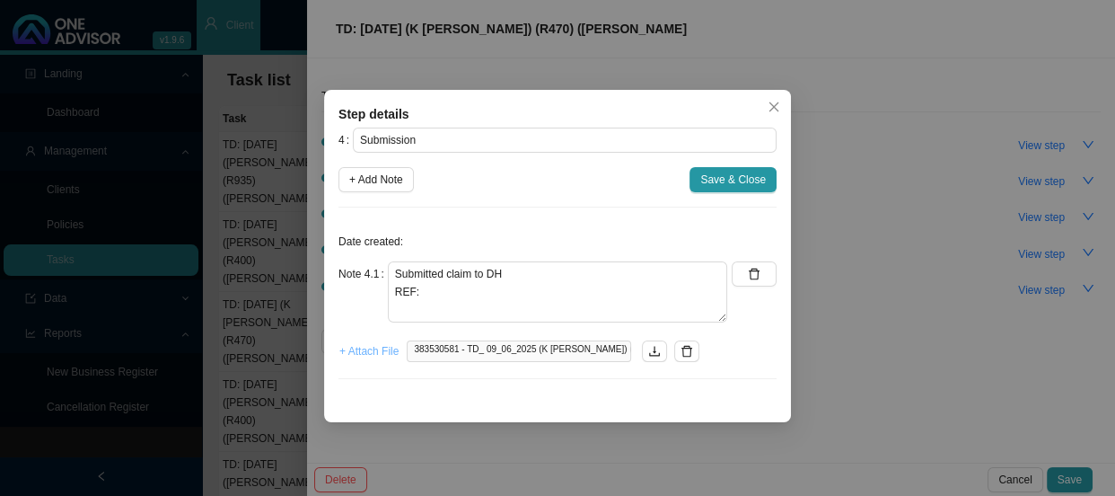
click at [385, 357] on span "+ Attach File" at bounding box center [368, 351] width 59 height 18
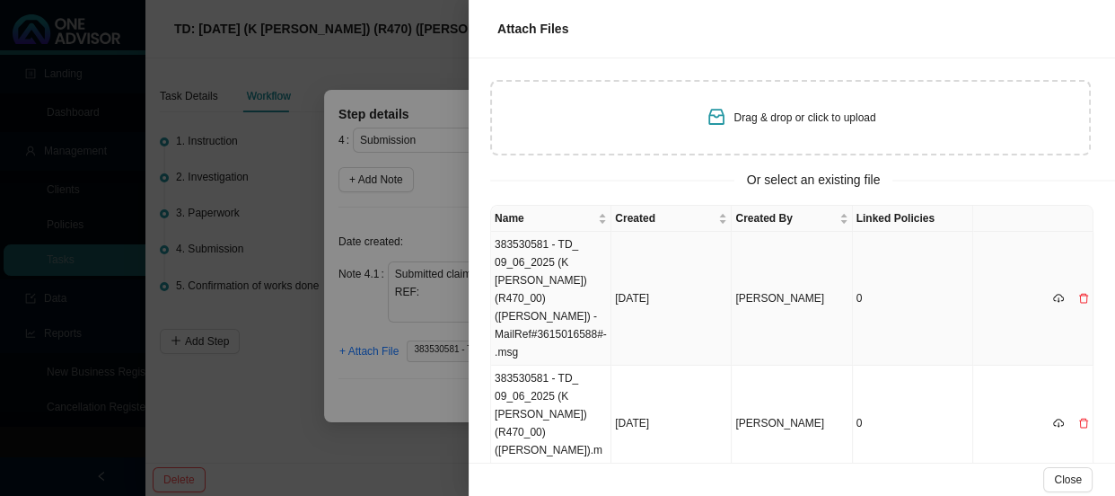
click at [542, 263] on td "383530581 - TD_ 09_06_2025 (K [PERSON_NAME]) (R470_00) ([PERSON_NAME]) -MailRef…" at bounding box center [551, 299] width 120 height 134
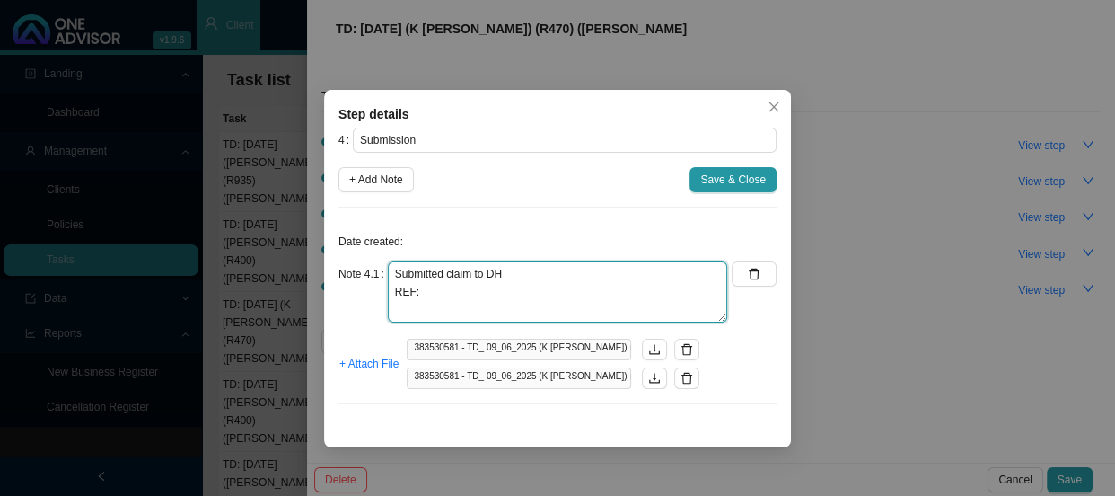
click at [471, 295] on textarea "Submitted claim to DH REF:" at bounding box center [557, 291] width 339 height 61
paste textarea "11448364050"
type textarea "Submitted claim to DH REF: 11448364050"
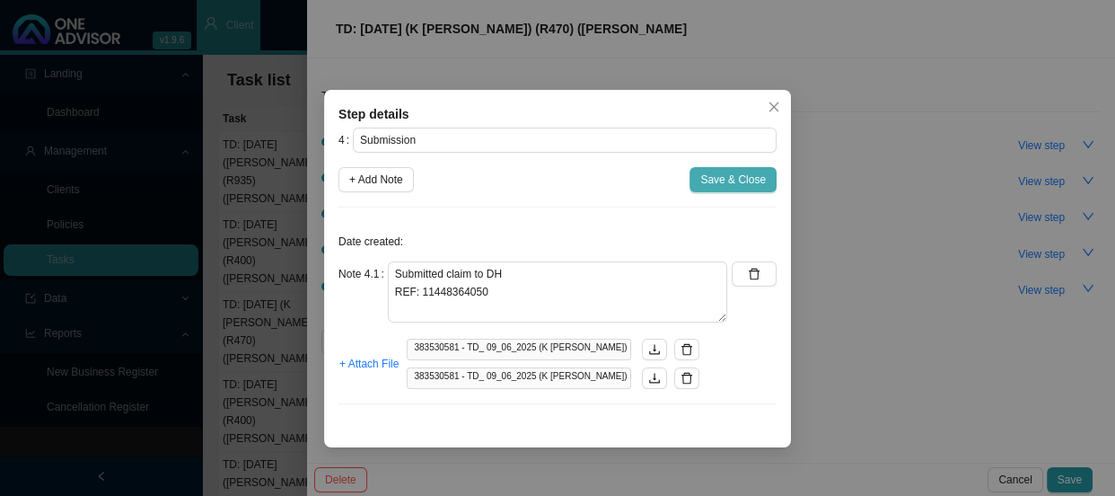
click at [745, 177] on span "Save & Close" at bounding box center [733, 180] width 66 height 18
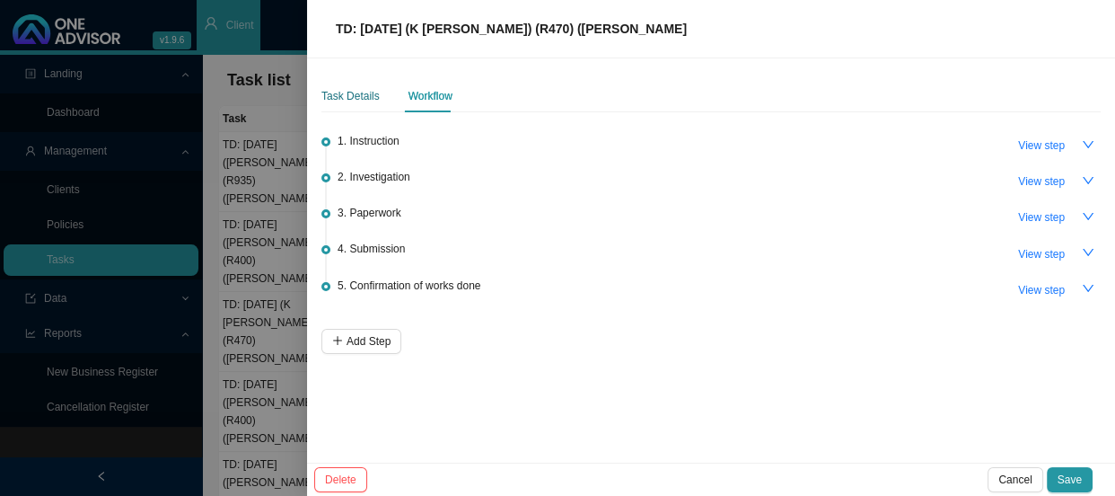
click at [359, 95] on div "Task Details" at bounding box center [350, 96] width 58 height 18
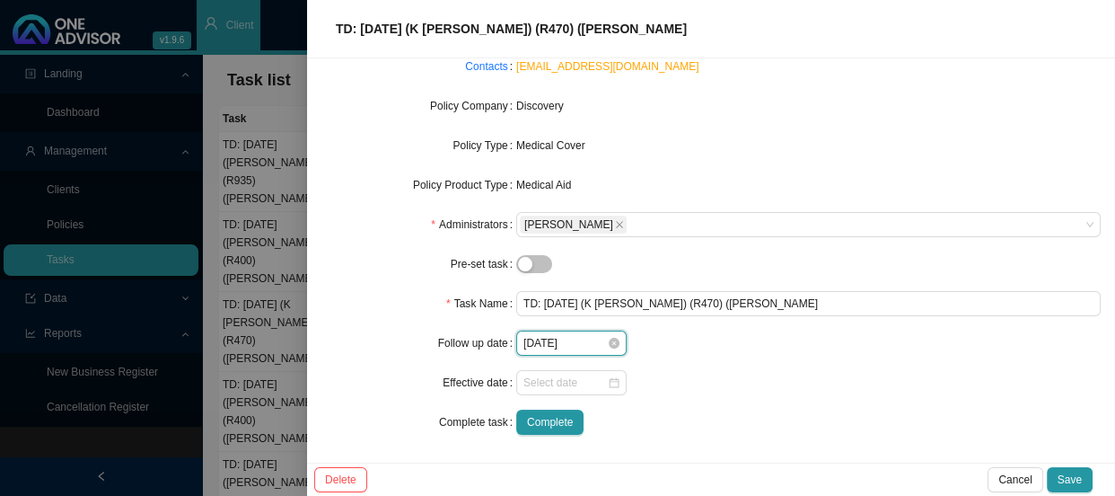
click at [584, 347] on input "[DATE]" at bounding box center [564, 343] width 83 height 18
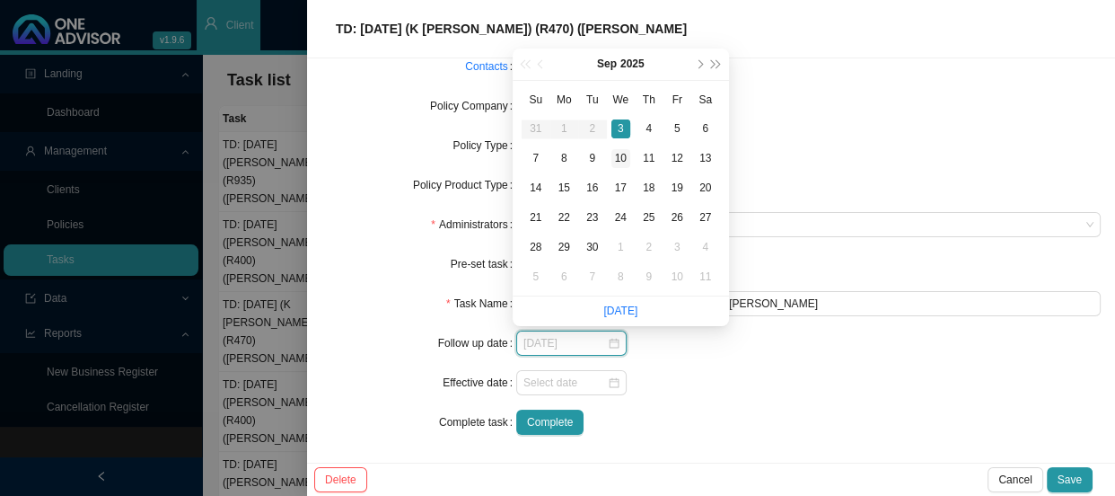
type input "[DATE]"
click at [630, 160] on td "10" at bounding box center [621, 159] width 29 height 30
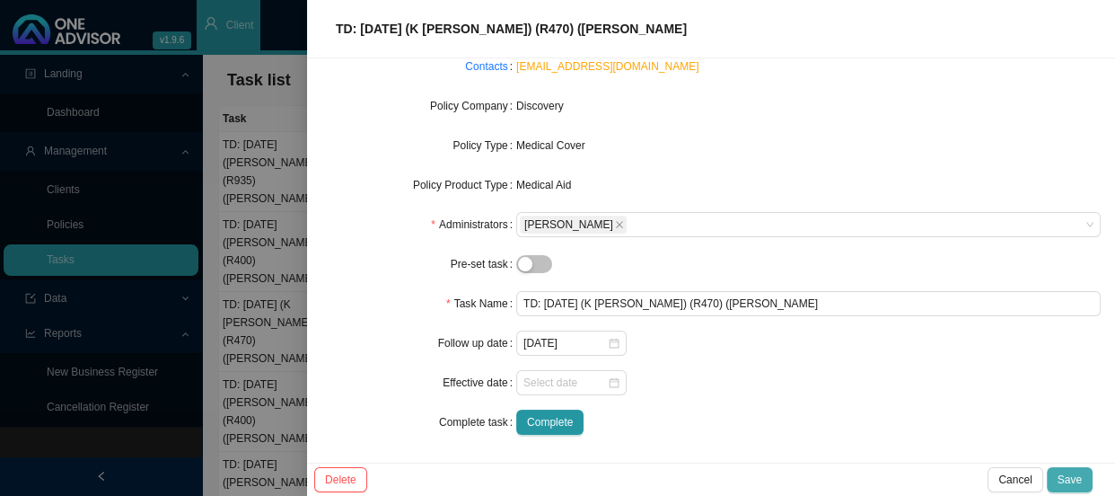
click at [1071, 477] on span "Save" at bounding box center [1070, 479] width 24 height 18
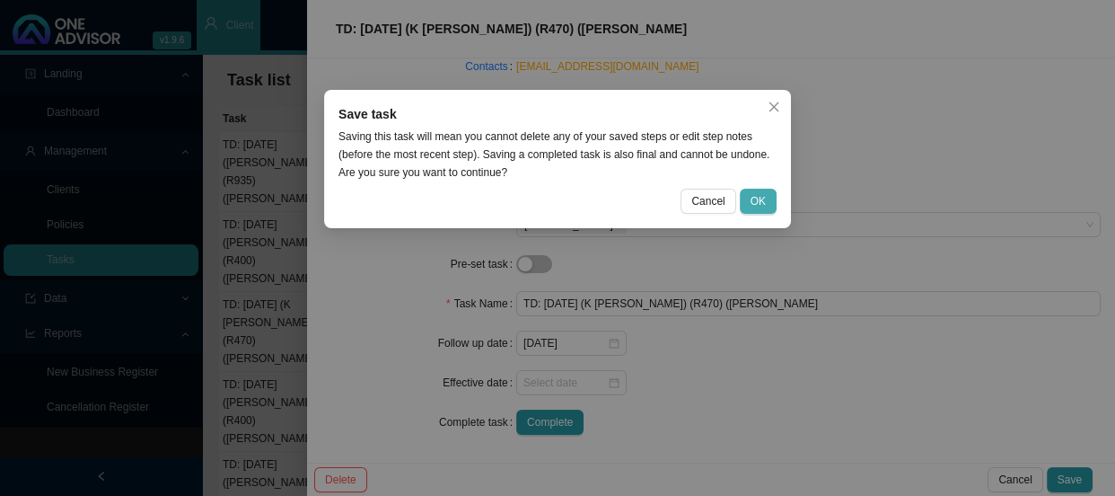
click at [765, 193] on span "OK" at bounding box center [758, 201] width 15 height 18
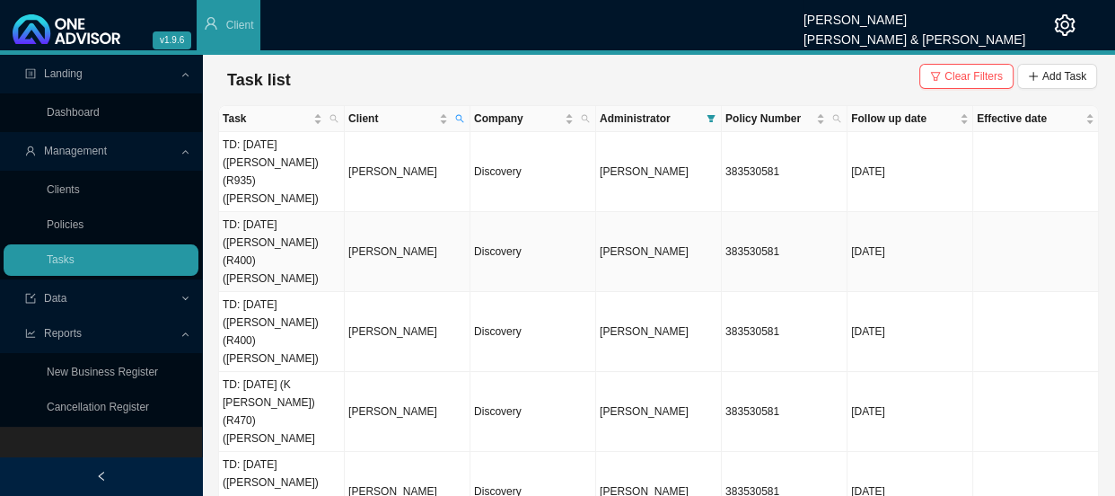
click at [363, 212] on td "[PERSON_NAME]" at bounding box center [408, 252] width 126 height 80
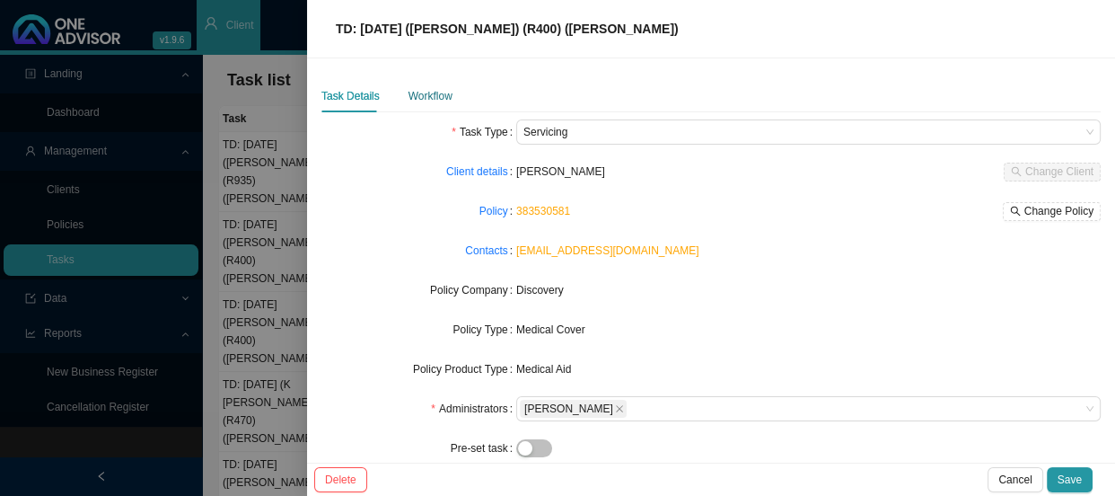
click at [409, 98] on div "Workflow" at bounding box center [430, 96] width 44 height 18
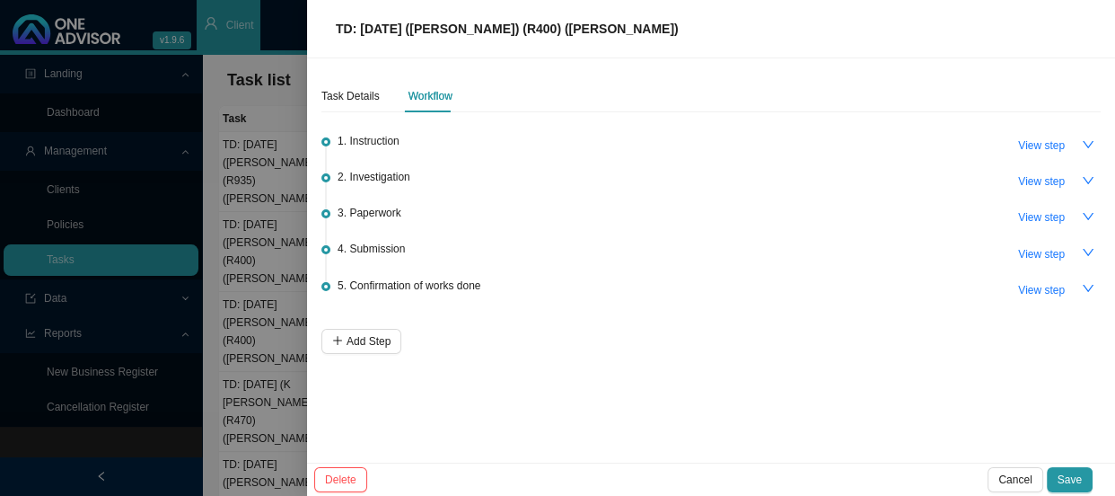
click at [273, 165] on div at bounding box center [557, 248] width 1115 height 496
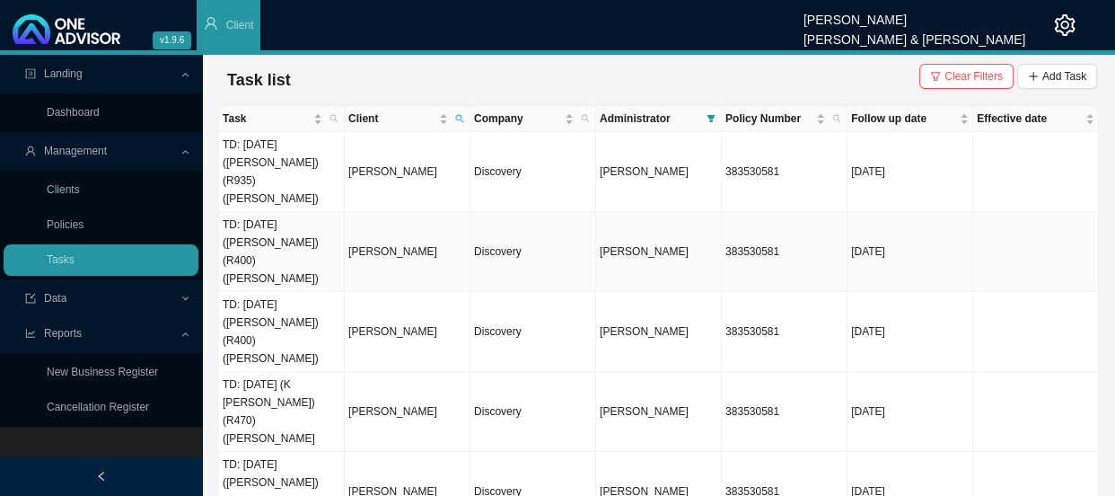
click at [294, 212] on td "TD: [DATE] ([PERSON_NAME]) (R400) ([PERSON_NAME])" at bounding box center [282, 252] width 126 height 80
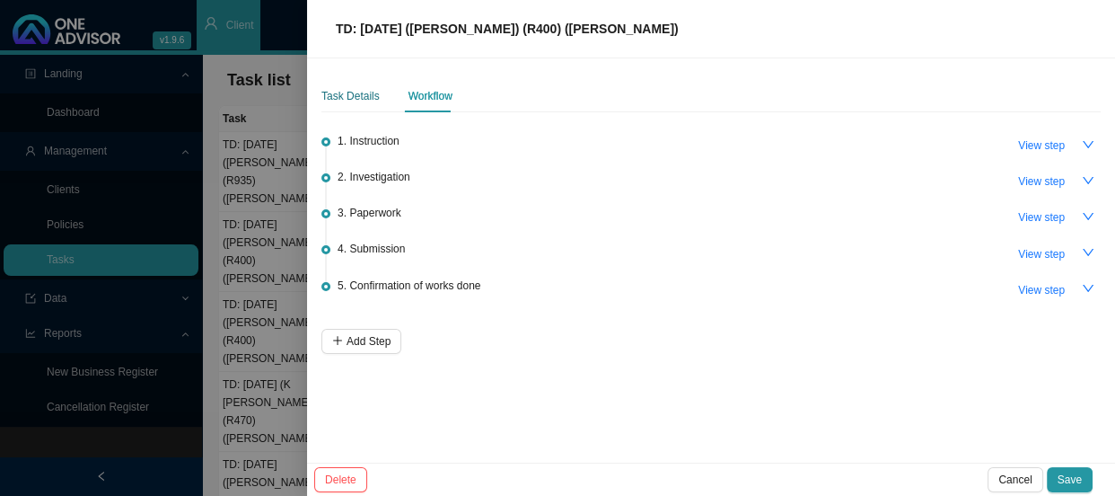
click at [365, 92] on div "Task Details" at bounding box center [350, 96] width 58 height 18
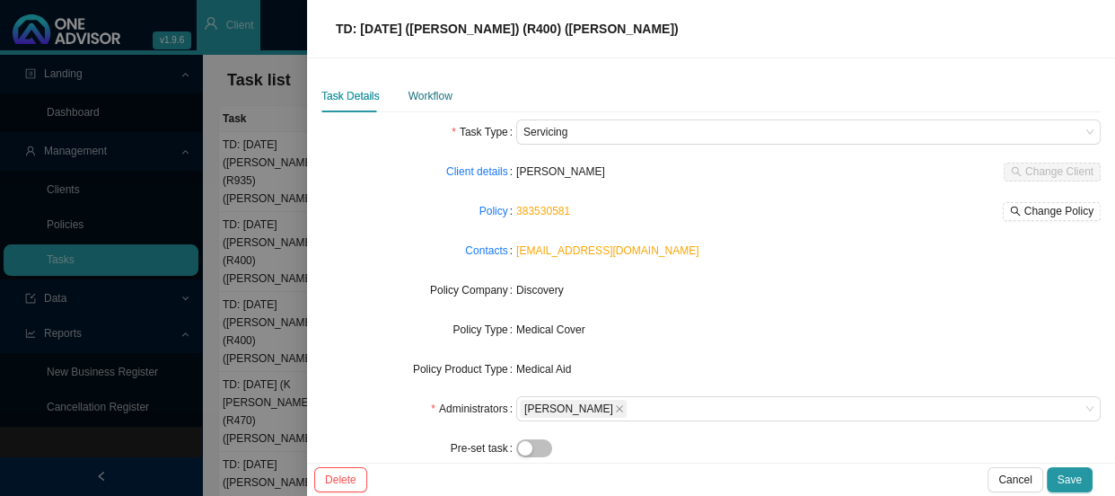
click at [424, 102] on div "Workflow" at bounding box center [430, 96] width 44 height 18
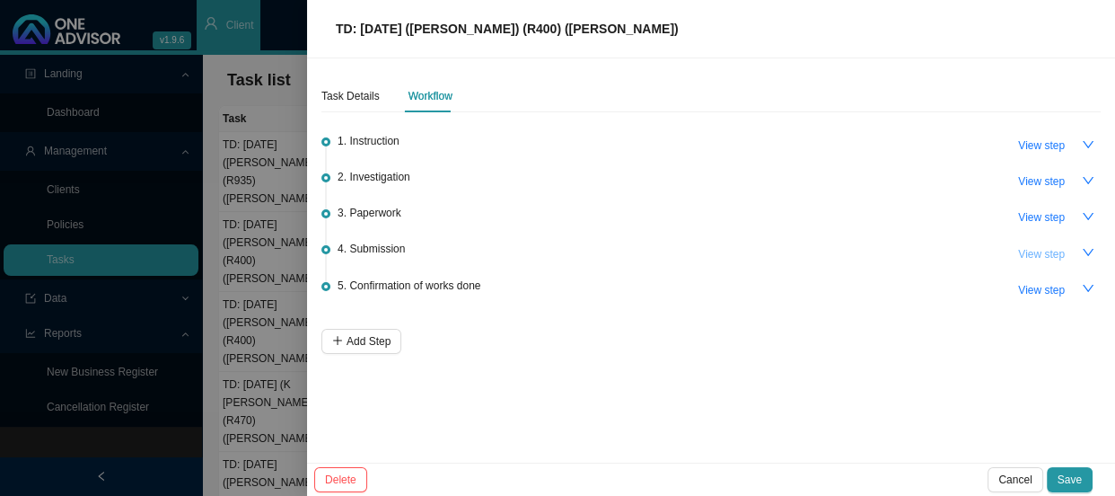
click at [1047, 253] on span "View step" at bounding box center [1041, 254] width 47 height 18
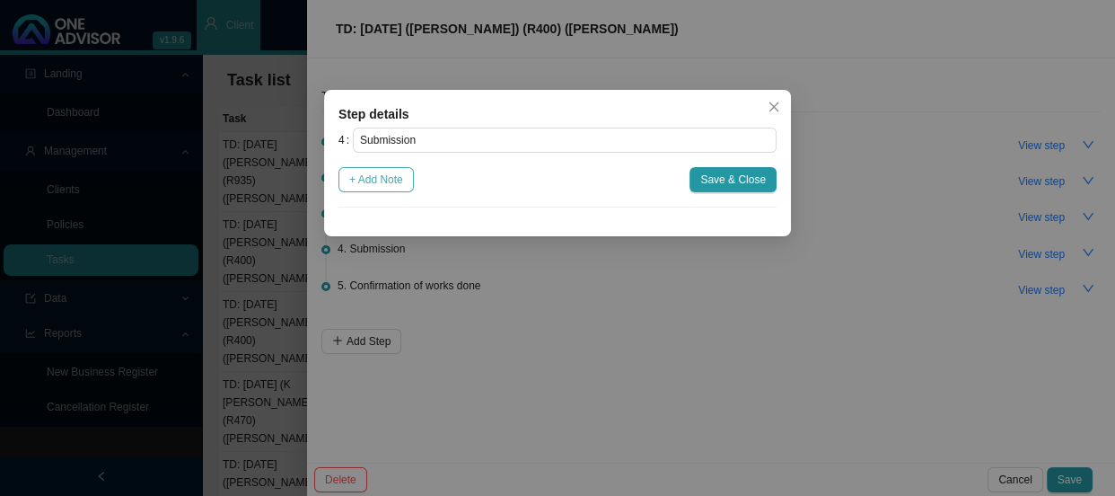
click at [371, 182] on span "+ Add Note" at bounding box center [376, 180] width 54 height 18
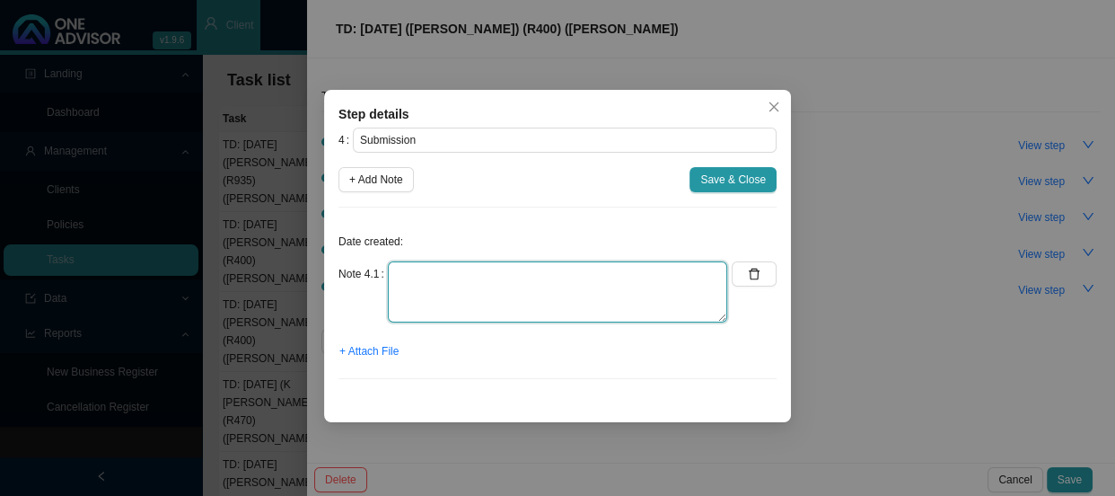
click at [420, 281] on textarea at bounding box center [557, 291] width 339 height 61
type textarea "s"
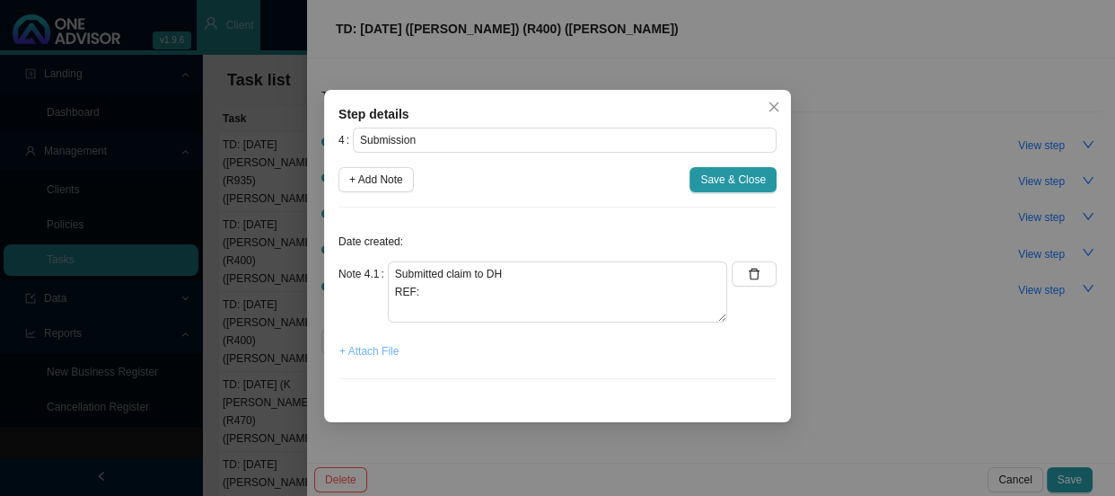
click at [368, 350] on span "+ Attach File" at bounding box center [368, 351] width 59 height 18
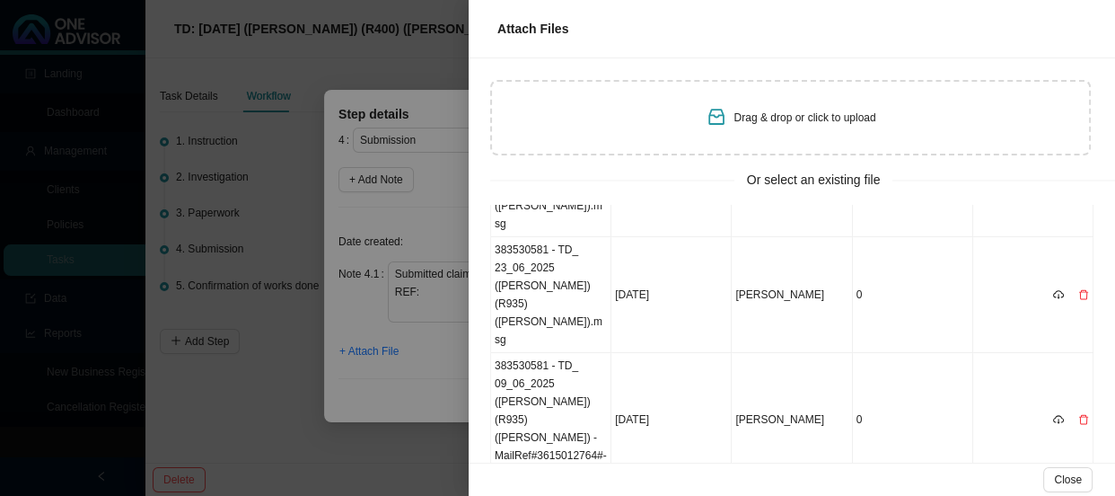
scroll to position [162, 0]
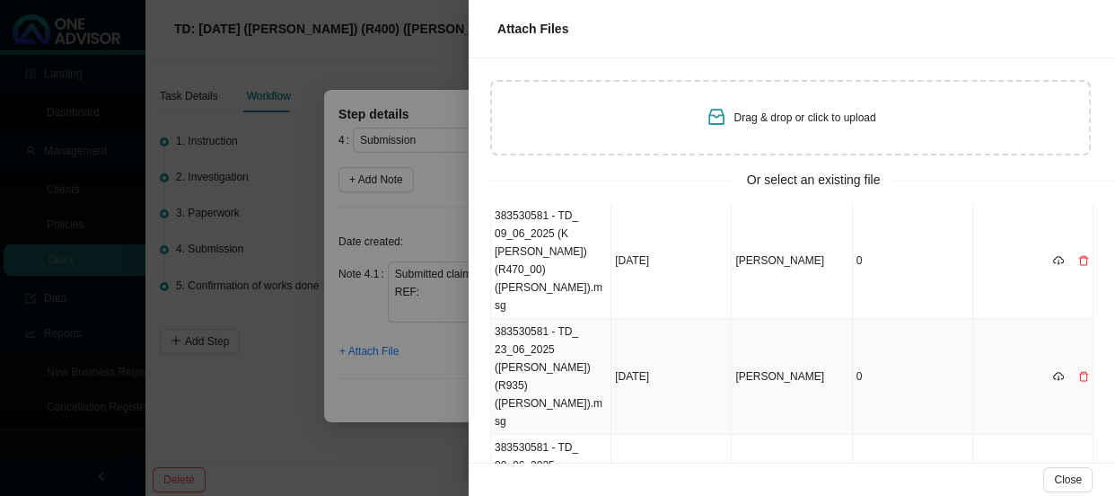
click at [565, 319] on td "383530581 - TD_ 23_06_2025 ([PERSON_NAME]) (R935) ([PERSON_NAME]).msg" at bounding box center [551, 377] width 120 height 116
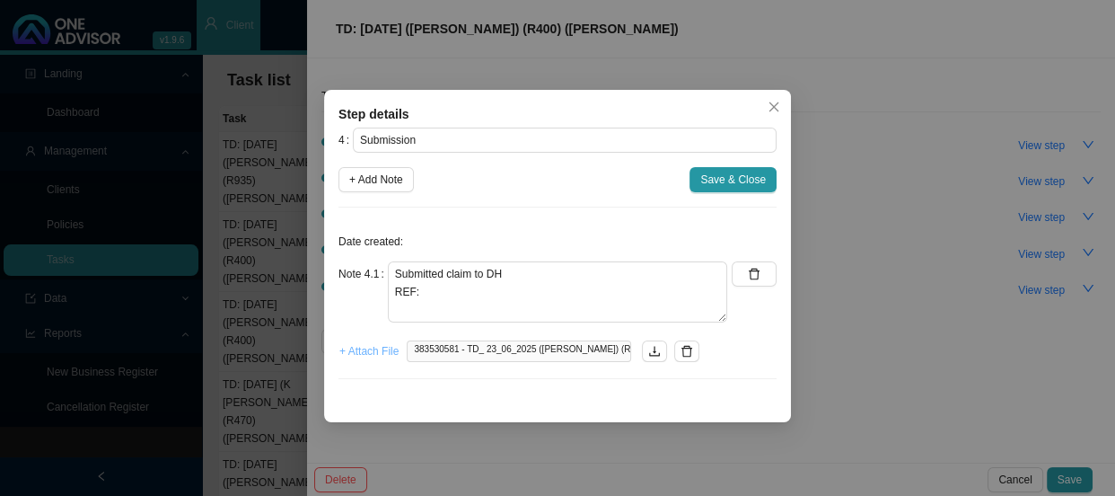
click at [372, 345] on span "+ Attach File" at bounding box center [368, 351] width 59 height 18
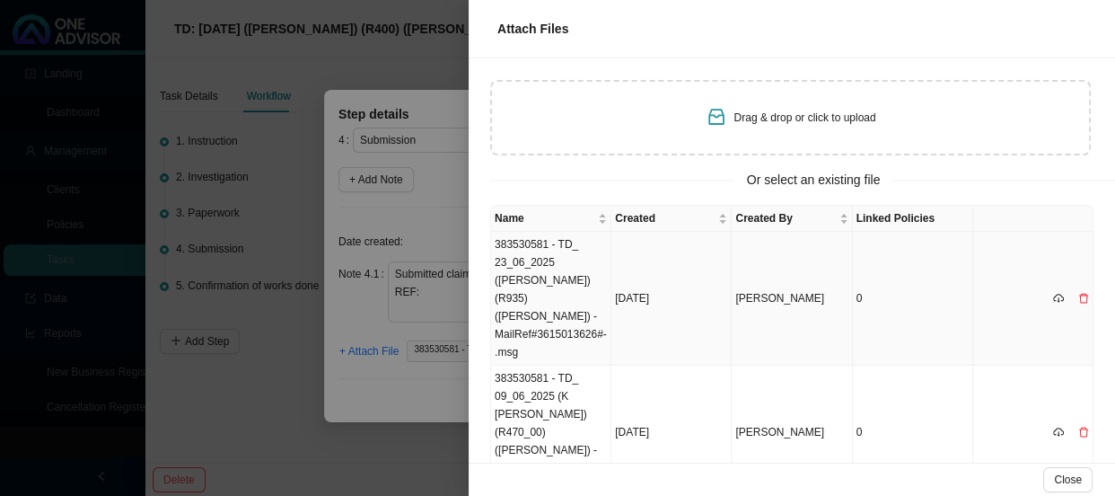
click at [553, 260] on td "383530581 - TD_ 23_06_2025 ([PERSON_NAME]) (R935) ([PERSON_NAME]) -MailRef#3615…" at bounding box center [551, 299] width 120 height 134
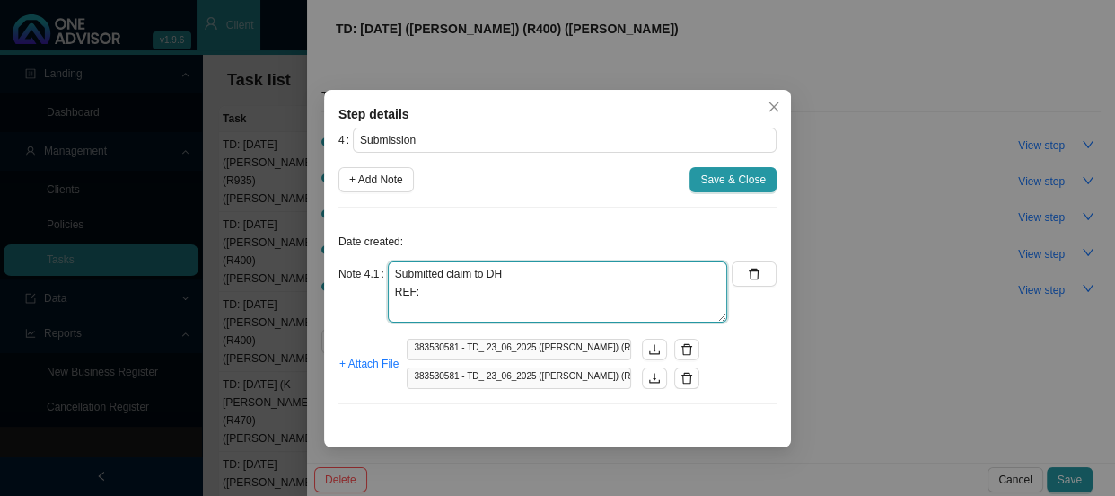
click at [456, 293] on textarea "Submitted claim to DH REF:" at bounding box center [557, 291] width 339 height 61
paste textarea "11448348962"
type textarea "Submitted claim to DH REF: 11448348962"
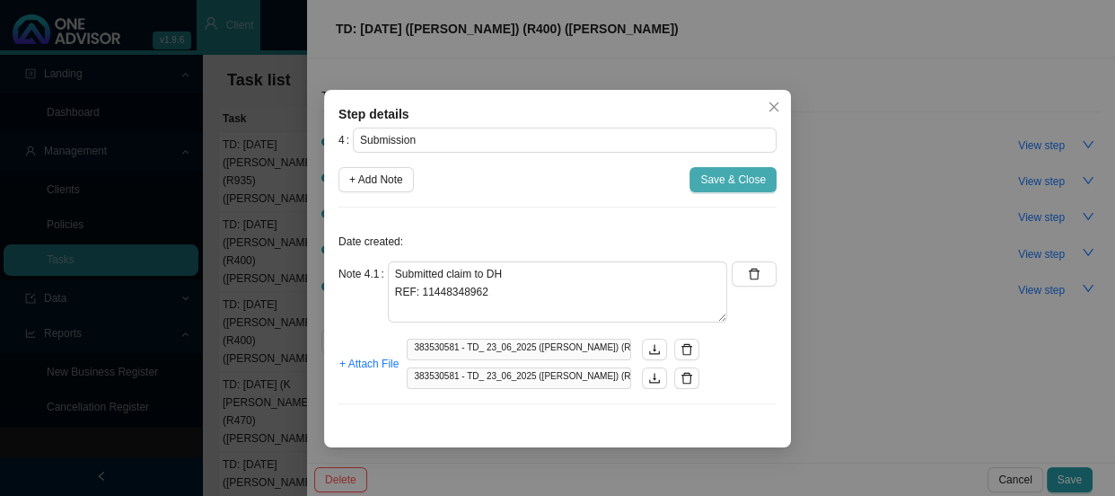
click at [710, 184] on span "Save & Close" at bounding box center [733, 180] width 66 height 18
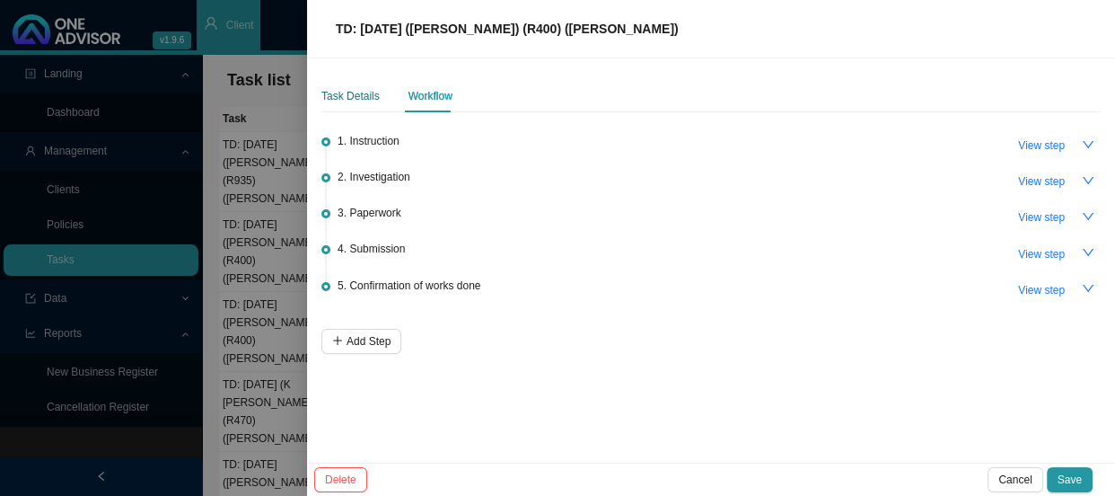
click at [360, 91] on div "Task Details" at bounding box center [350, 96] width 58 height 18
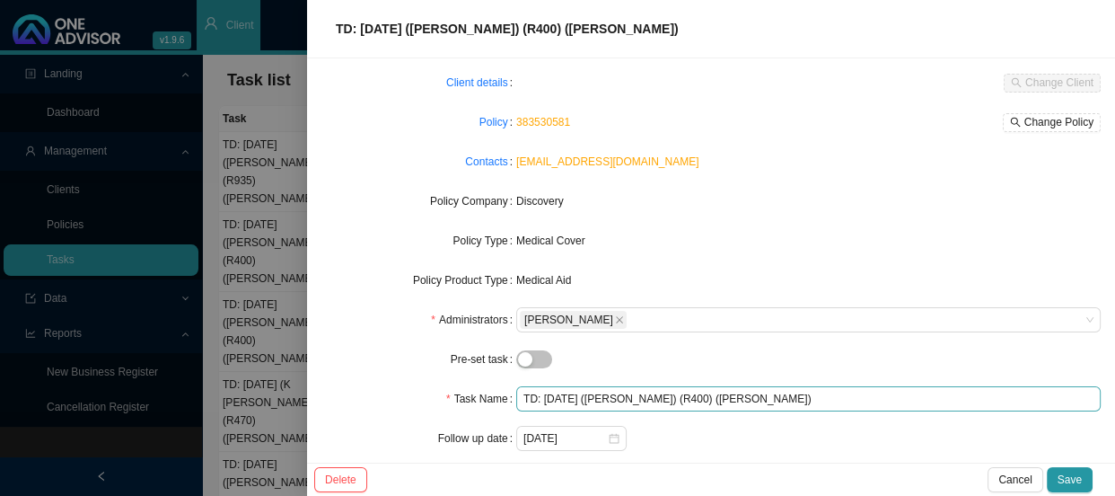
scroll to position [184, 0]
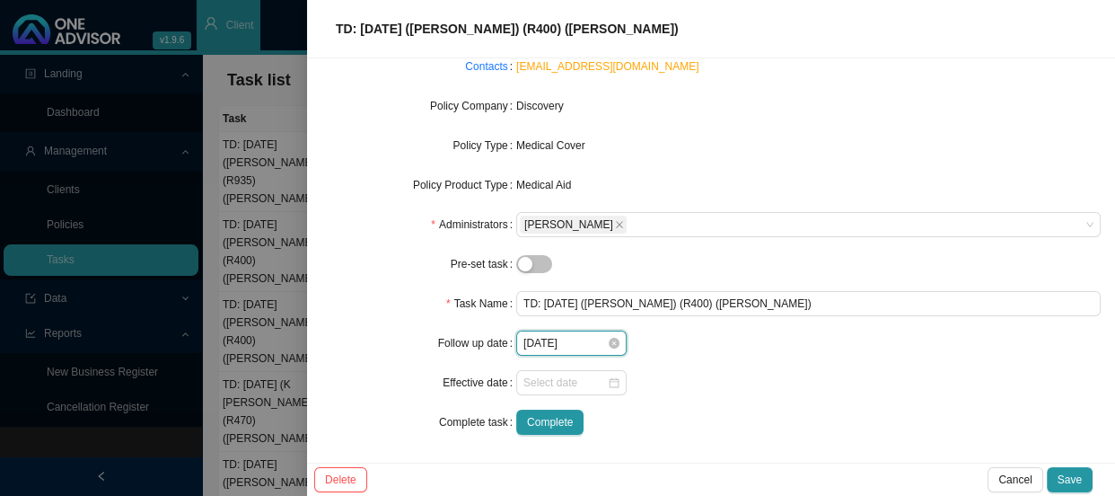
click at [584, 347] on input "[DATE]" at bounding box center [564, 343] width 83 height 18
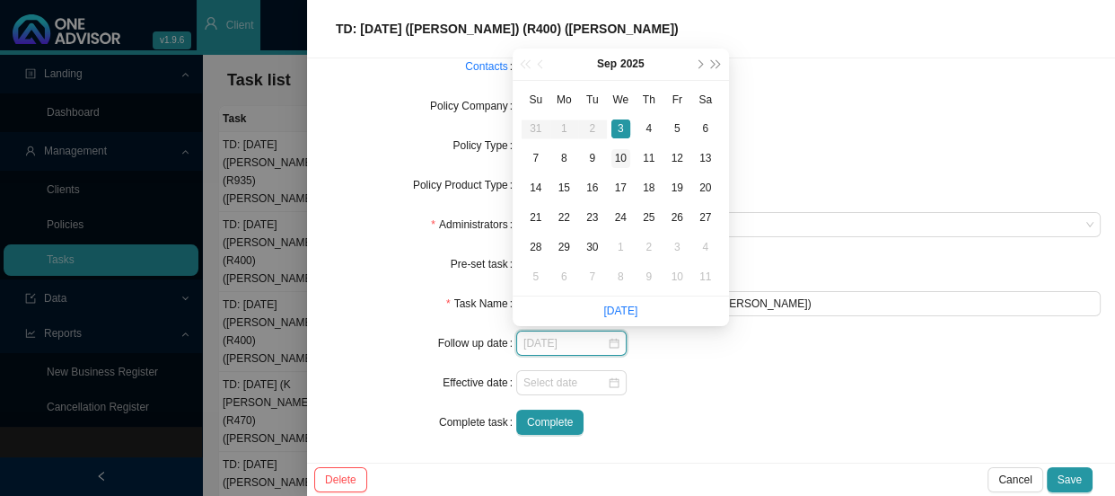
type input "[DATE]"
click at [619, 153] on div "10" at bounding box center [620, 158] width 19 height 19
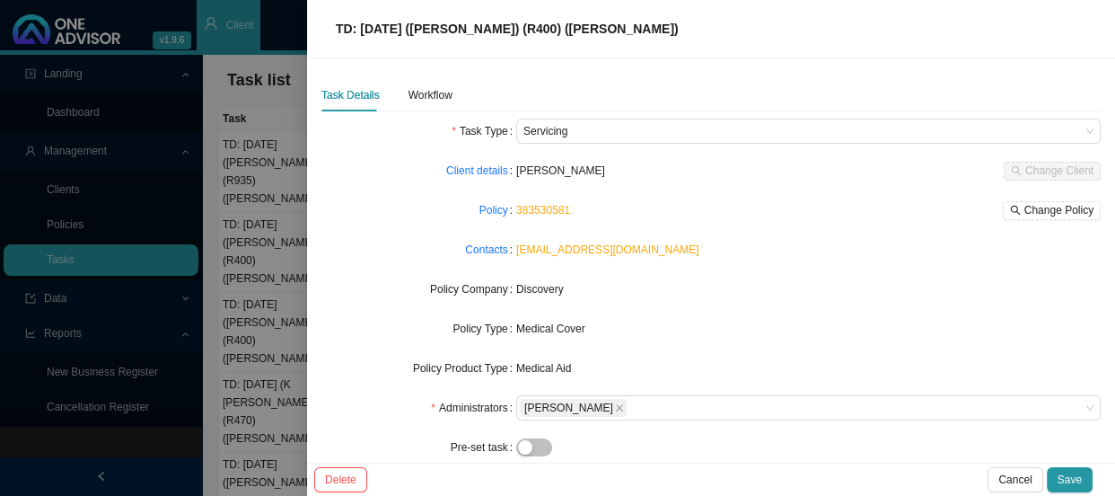
scroll to position [0, 0]
click at [1088, 481] on button "Save" at bounding box center [1070, 479] width 46 height 25
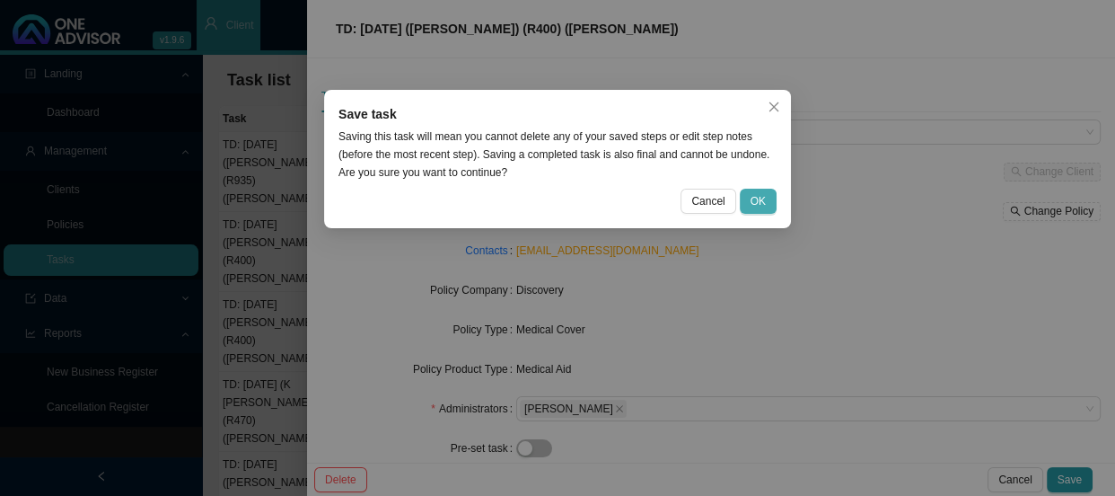
click at [747, 191] on button "OK" at bounding box center [758, 201] width 37 height 25
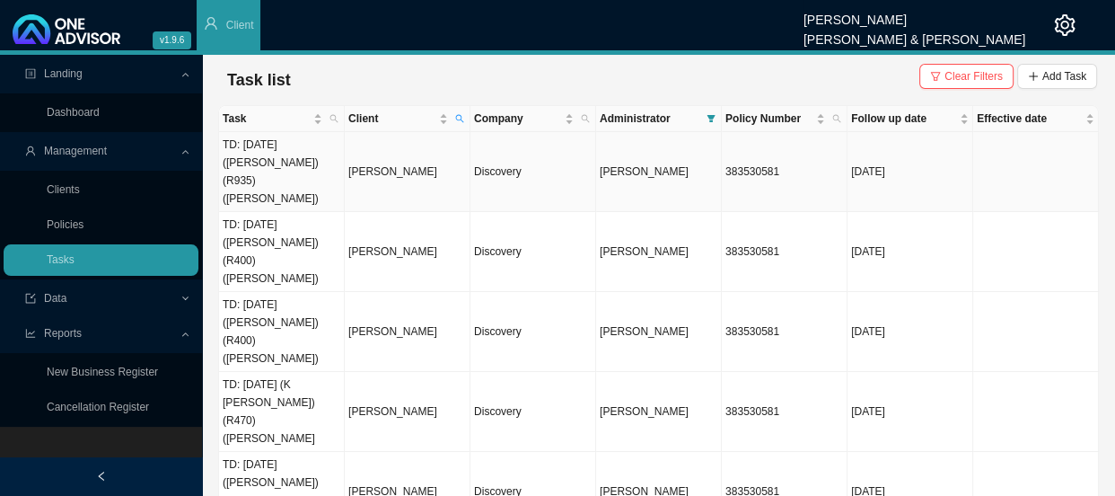
click at [399, 169] on td "[PERSON_NAME]" at bounding box center [408, 172] width 126 height 80
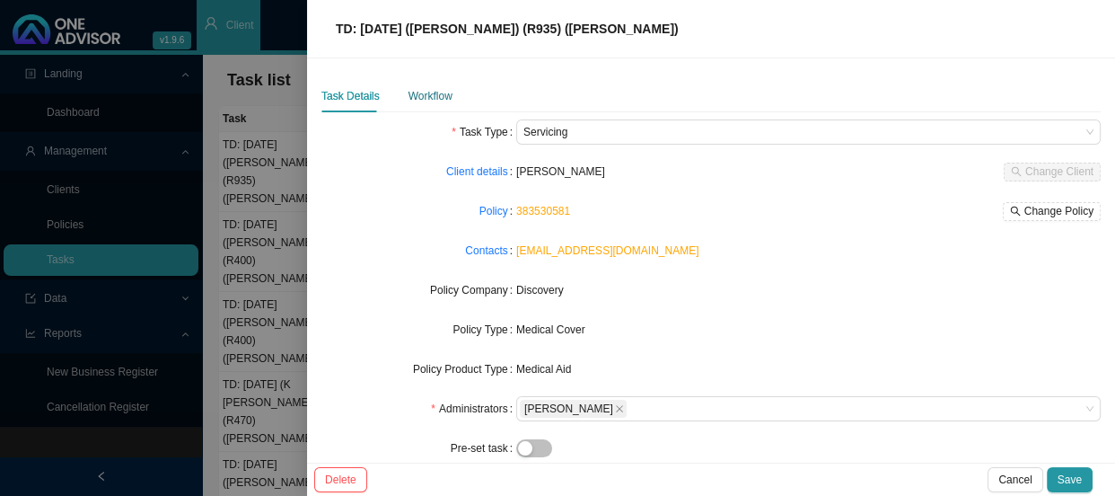
click at [439, 98] on div "Workflow" at bounding box center [430, 96] width 44 height 18
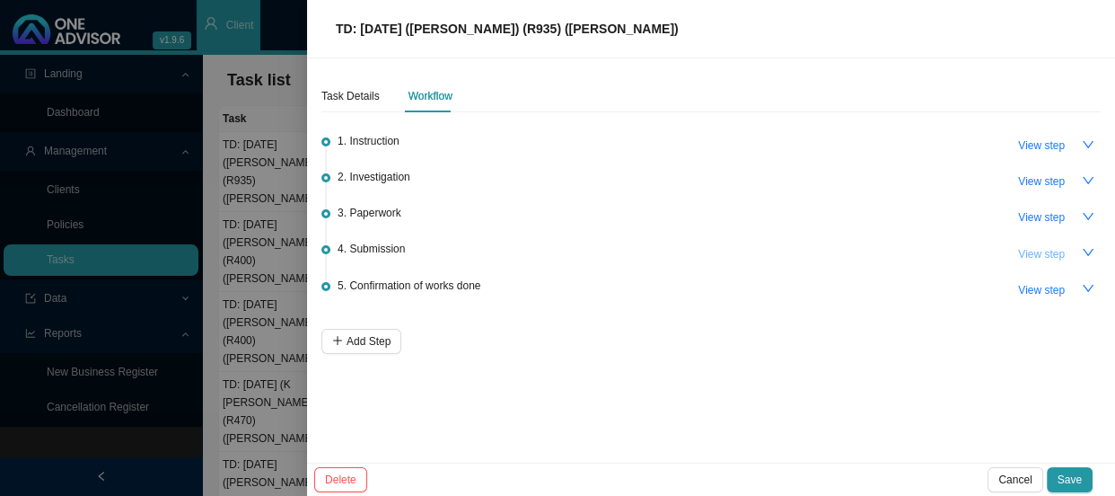
click at [1032, 250] on span "View step" at bounding box center [1041, 254] width 47 height 18
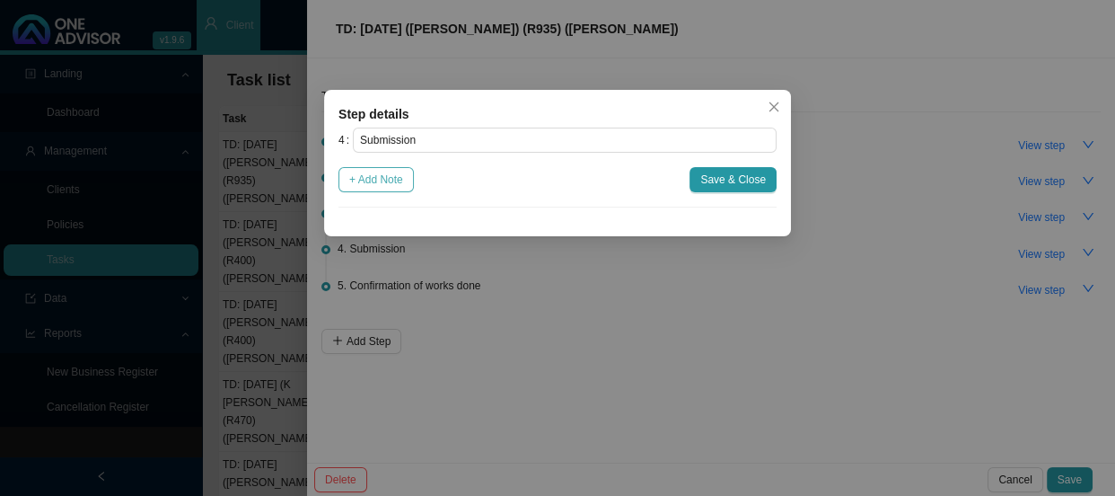
click at [376, 174] on span "+ Add Note" at bounding box center [376, 180] width 54 height 18
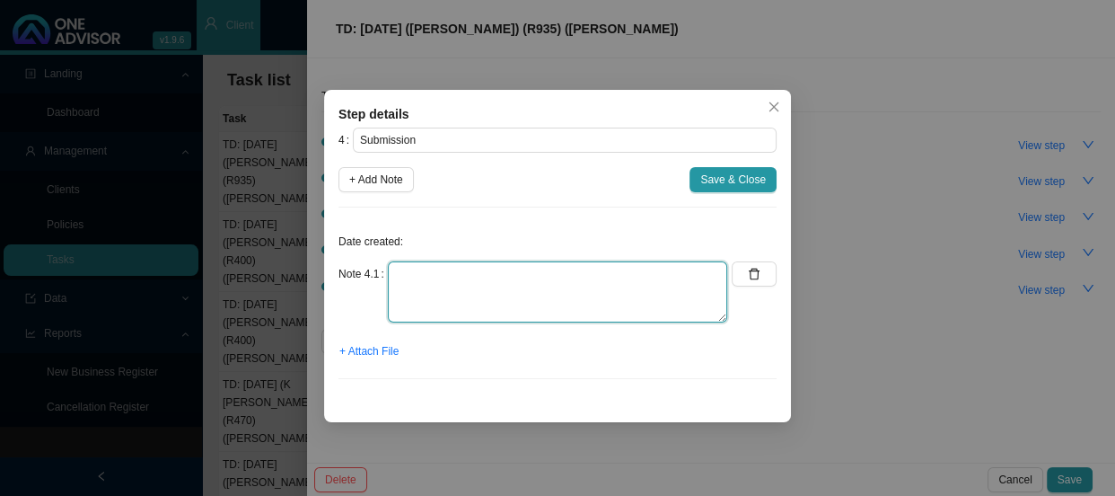
click at [435, 278] on textarea at bounding box center [557, 291] width 339 height 61
type textarea "s"
click at [485, 293] on textarea "Submitted claim to DH REF:" at bounding box center [557, 291] width 339 height 61
paste textarea "11448364647"
type textarea "Submitted claim to DH REF: 11448364647"
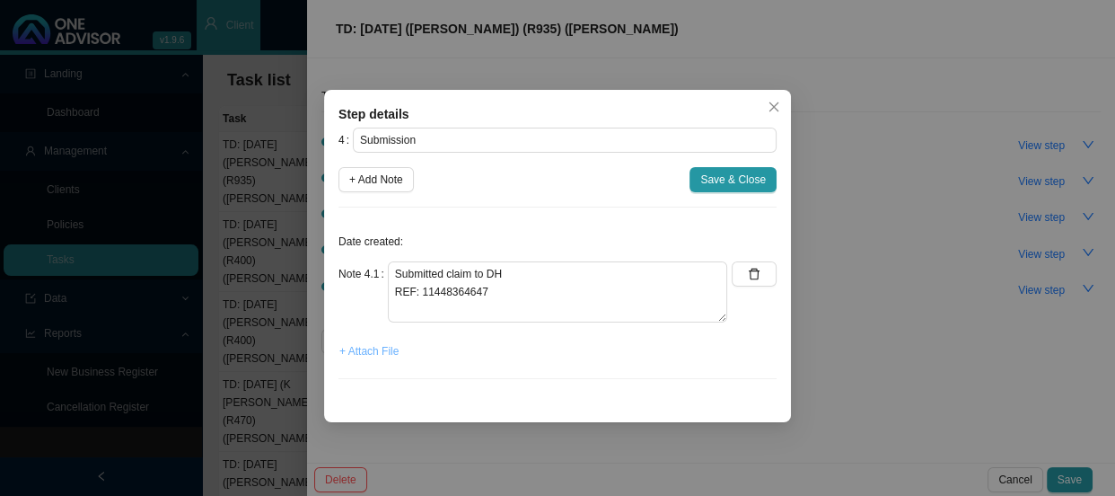
click at [373, 351] on span "+ Attach File" at bounding box center [368, 351] width 59 height 18
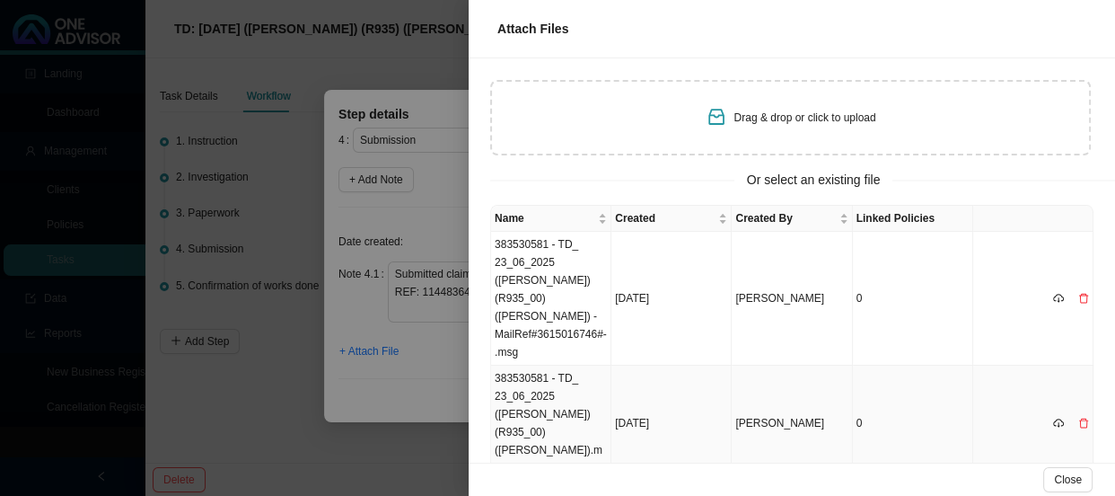
click at [540, 365] on td "383530581 - TD_ 23_06_2025 ([PERSON_NAME]) (R935_00) ([PERSON_NAME]).msg" at bounding box center [551, 423] width 120 height 116
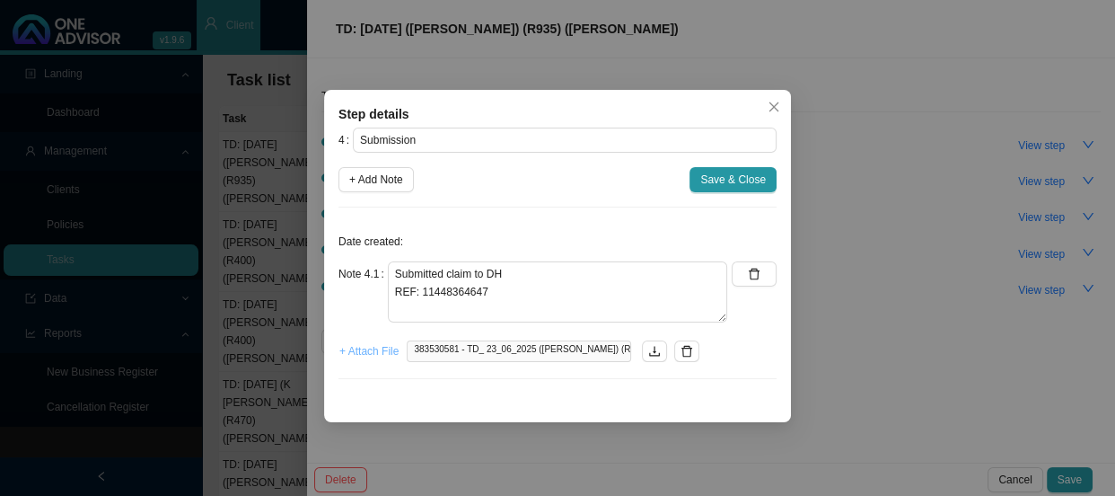
click at [362, 350] on span "+ Attach File" at bounding box center [368, 351] width 59 height 18
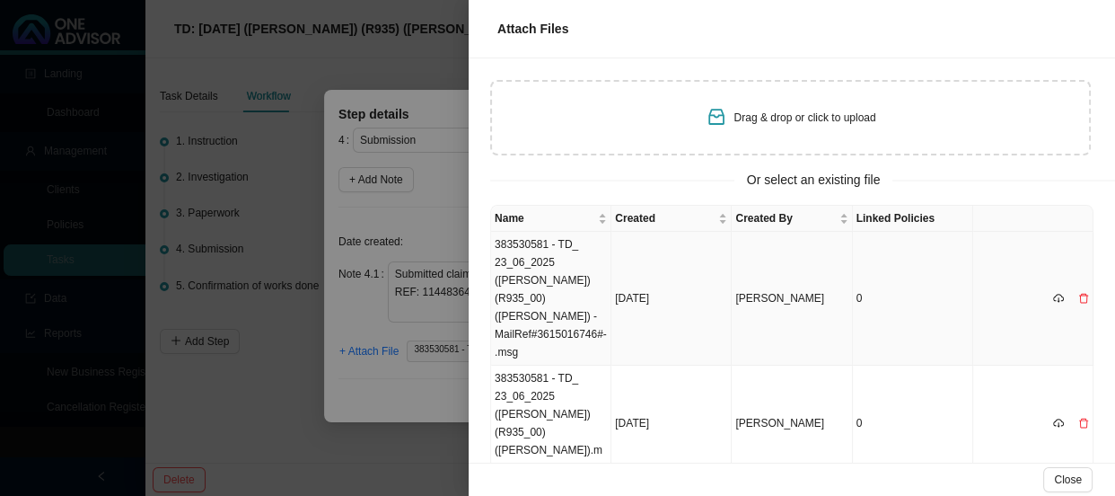
click at [575, 272] on td "383530581 - TD_ 23_06_2025 ([PERSON_NAME]) (R935_00) ([PERSON_NAME]) -MailRef#3…" at bounding box center [551, 299] width 120 height 134
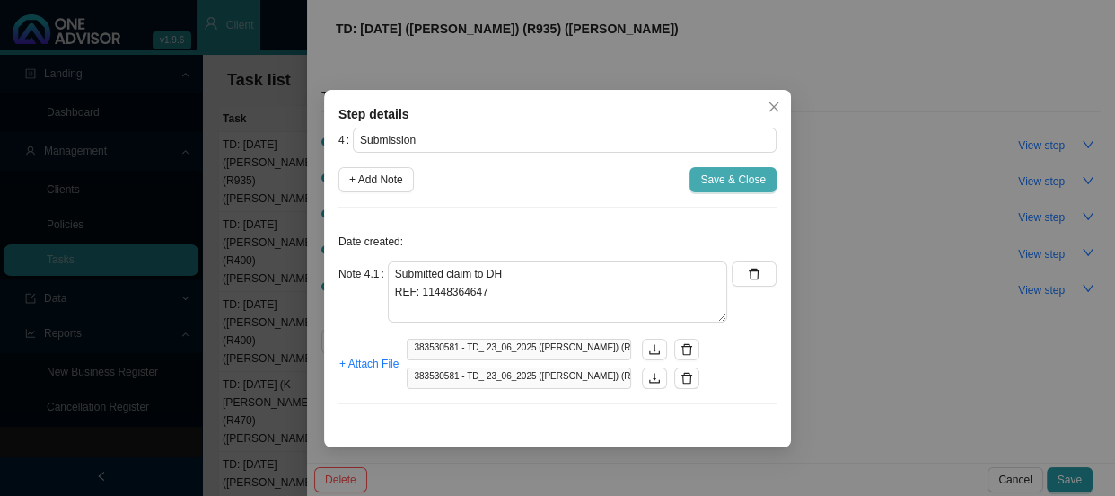
click at [724, 180] on span "Save & Close" at bounding box center [733, 180] width 66 height 18
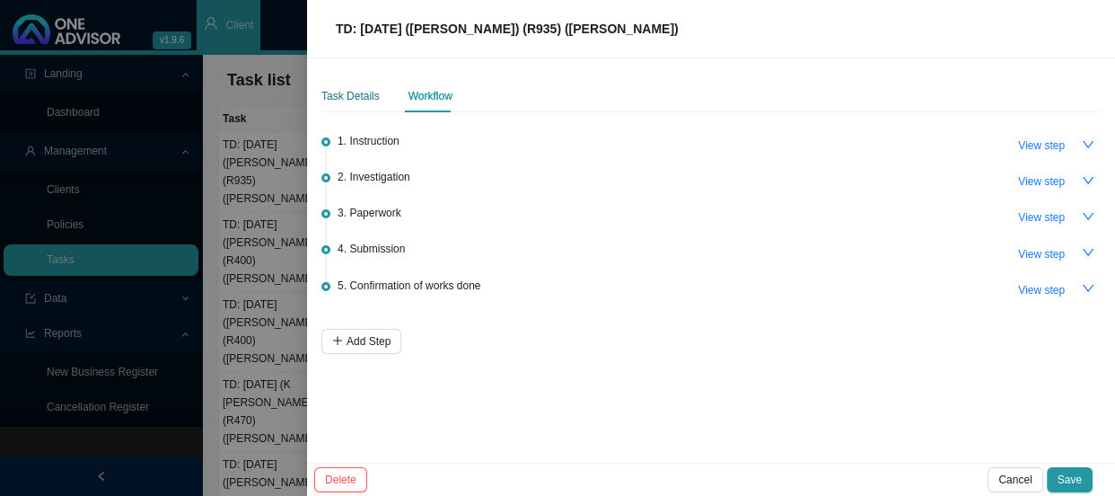
click at [334, 93] on div "Task Details" at bounding box center [350, 96] width 58 height 18
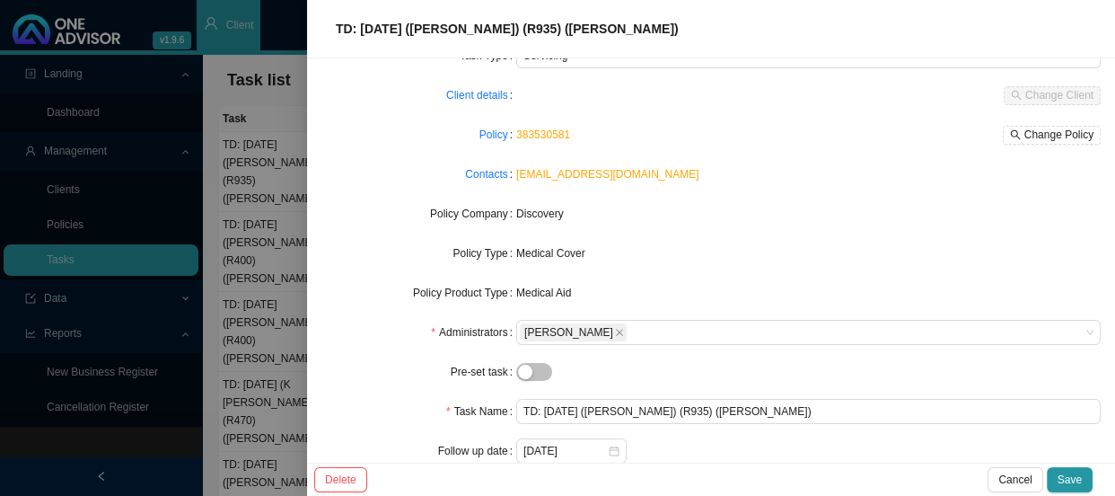
scroll to position [184, 0]
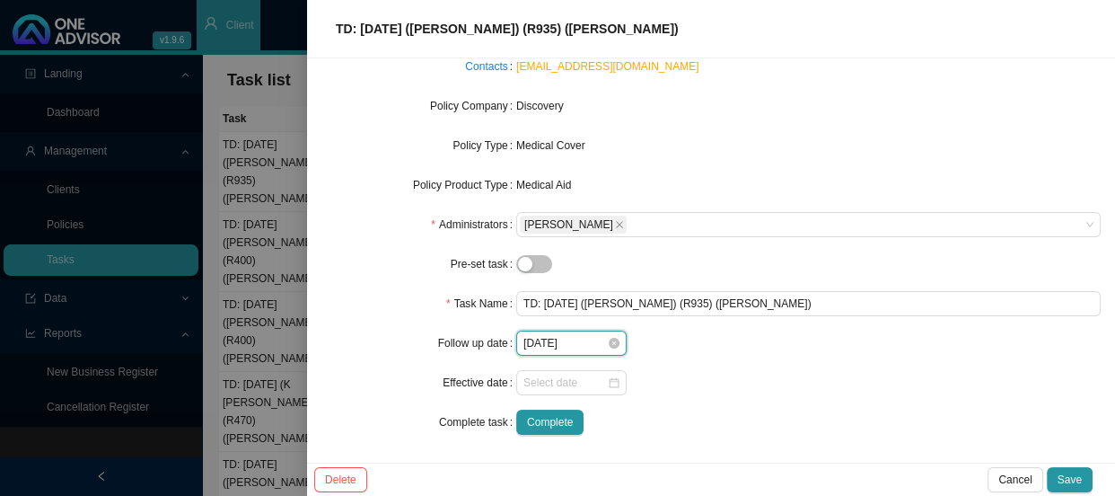
click at [588, 347] on input "[DATE]" at bounding box center [564, 343] width 83 height 18
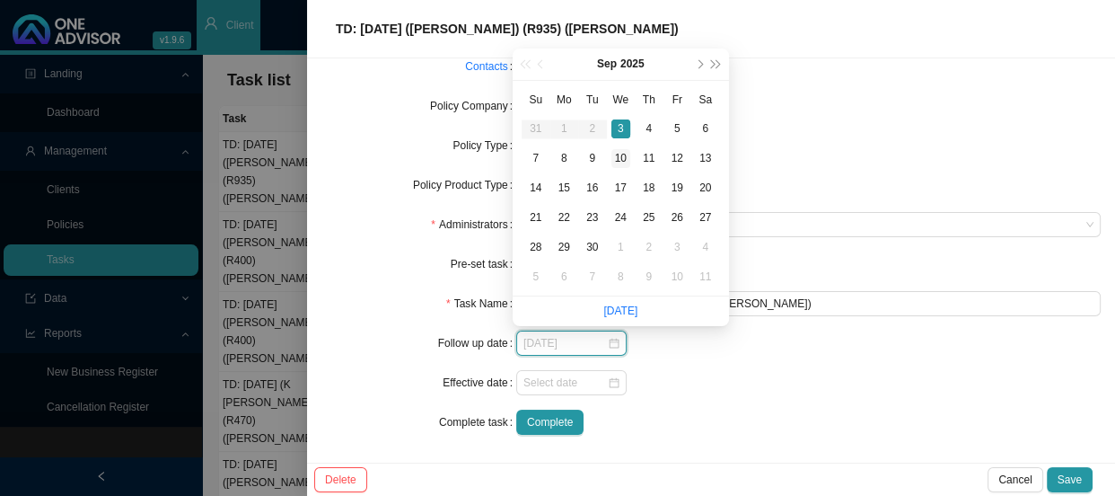
type input "[DATE]"
click at [623, 163] on div "10" at bounding box center [620, 158] width 19 height 19
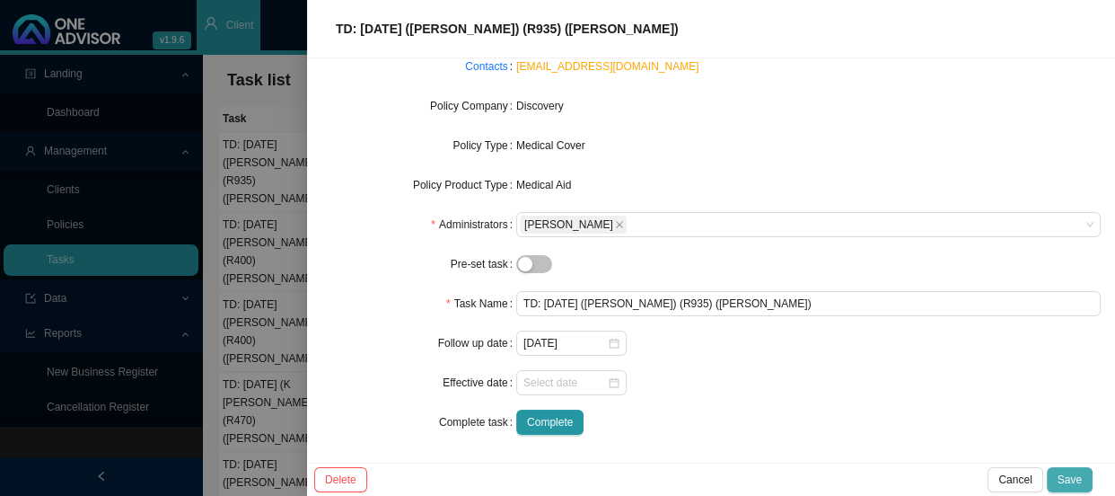
click at [1073, 476] on span "Save" at bounding box center [1070, 479] width 24 height 18
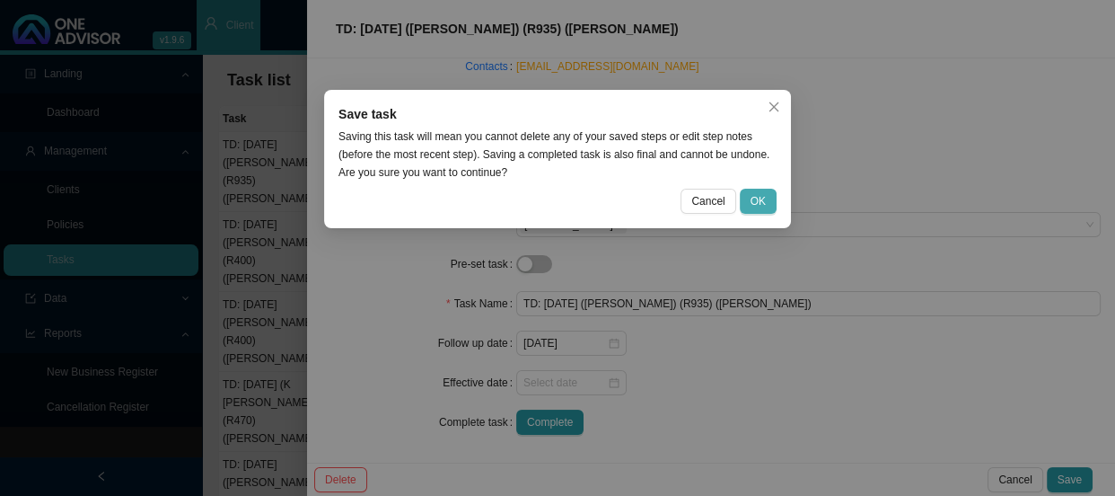
click at [758, 196] on span "OK" at bounding box center [758, 201] width 15 height 18
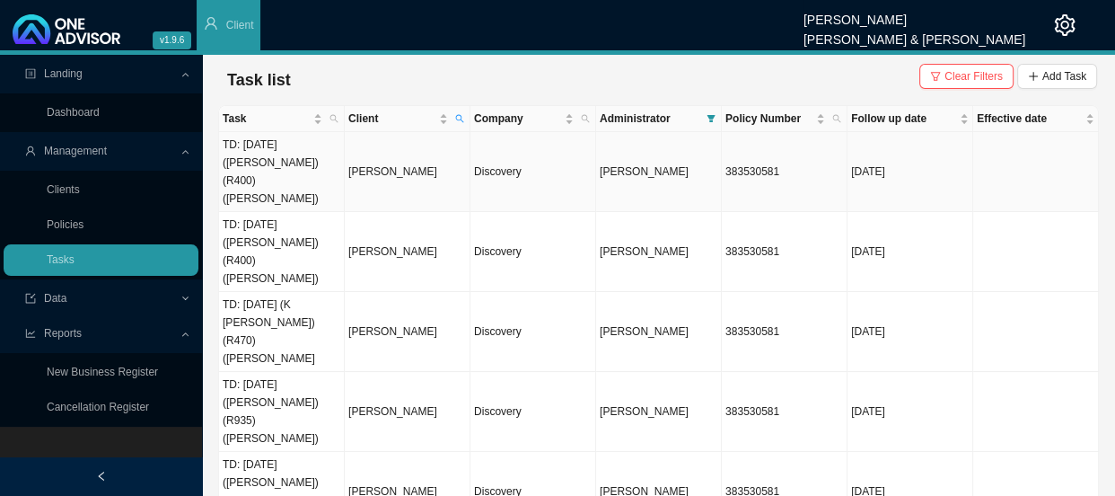
click at [242, 156] on td "TD: [DATE] ([PERSON_NAME]) (R400) ([PERSON_NAME])" at bounding box center [282, 172] width 126 height 80
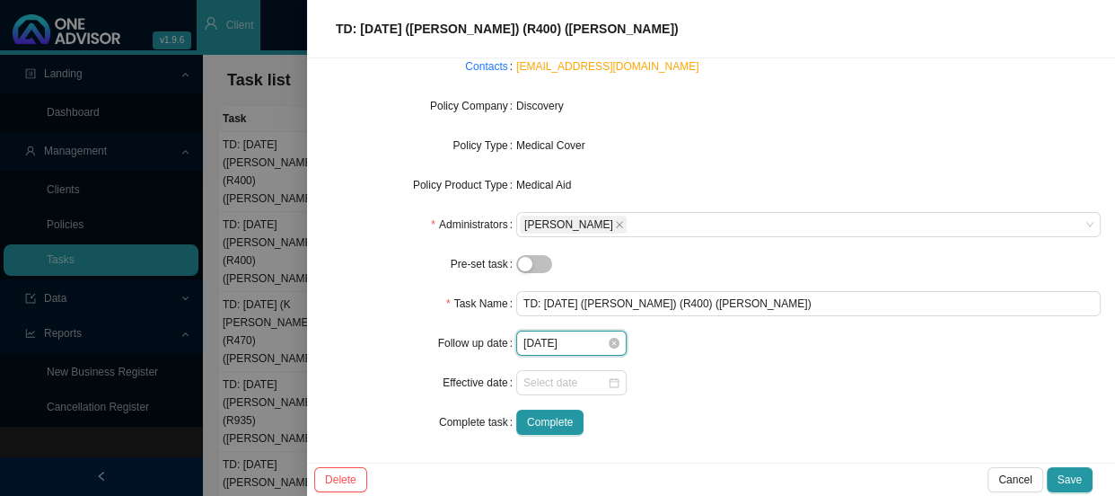
click at [552, 345] on input "[DATE]" at bounding box center [564, 343] width 83 height 18
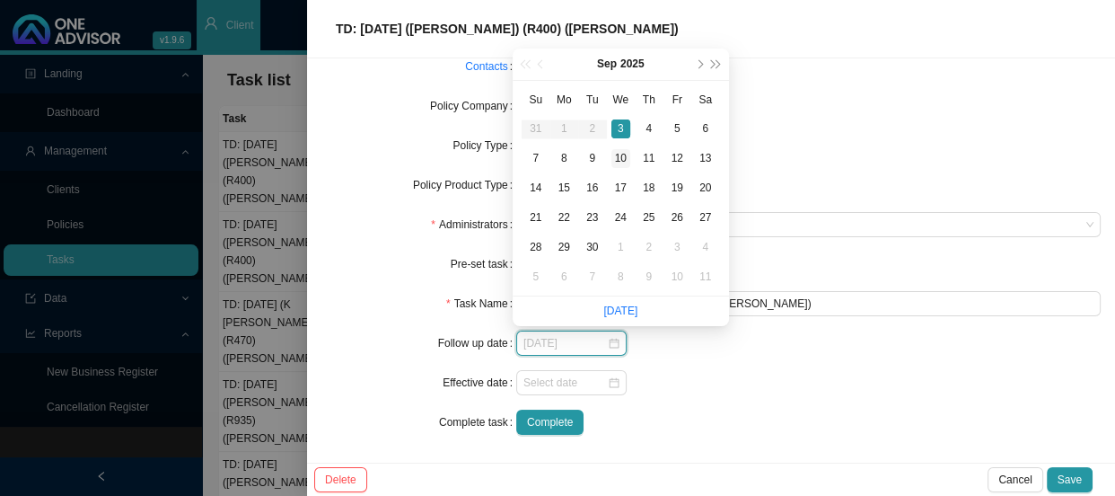
type input "[DATE]"
click at [619, 153] on div "10" at bounding box center [620, 158] width 19 height 19
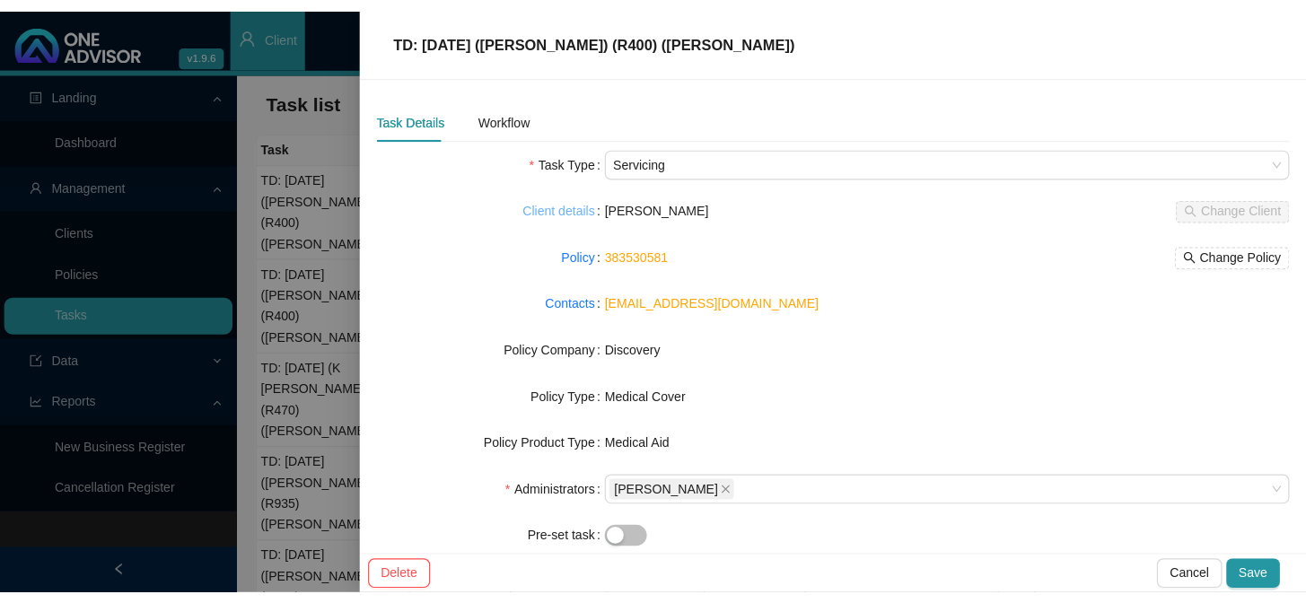
scroll to position [0, 0]
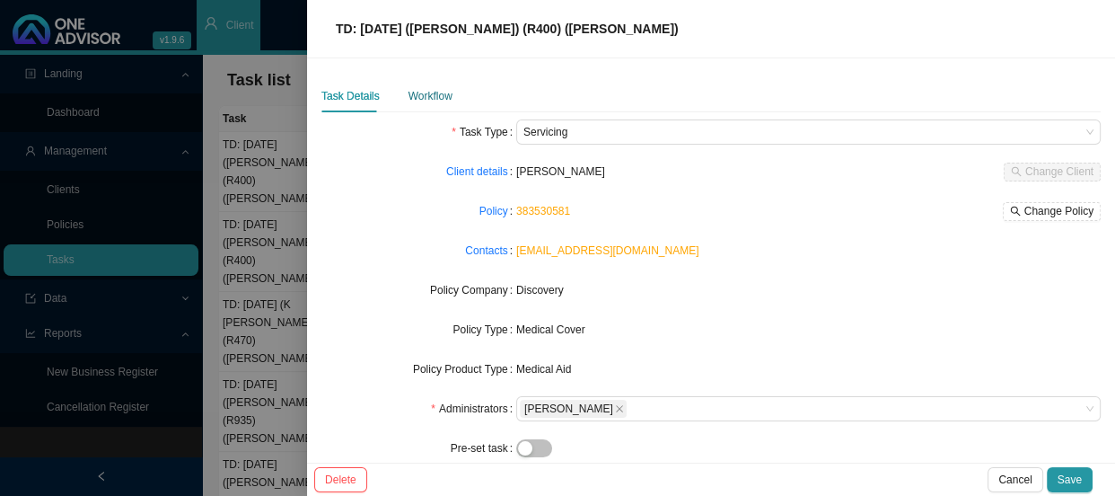
click at [421, 90] on div "Workflow" at bounding box center [430, 96] width 44 height 18
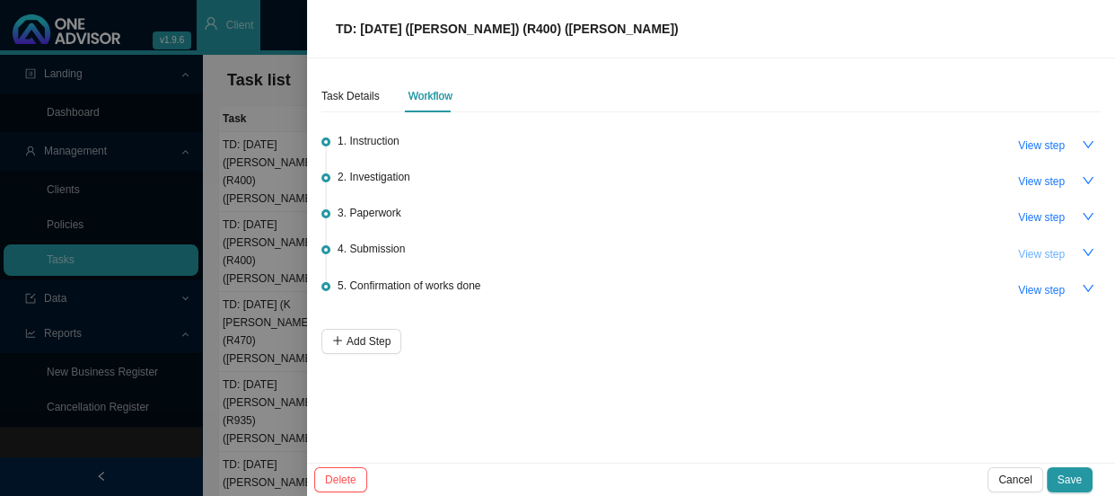
click at [1036, 252] on span "View step" at bounding box center [1041, 254] width 47 height 18
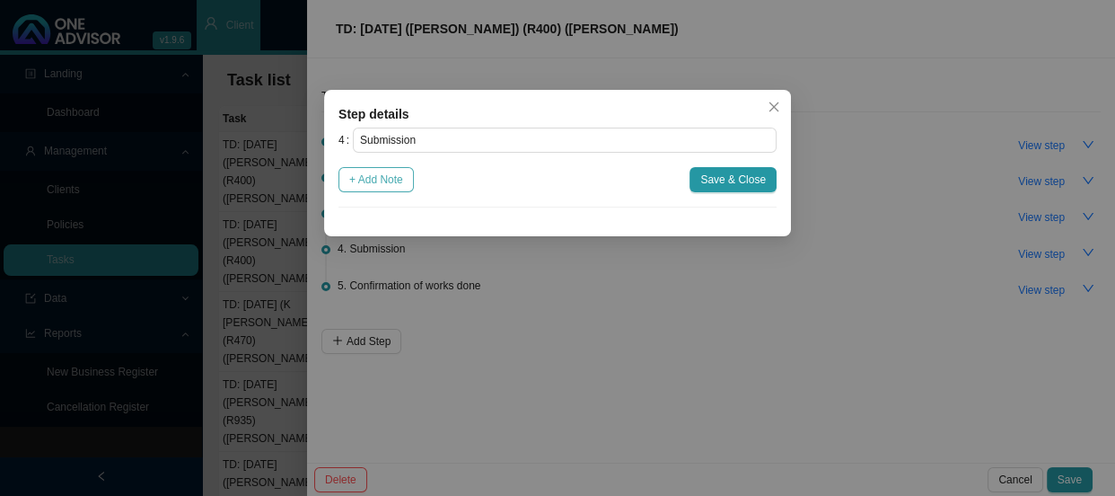
click at [397, 180] on span "+ Add Note" at bounding box center [376, 180] width 54 height 18
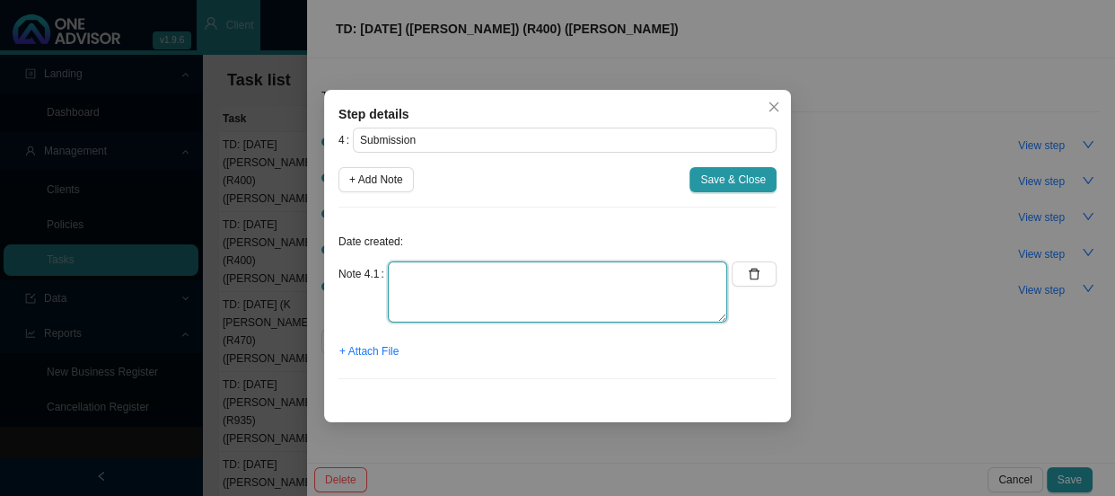
click at [437, 278] on textarea at bounding box center [557, 291] width 339 height 61
type textarea "s"
click at [466, 294] on textarea "Submitted claim to DH REF:" at bounding box center [557, 291] width 339 height 61
paste textarea "11448364449"
type textarea "Submitted claim to DH REF: 11448364449"
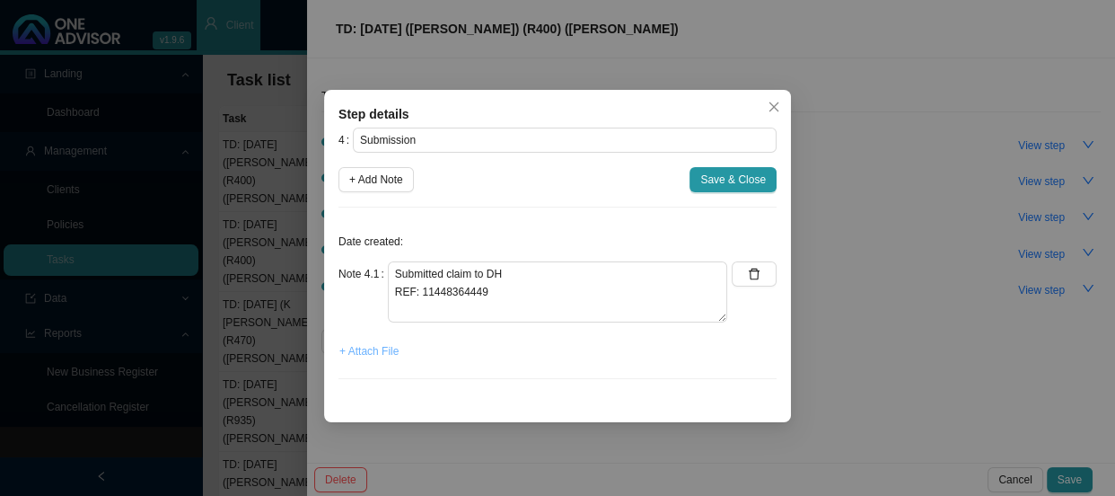
click at [386, 353] on span "+ Attach File" at bounding box center [368, 351] width 59 height 18
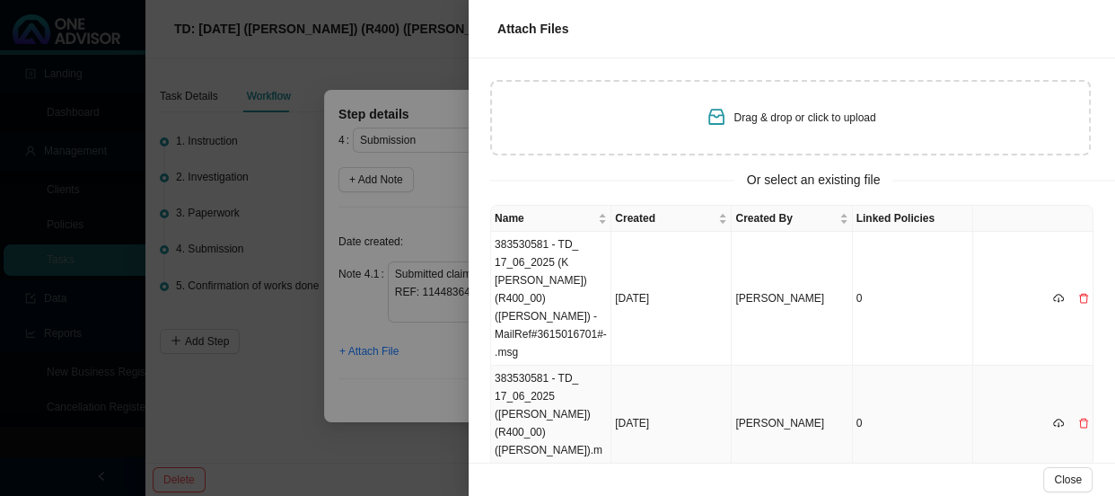
click at [521, 365] on td "383530581 - TD_ 17_06_2025 ([PERSON_NAME]) (R400_00) ([PERSON_NAME]).msg" at bounding box center [551, 423] width 120 height 116
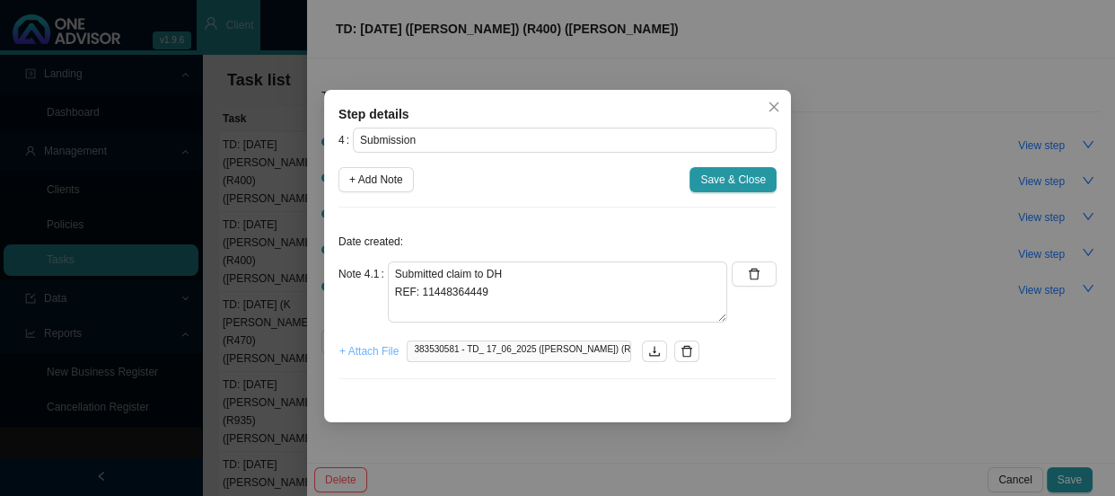
click at [391, 354] on span "+ Attach File" at bounding box center [368, 351] width 59 height 18
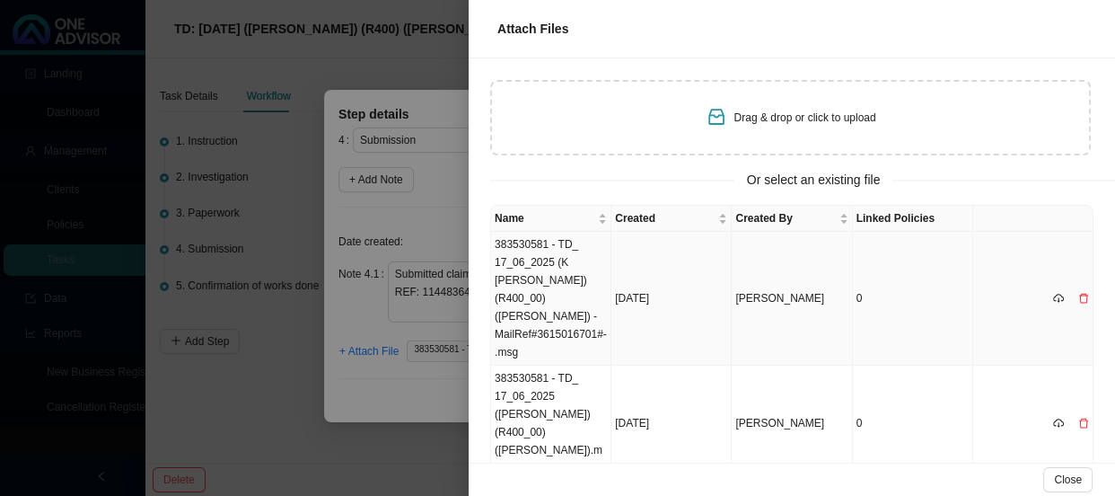
click at [566, 261] on td "383530581 - TD_ 17_06_2025 (K [PERSON_NAME]) (R400_00) ([PERSON_NAME]) -MailRef…" at bounding box center [551, 299] width 120 height 134
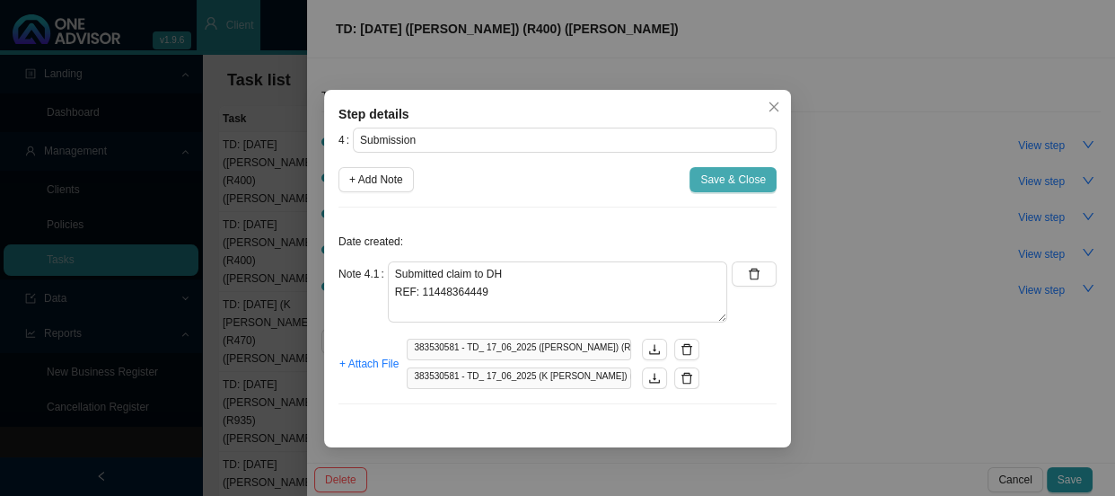
click at [746, 185] on span "Save & Close" at bounding box center [733, 180] width 66 height 18
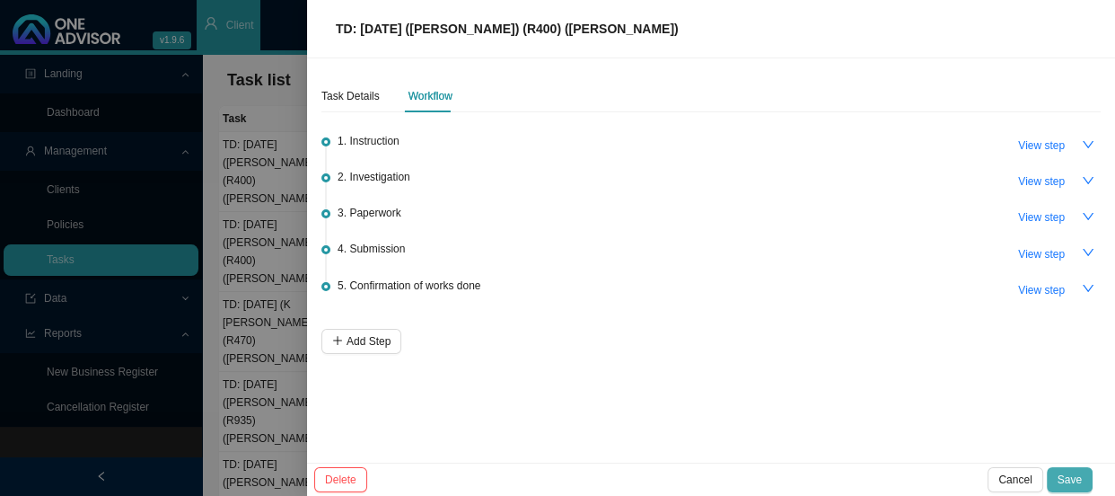
click at [1067, 467] on button "Save" at bounding box center [1070, 479] width 46 height 25
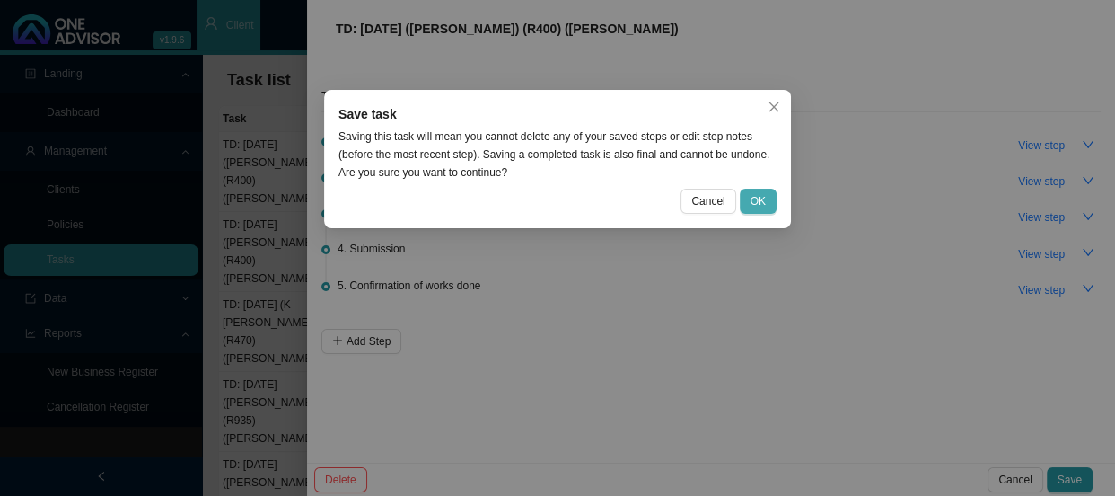
click at [751, 202] on span "OK" at bounding box center [758, 201] width 15 height 18
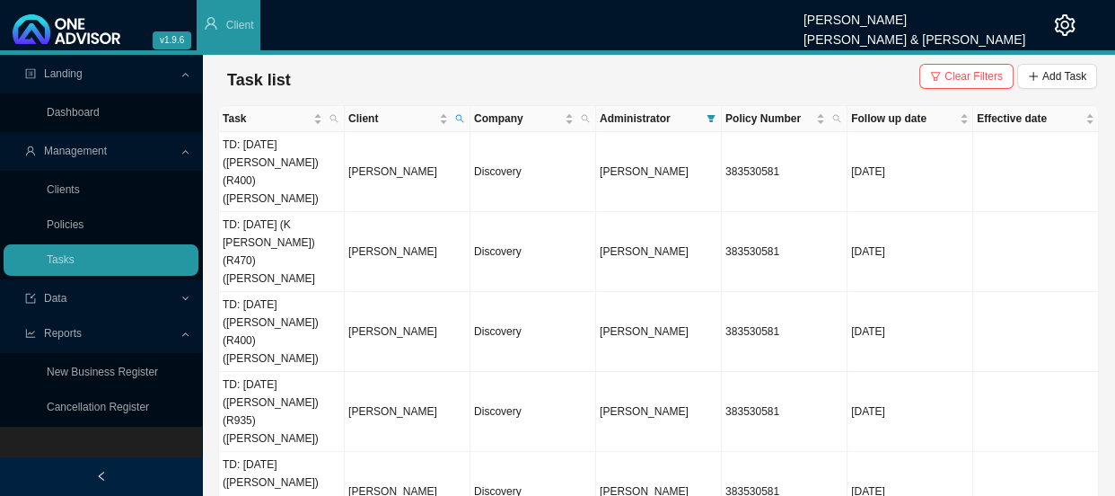
click at [461, 414] on main "Landing Dashboard Management Clients Policies Tasks Data Reports New Business R…" at bounding box center [557, 275] width 1115 height 441
click at [972, 76] on span "Clear Filters" at bounding box center [973, 76] width 58 height 18
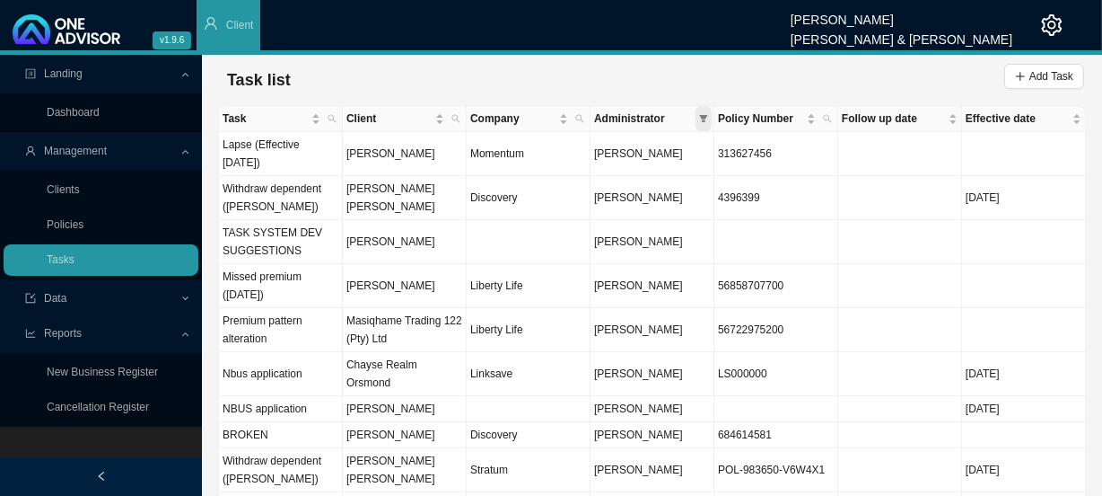
click at [703, 123] on span at bounding box center [704, 118] width 16 height 25
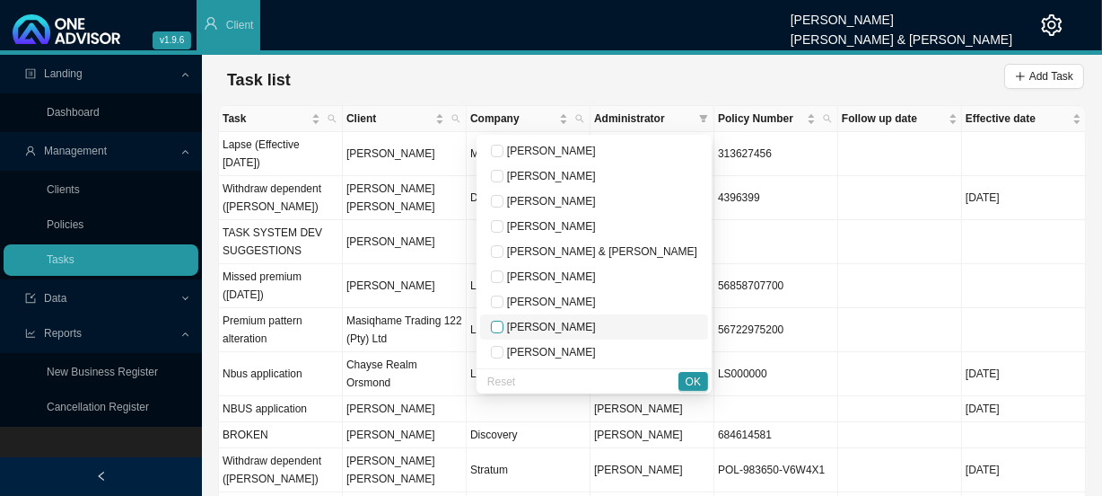
click at [504, 329] on input "checkbox" at bounding box center [497, 327] width 13 height 13
checkbox input "true"
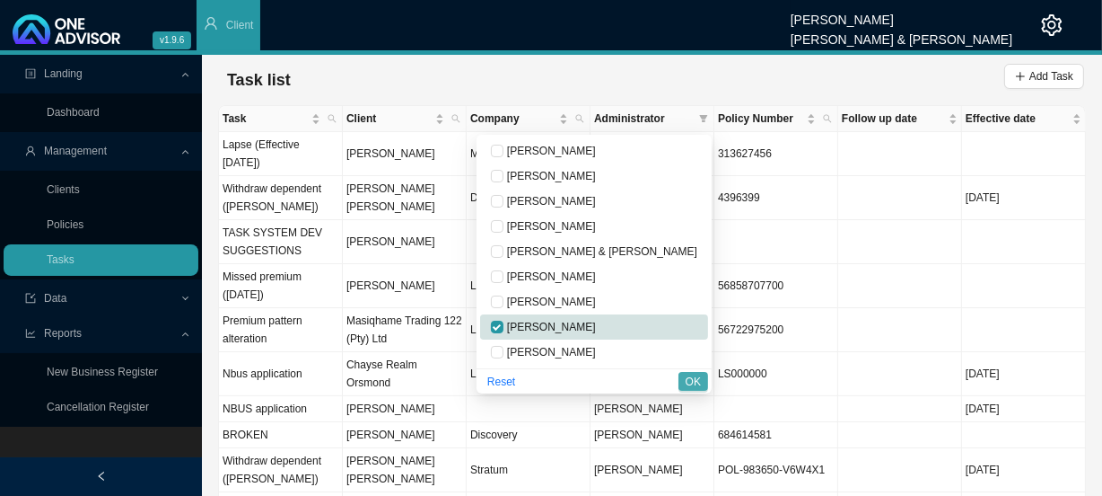
click at [692, 379] on span "OK" at bounding box center [693, 382] width 15 height 18
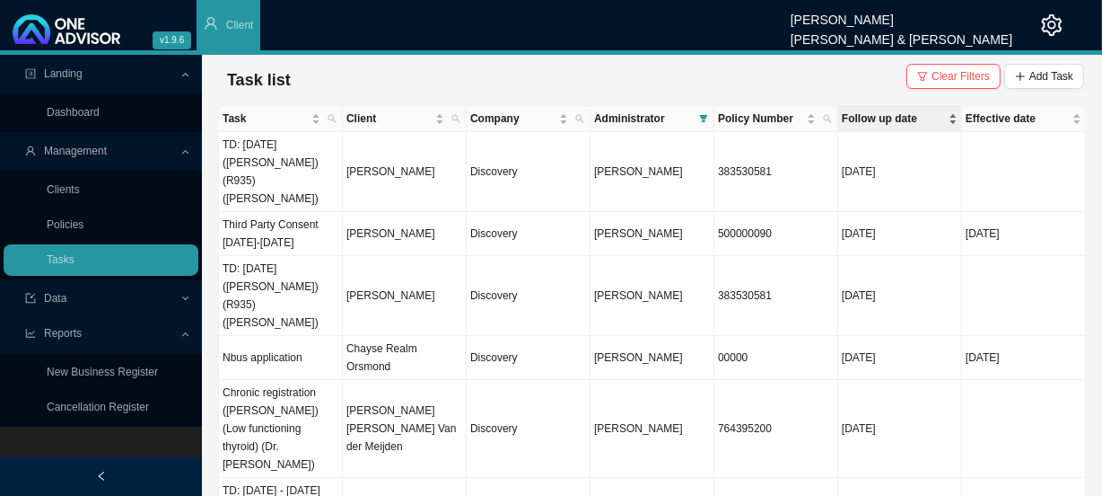
click at [899, 118] on span "Follow up date" at bounding box center [893, 119] width 103 height 18
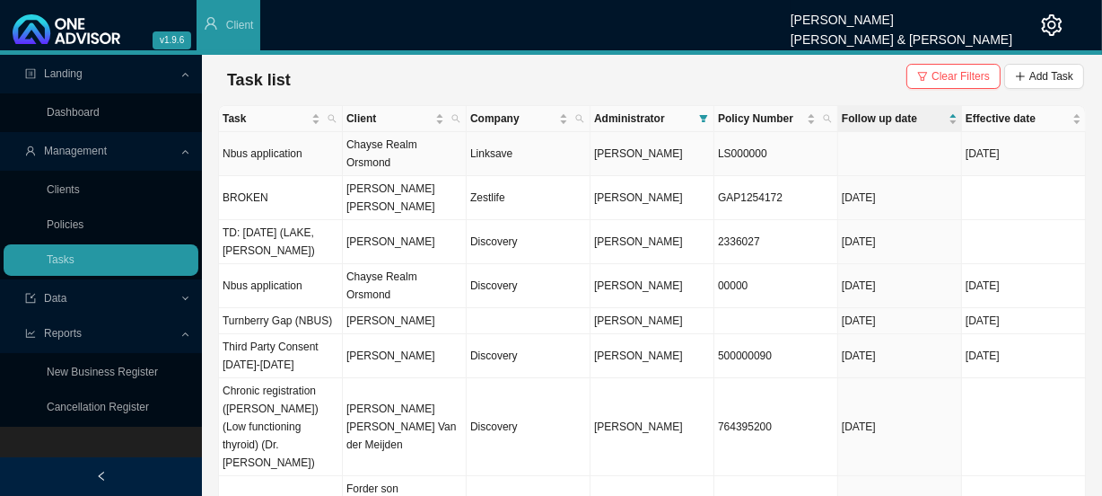
click at [410, 144] on td "Chayse Realm Orsmond" at bounding box center [405, 154] width 124 height 44
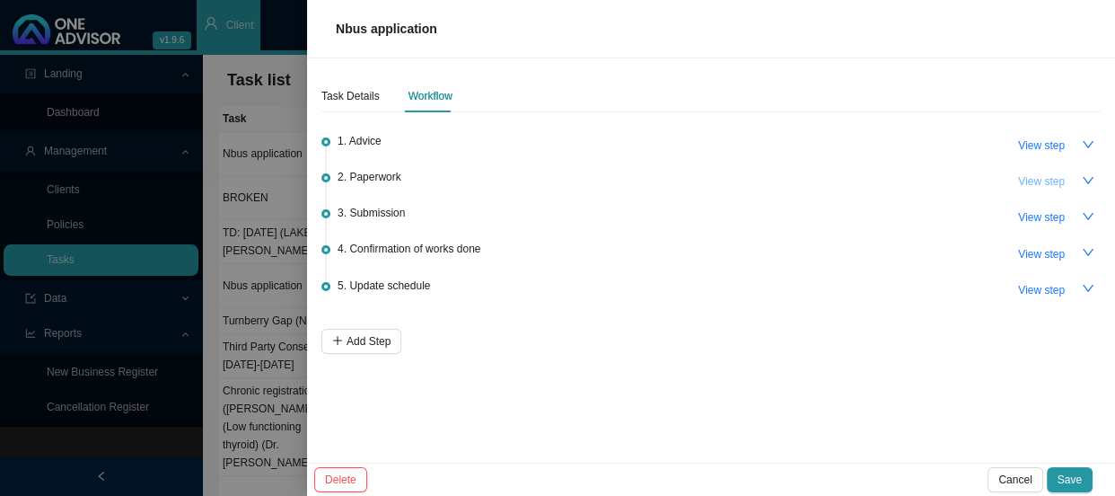
click at [1058, 179] on span "View step" at bounding box center [1041, 181] width 47 height 18
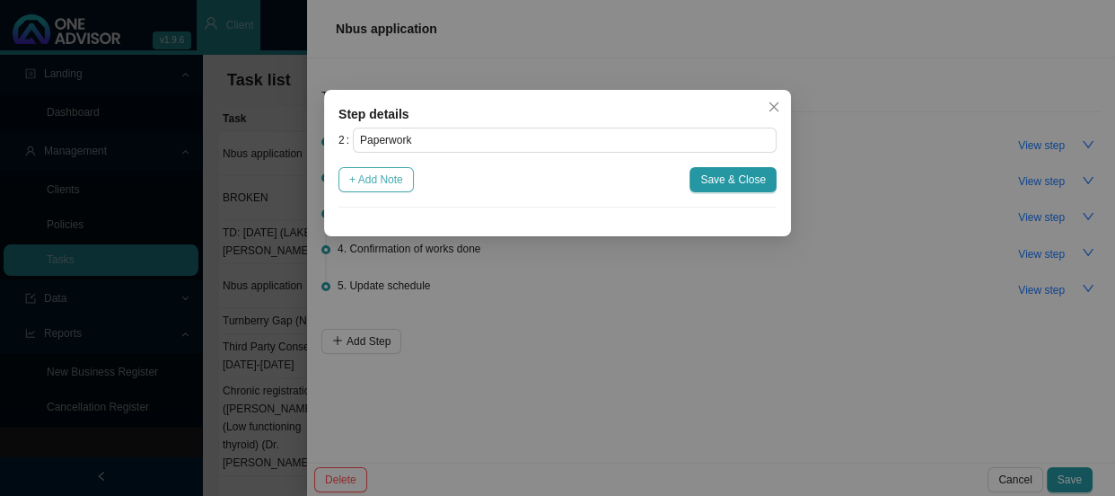
click at [391, 179] on span "+ Add Note" at bounding box center [376, 180] width 54 height 18
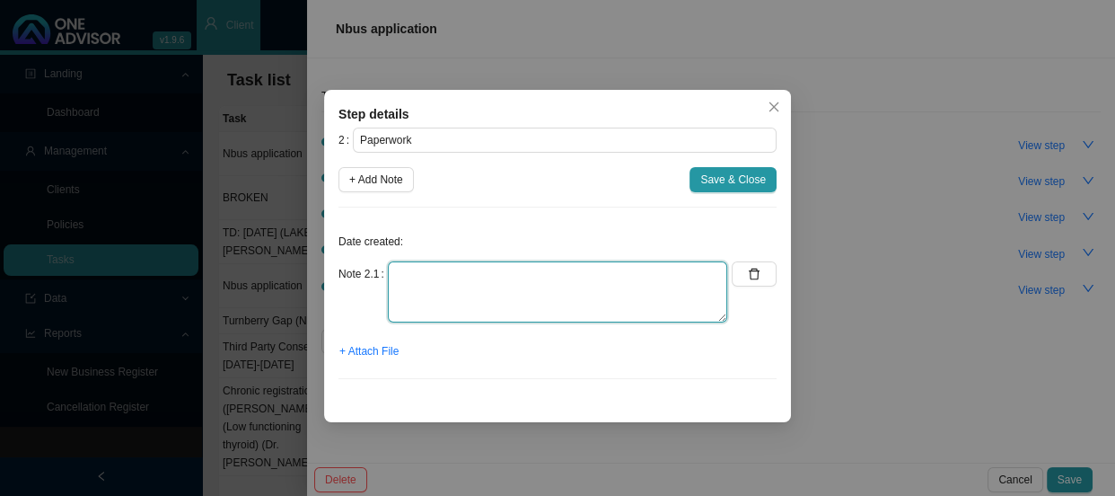
click at [418, 266] on textarea at bounding box center [557, 291] width 339 height 61
type textarea "r"
type textarea "R"
type textarea "a"
type textarea "Application was dropped off at the office"
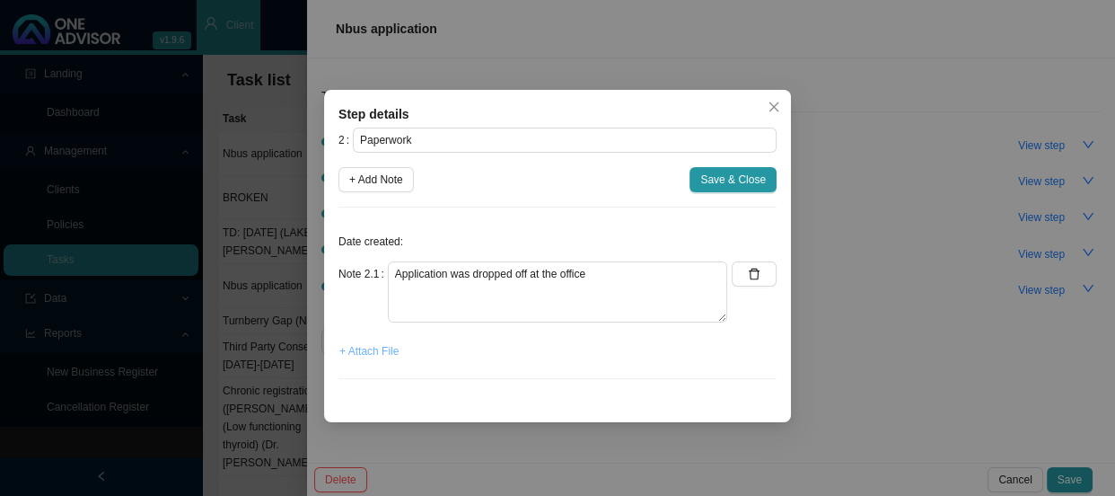
click at [373, 347] on span "+ Attach File" at bounding box center [368, 351] width 59 height 18
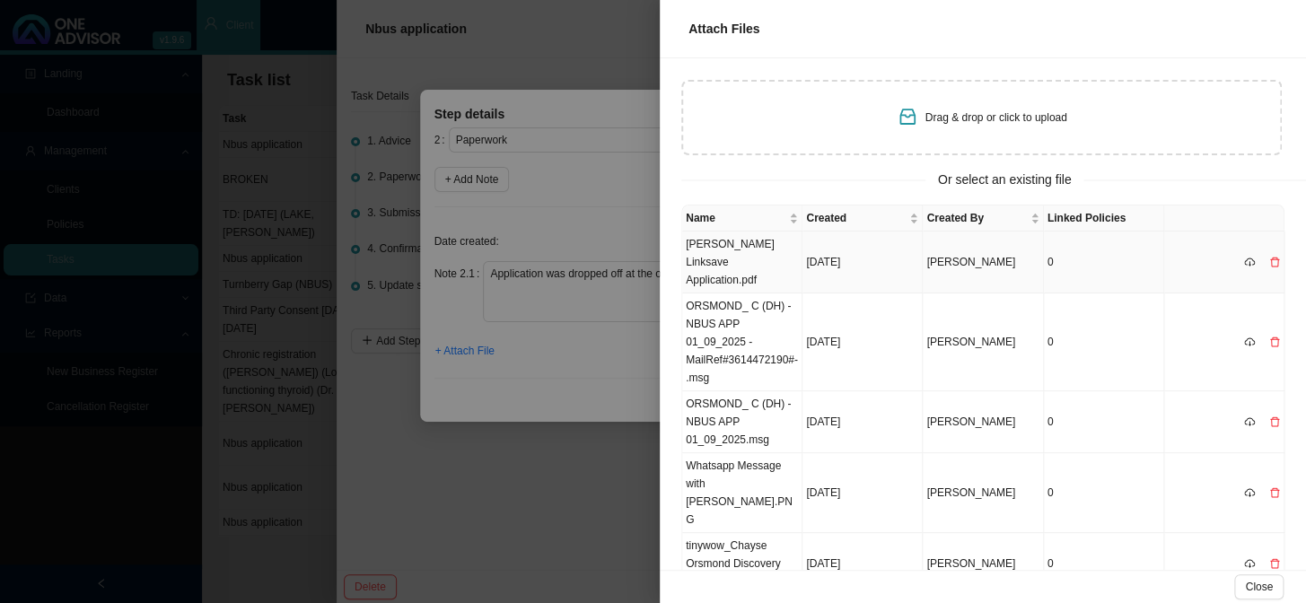
click at [734, 253] on td "[PERSON_NAME] Linksave Application.pdf" at bounding box center [742, 263] width 120 height 62
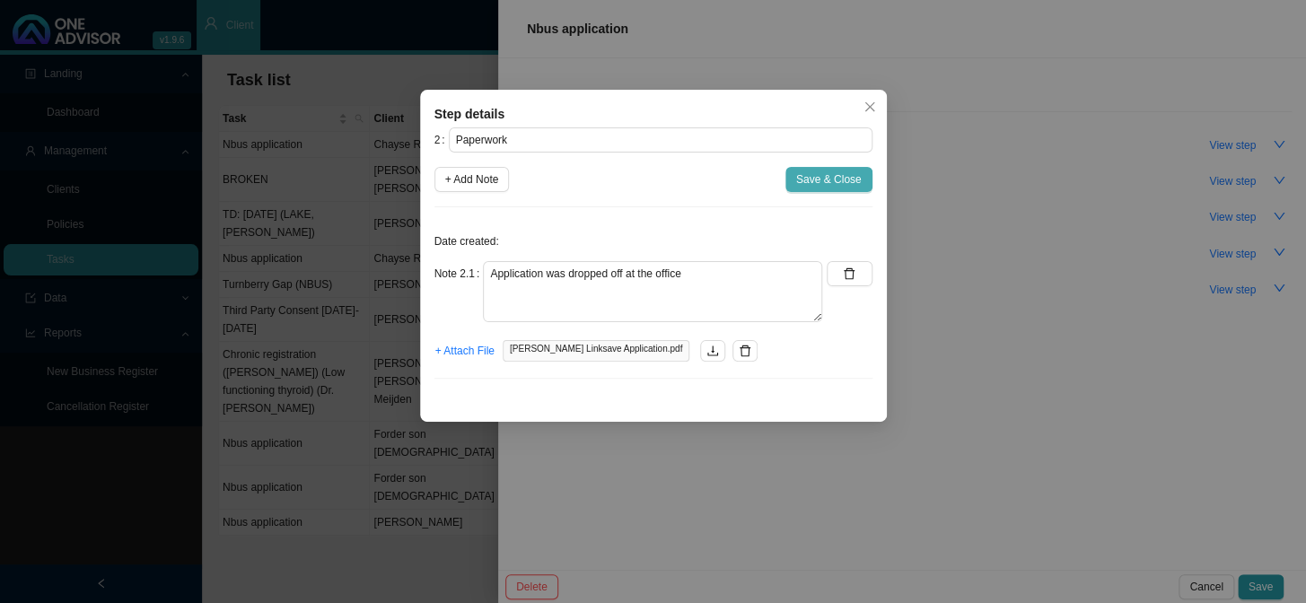
click at [855, 168] on button "Save & Close" at bounding box center [829, 179] width 87 height 25
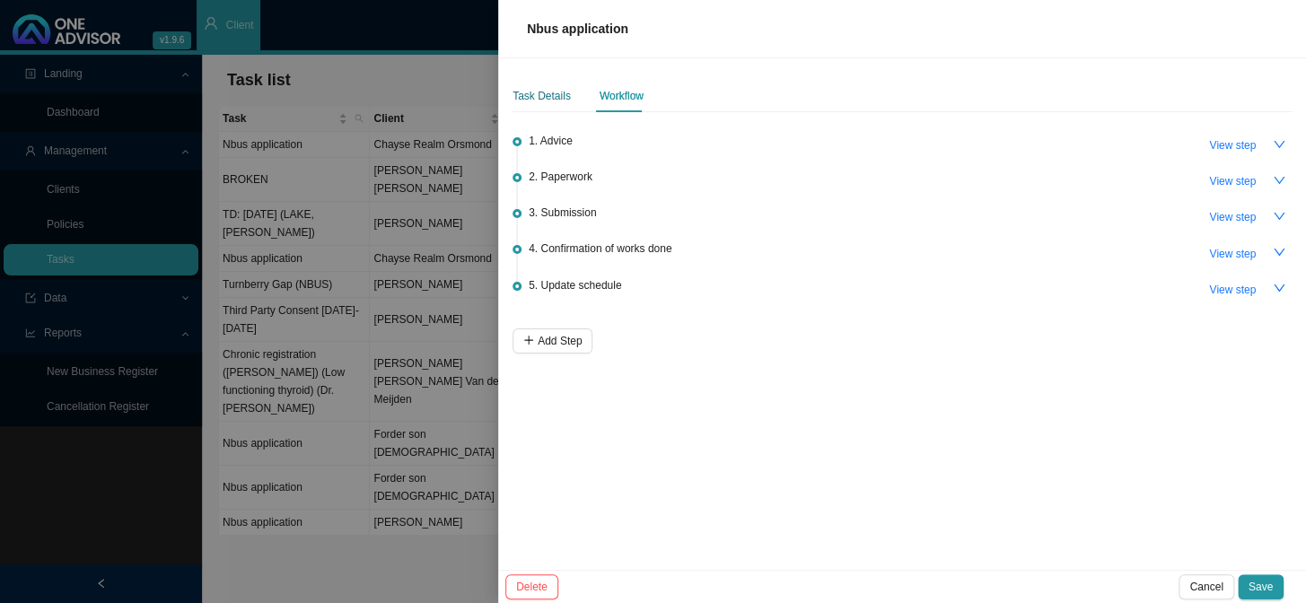
click at [556, 98] on div "Task Details" at bounding box center [542, 96] width 58 height 18
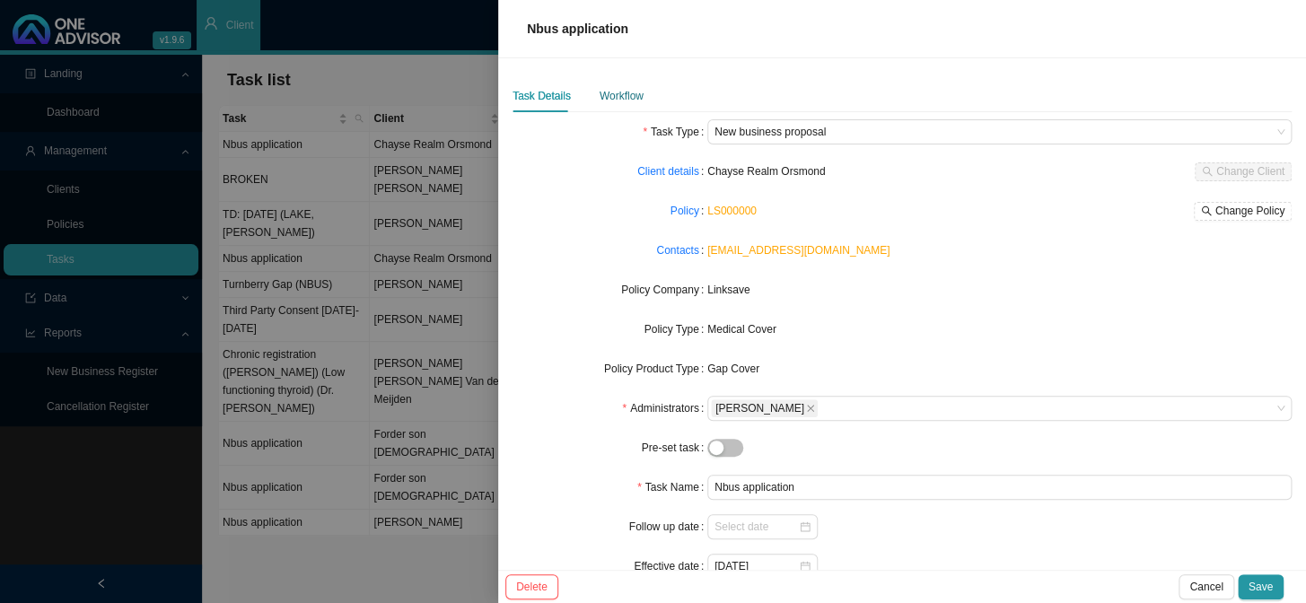
click at [622, 98] on div "Workflow" at bounding box center [622, 96] width 44 height 18
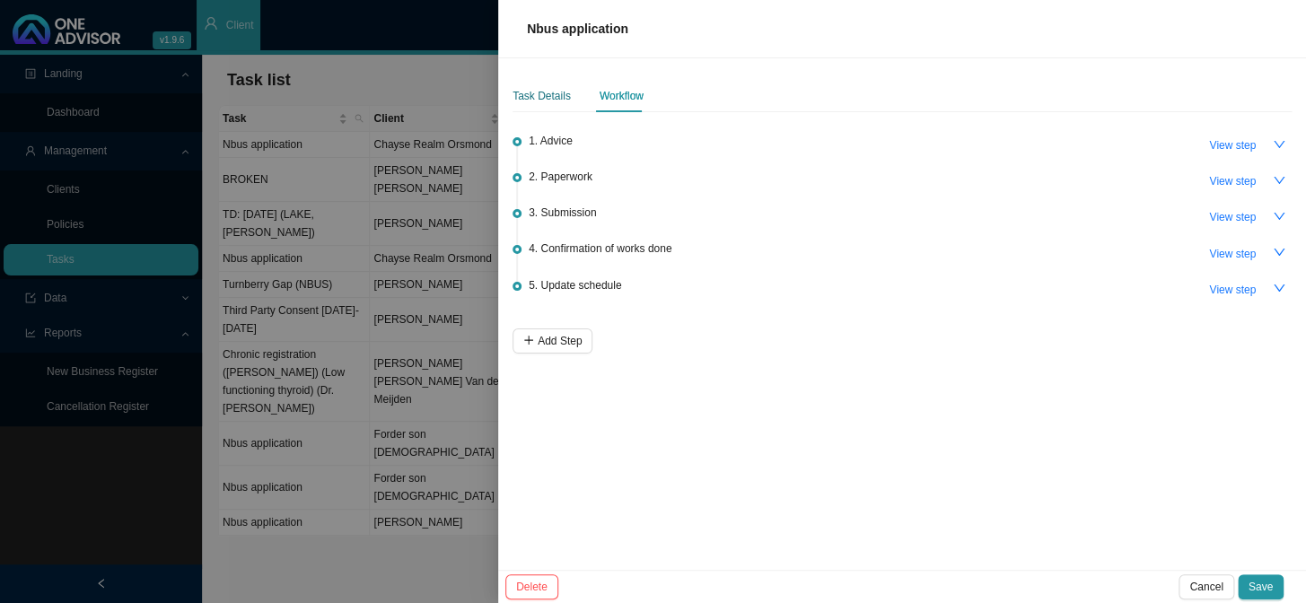
click at [526, 92] on div "Task Details" at bounding box center [542, 96] width 58 height 18
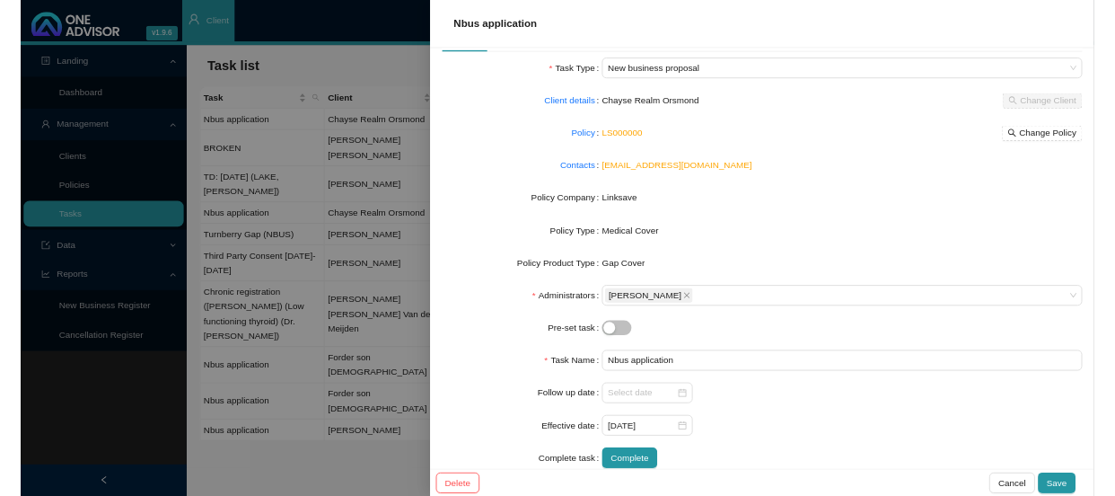
scroll to position [76, 0]
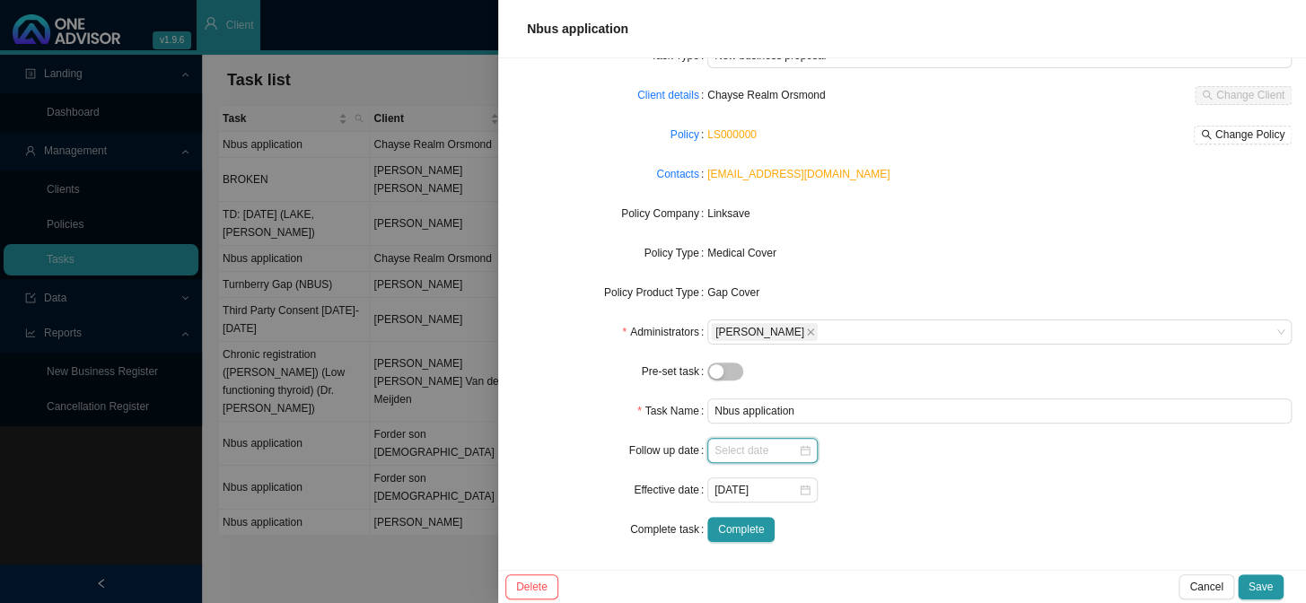
click at [768, 445] on input at bounding box center [756, 451] width 83 height 18
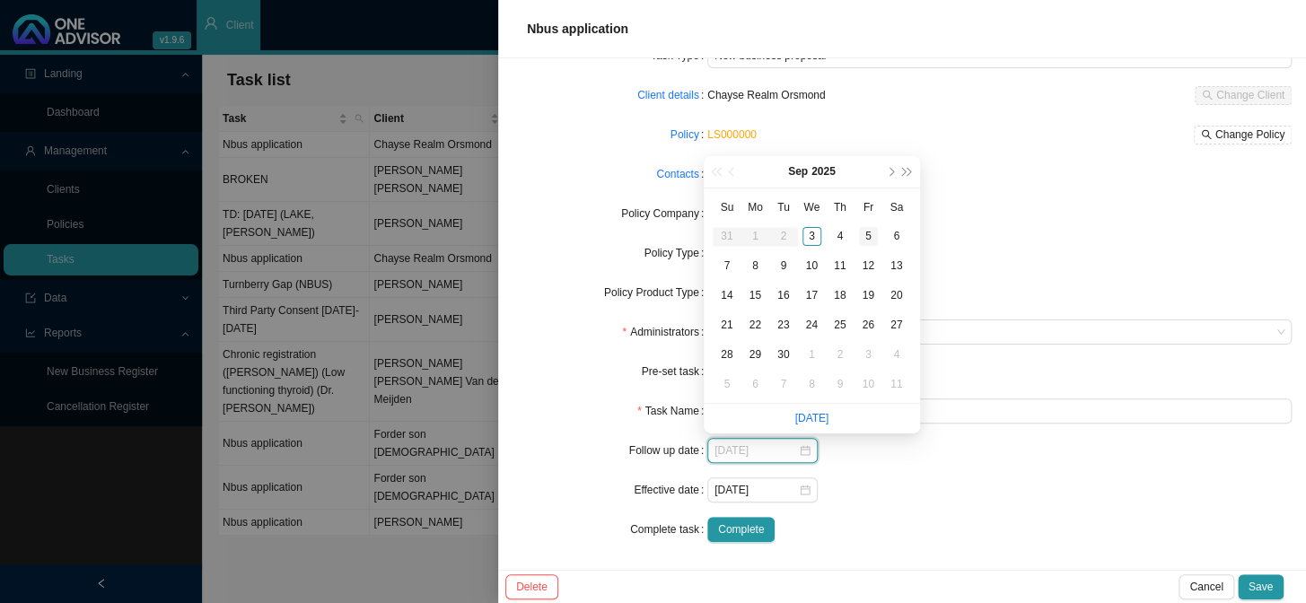
type input "[DATE]"
click at [866, 236] on div "5" at bounding box center [868, 236] width 19 height 19
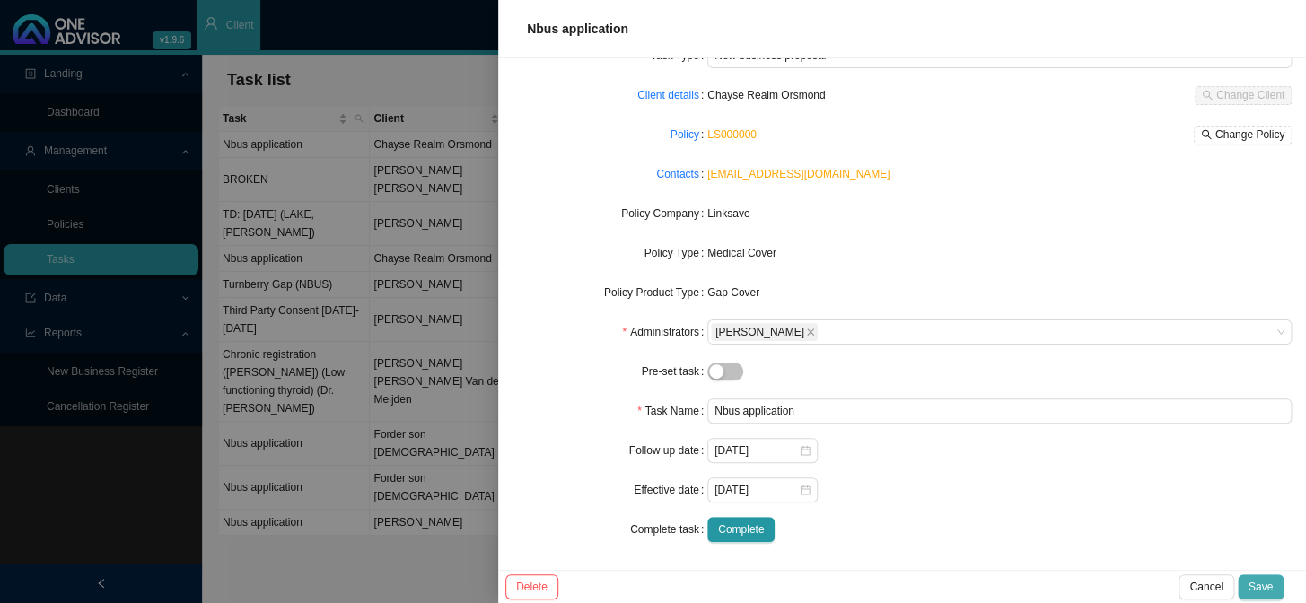
click at [1114, 495] on span "Save" at bounding box center [1261, 587] width 24 height 18
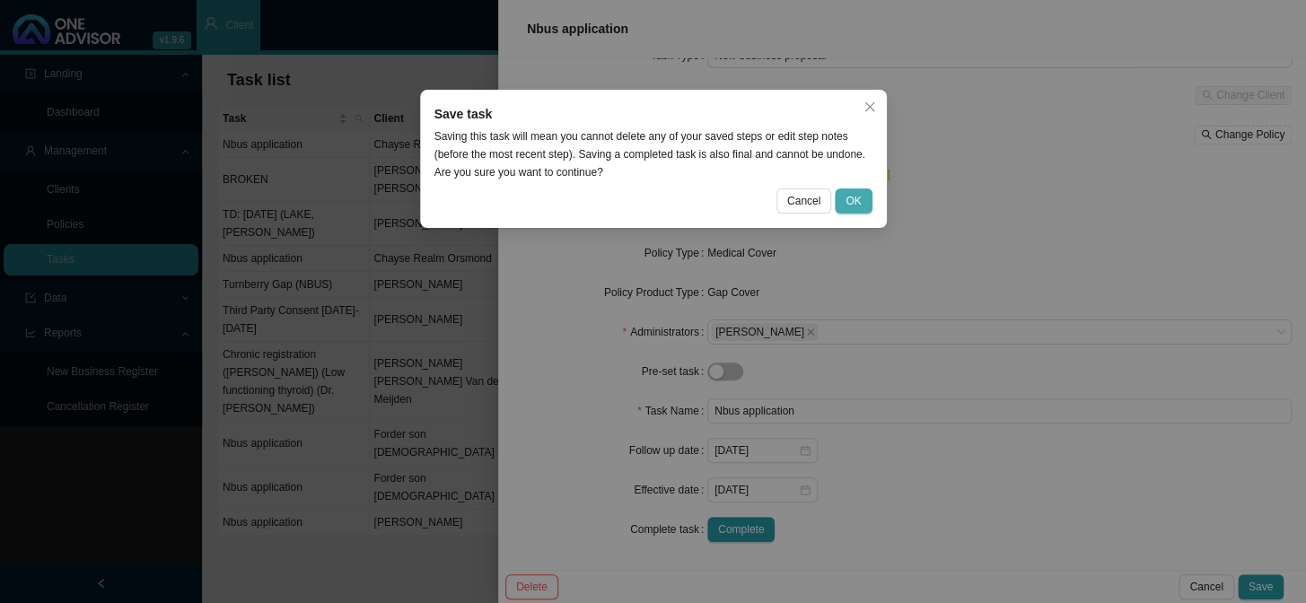
click at [855, 194] on span "OK" at bounding box center [853, 201] width 15 height 18
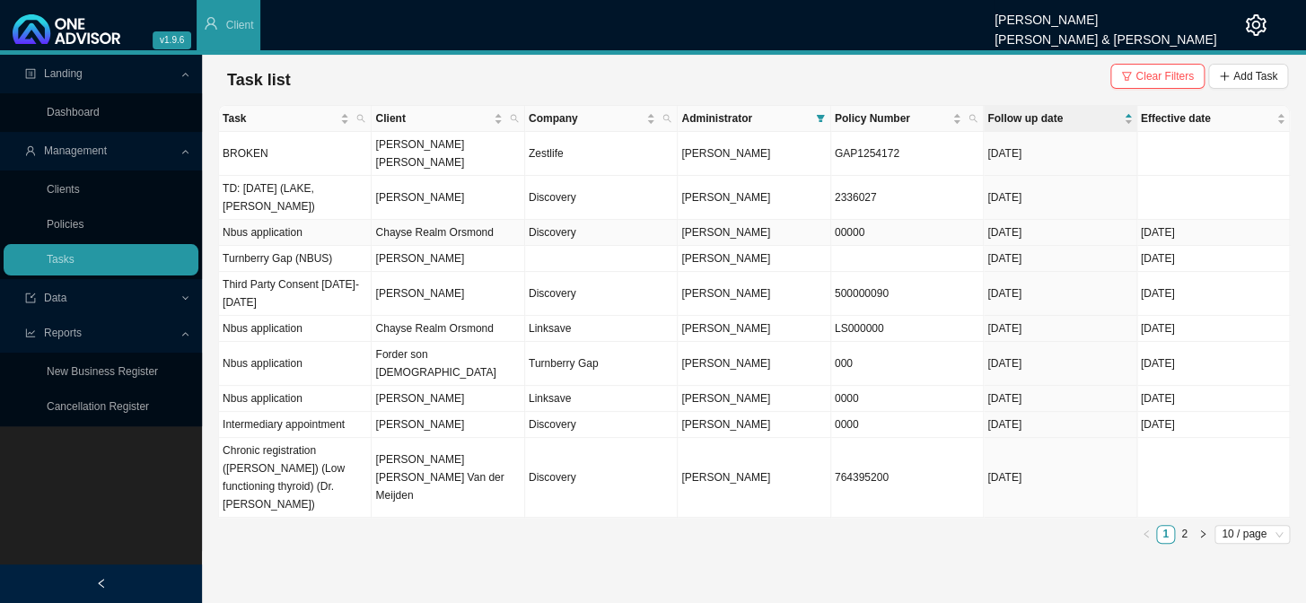
click at [447, 220] on td "Chayse Realm Orsmond" at bounding box center [448, 233] width 153 height 26
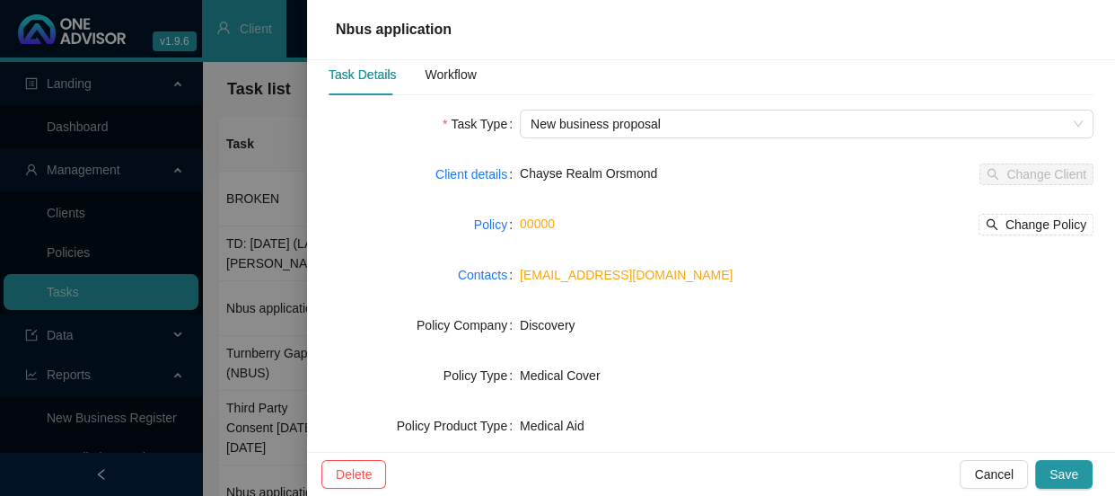
scroll to position [0, 0]
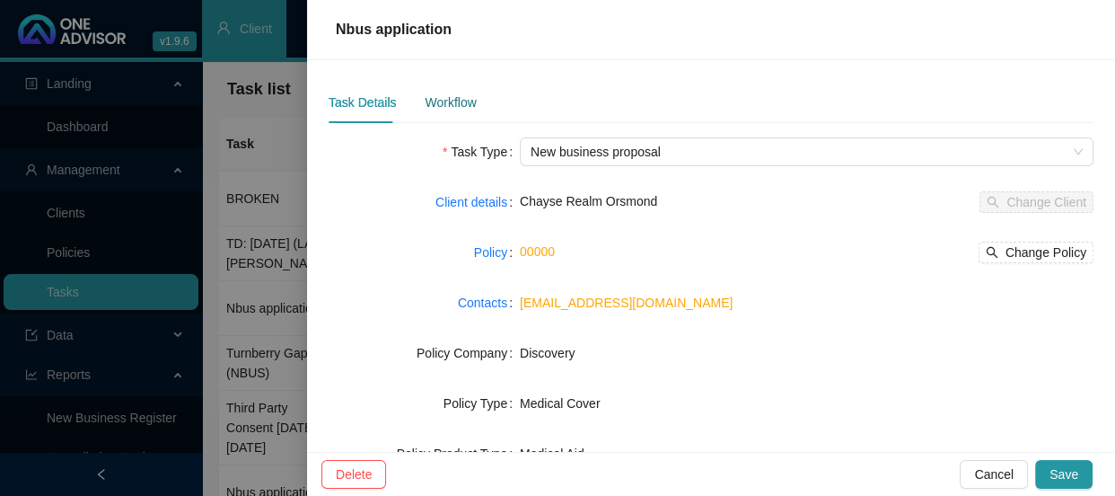
click at [447, 103] on div "Workflow" at bounding box center [450, 102] width 51 height 20
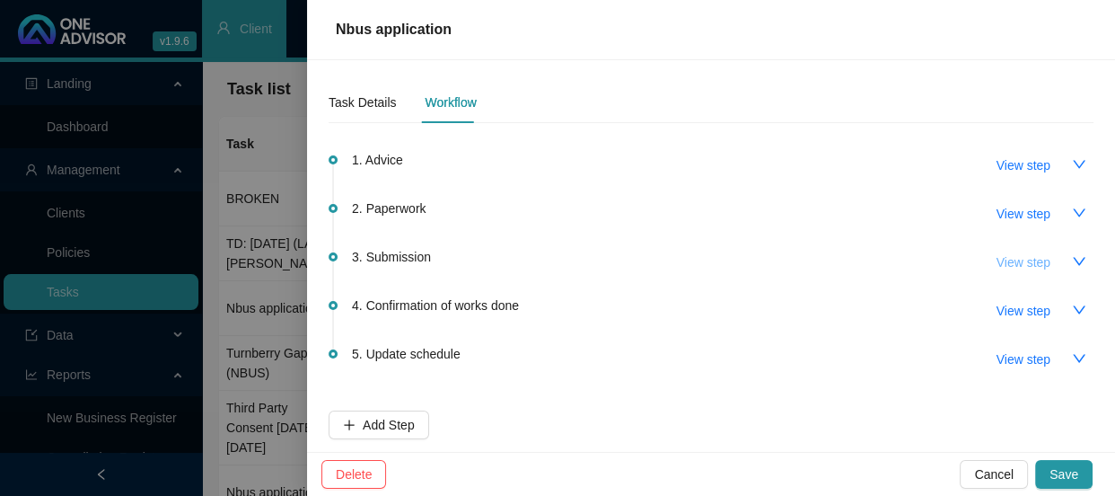
click at [1029, 262] on span "View step" at bounding box center [1024, 262] width 54 height 20
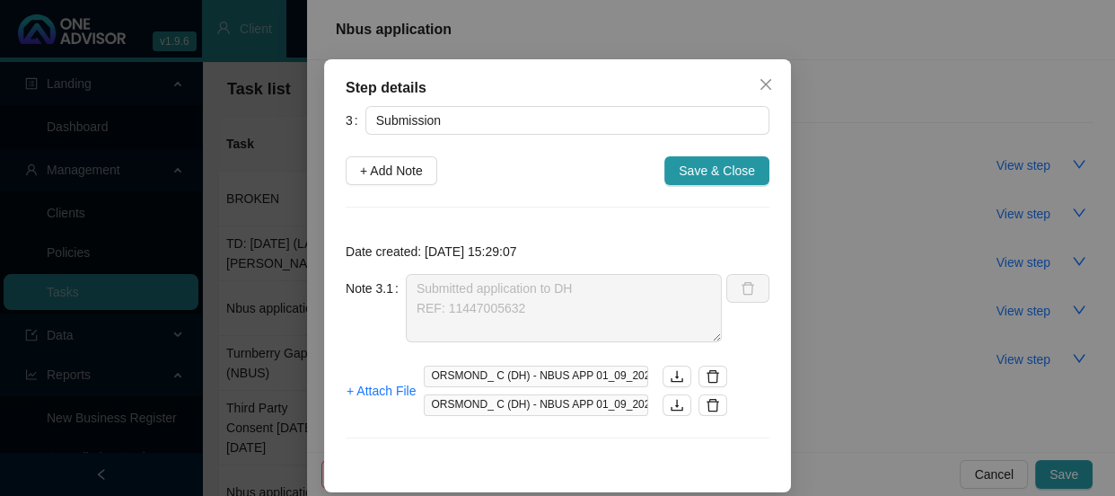
scroll to position [48, 0]
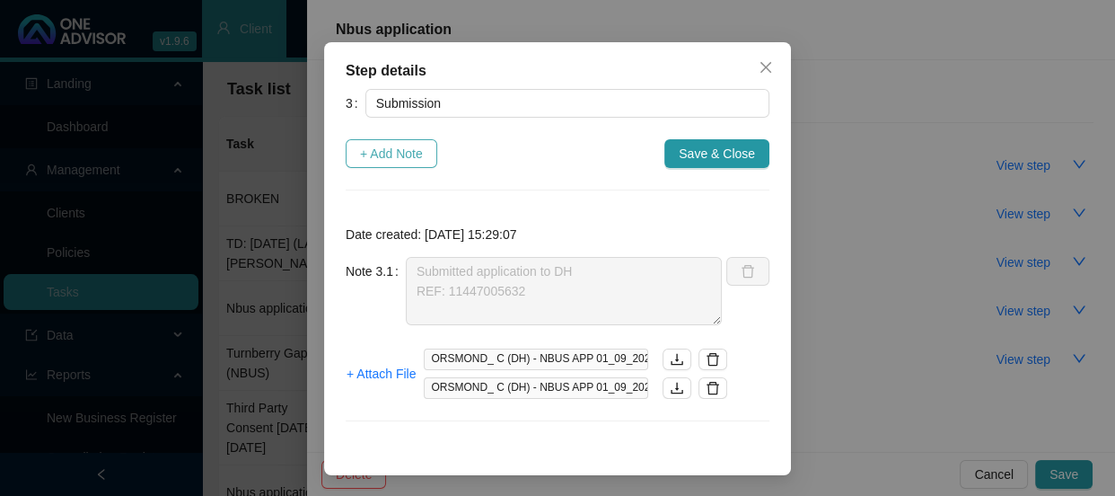
click at [362, 149] on span "+ Add Note" at bounding box center [391, 154] width 63 height 20
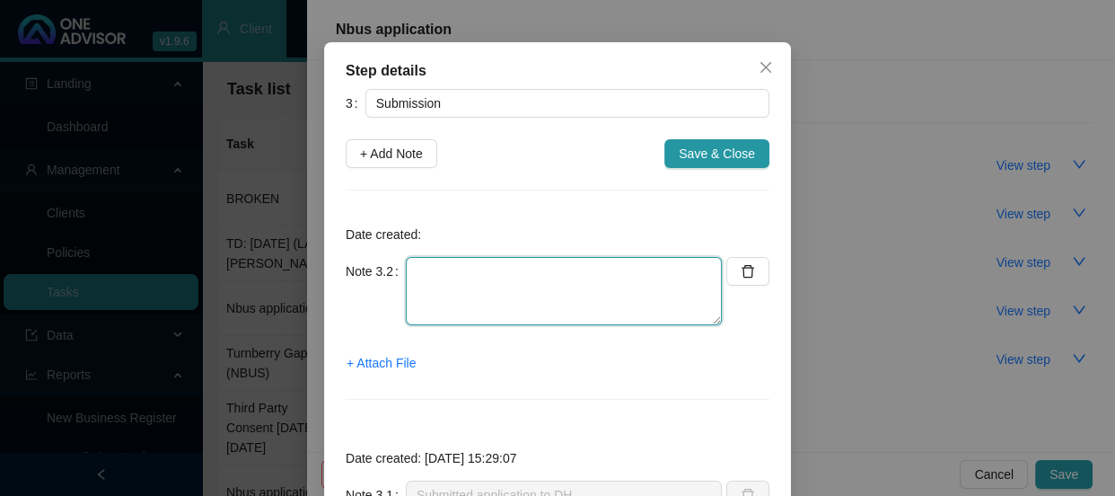
click at [428, 280] on textarea at bounding box center [564, 291] width 316 height 68
drag, startPoint x: 407, startPoint y: 307, endPoint x: 382, endPoint y: 262, distance: 51.4
click at [382, 262] on div "Note 3.2 Phoned DH, spoke to REF:" at bounding box center [534, 291] width 376 height 68
type textarea "Phoned DH, spoke to REF:"
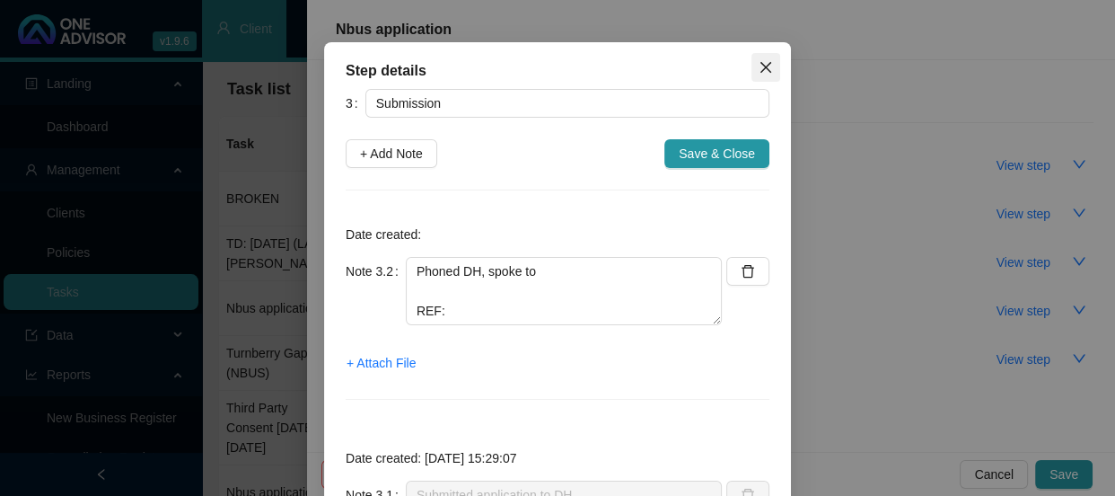
click at [760, 67] on icon "close" at bounding box center [765, 67] width 11 height 11
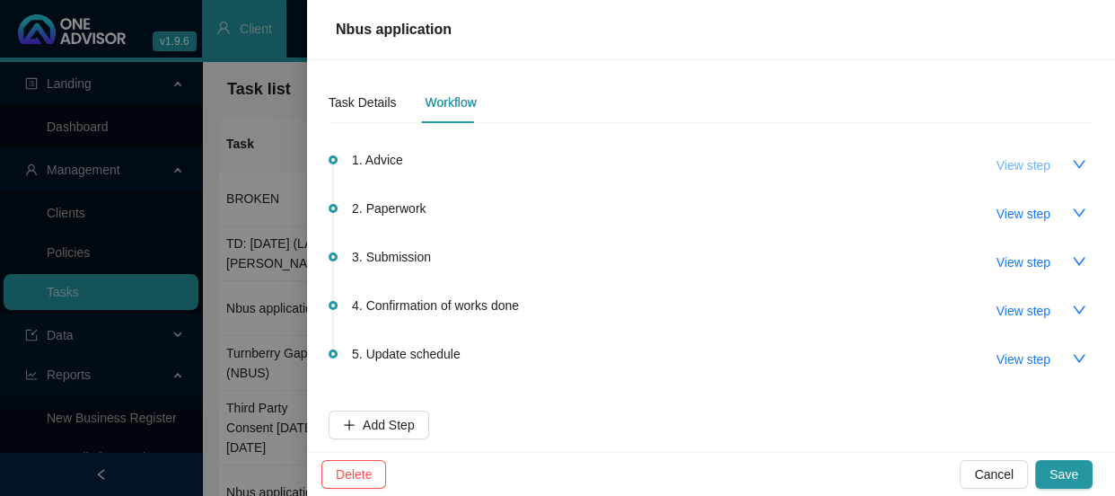
click at [1026, 162] on span "View step" at bounding box center [1024, 165] width 54 height 20
type input "Advice"
type textarea "[DATE] - [PERSON_NAME] emailed with some questions regarding waiting periods an…"
type textarea "[PERSON_NAME]'s father, [PERSON_NAME], called. [PERSON_NAME] is going to be wor…"
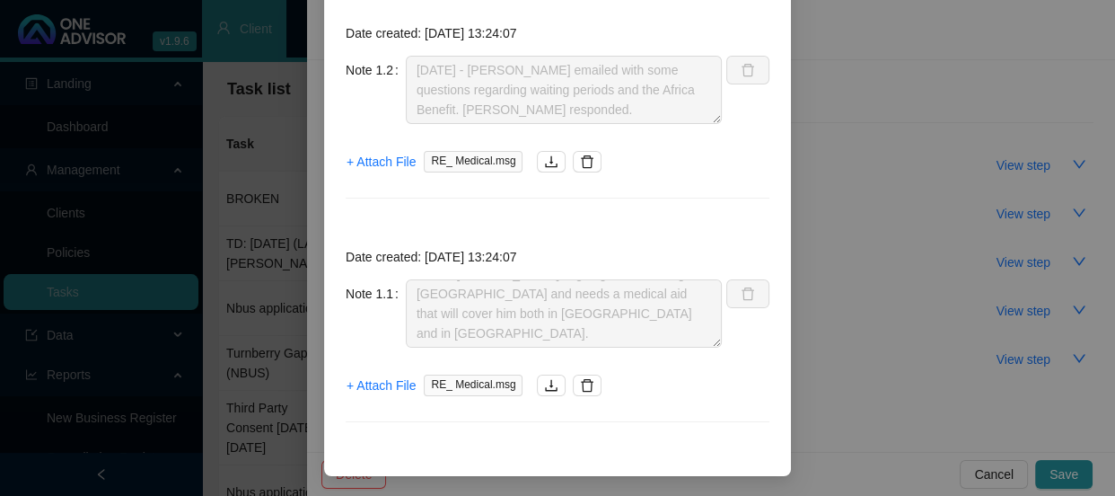
scroll to position [250, 0]
click at [544, 385] on icon "download" at bounding box center [551, 384] width 14 height 14
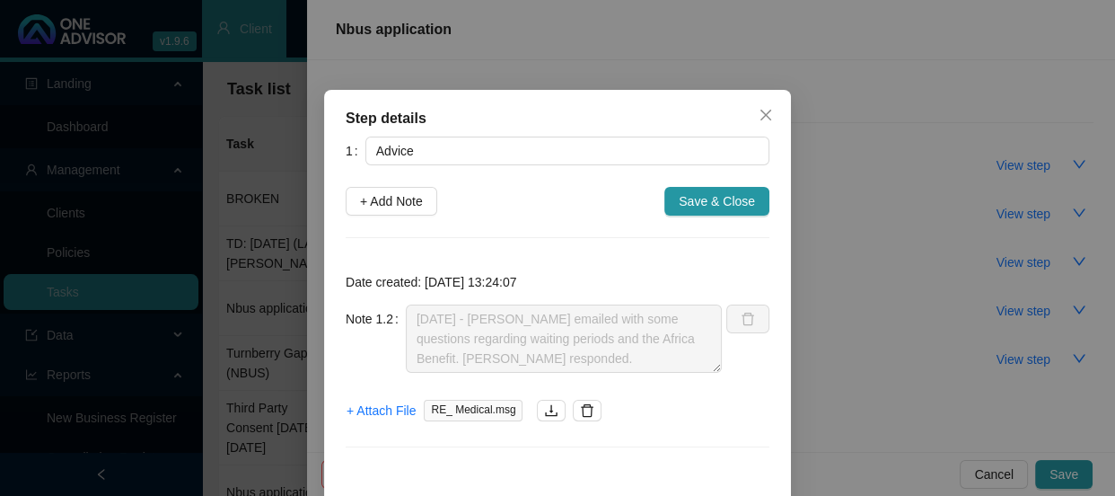
scroll to position [0, 0]
click at [843, 62] on div "Step details 1 Advice + Add Note Save & Close Date created: [DATE] 13:24:07 Not…" at bounding box center [557, 248] width 1115 height 496
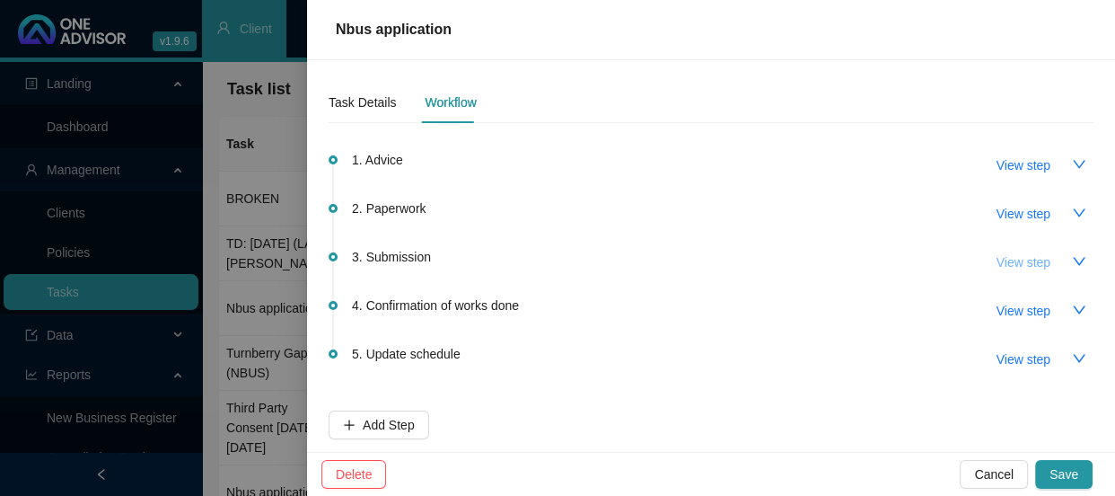
click at [1011, 264] on span "View step" at bounding box center [1024, 262] width 54 height 20
type input "Submission"
type textarea "Submitted application to DH REF: 11447005632"
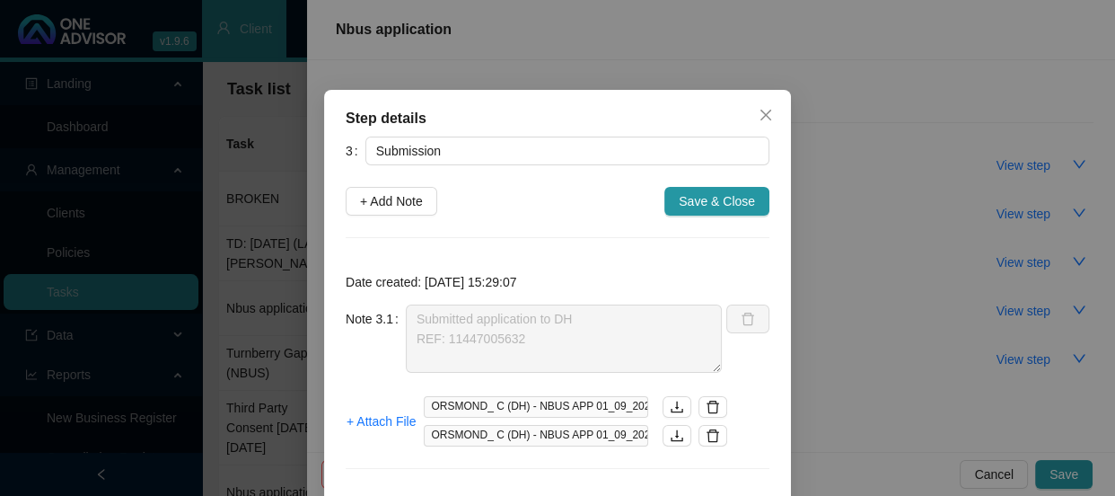
scroll to position [48, 0]
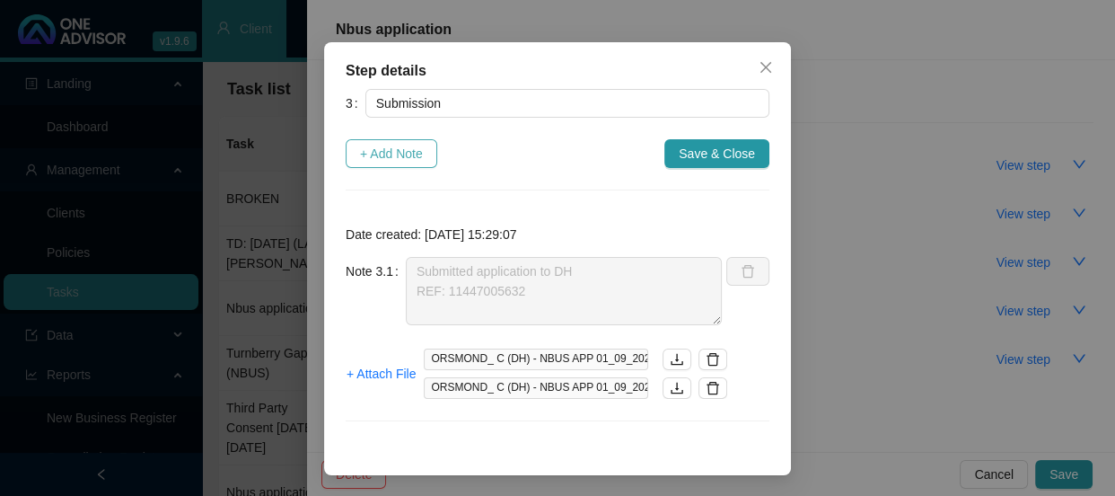
click at [403, 144] on span "+ Add Note" at bounding box center [391, 154] width 63 height 20
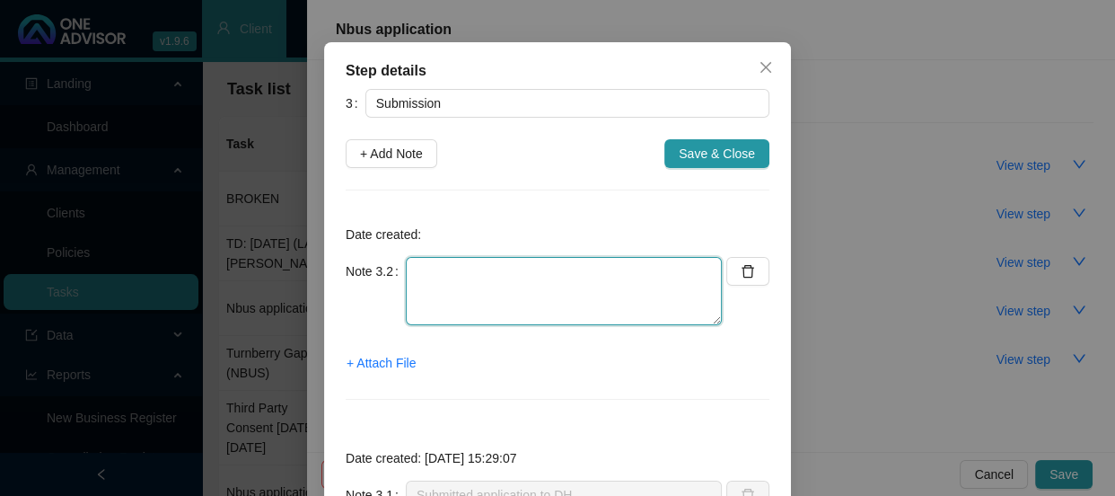
click at [413, 280] on textarea at bounding box center [564, 291] width 316 height 68
paste textarea "Phoned DH, spoke to REF:"
click at [422, 285] on textarea "Phoned DH, spoke to REF:" at bounding box center [564, 291] width 316 height 68
click at [618, 268] on textarea "Phoned DH, spoke to REF:" at bounding box center [564, 291] width 316 height 68
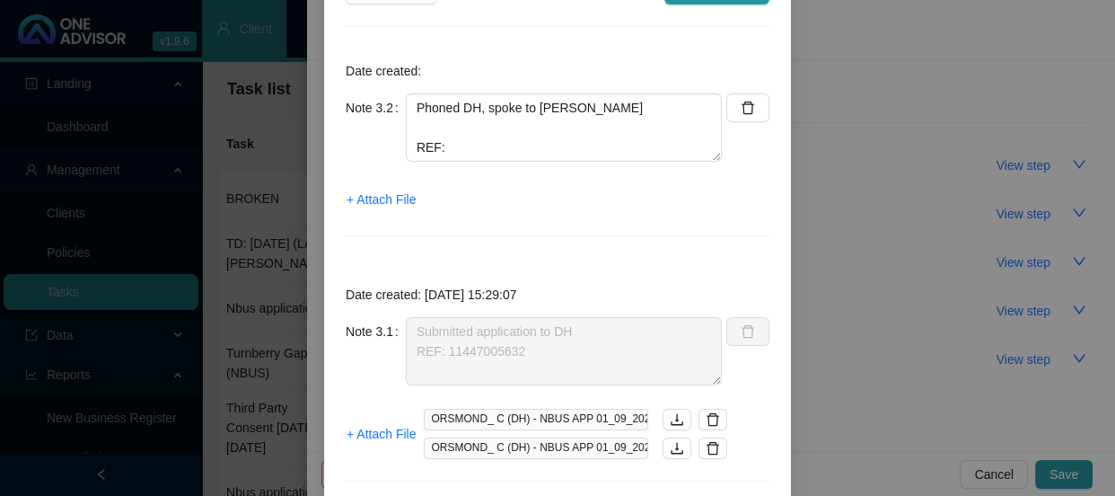
scroll to position [270, 0]
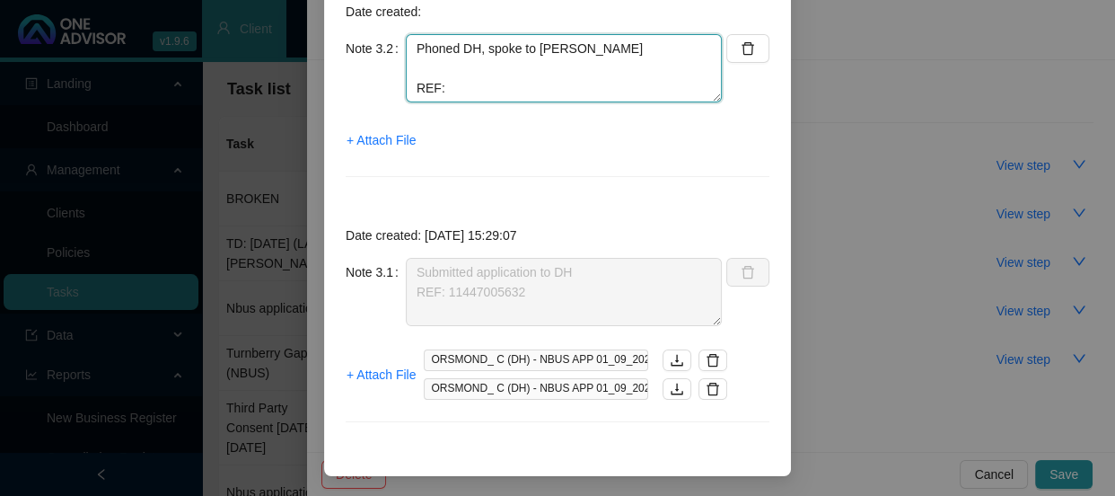
click at [461, 65] on textarea "Phoned DH, spoke to [PERSON_NAME] REF:" at bounding box center [564, 68] width 316 height 68
paste textarea "The application was moved to the manual underwrite pool [DATE] at 19:58."
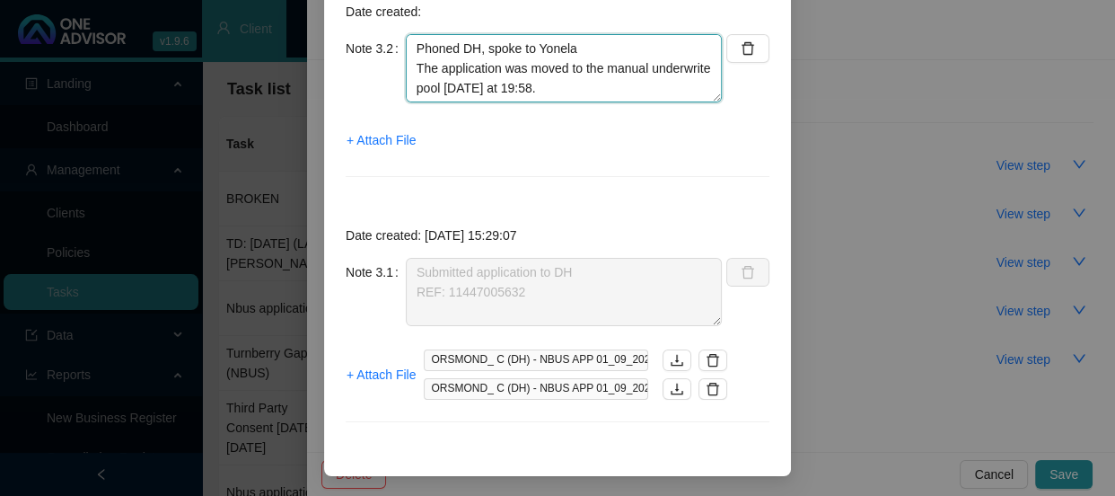
click at [637, 84] on textarea "Phoned DH, spoke to Yonela The application was moved to the manual underwrite p…" at bounding box center [564, 68] width 316 height 68
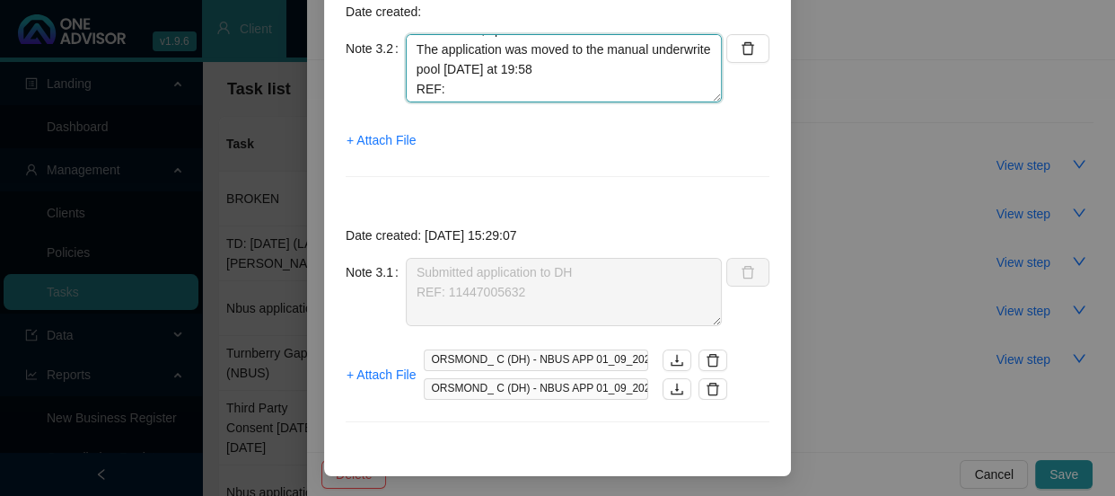
click at [632, 88] on textarea "Phoned DH, spoke to Yonela The application was moved to the manual underwrite p…" at bounding box center [564, 68] width 316 height 68
click at [486, 83] on textarea "Phoned DH, spoke to Yonela The application was moved to the manual underwrite p…" at bounding box center [564, 68] width 316 height 68
paste textarea "11447105008"
type textarea "Phoned DH, spoke to Yonela The application was moved to the manual underwrite p…"
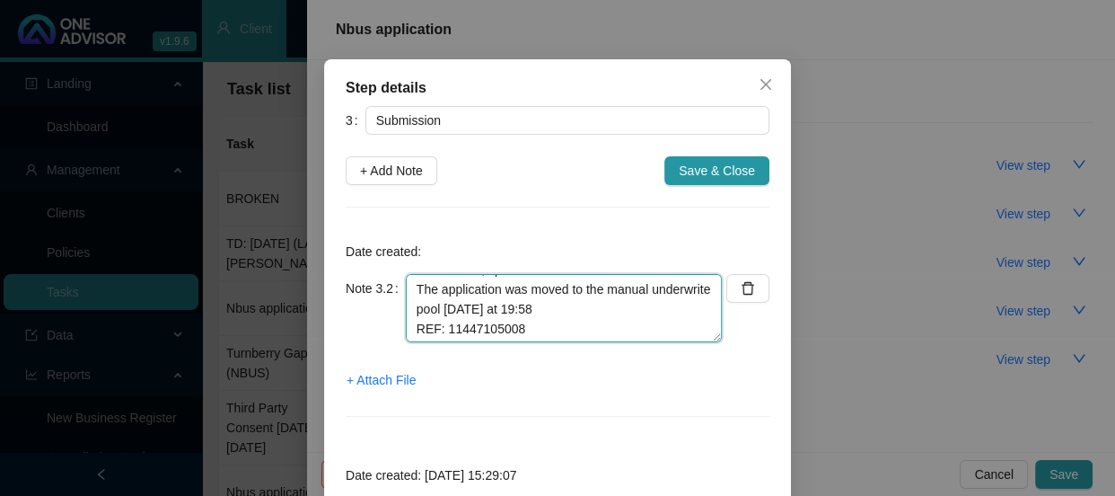
scroll to position [26, 0]
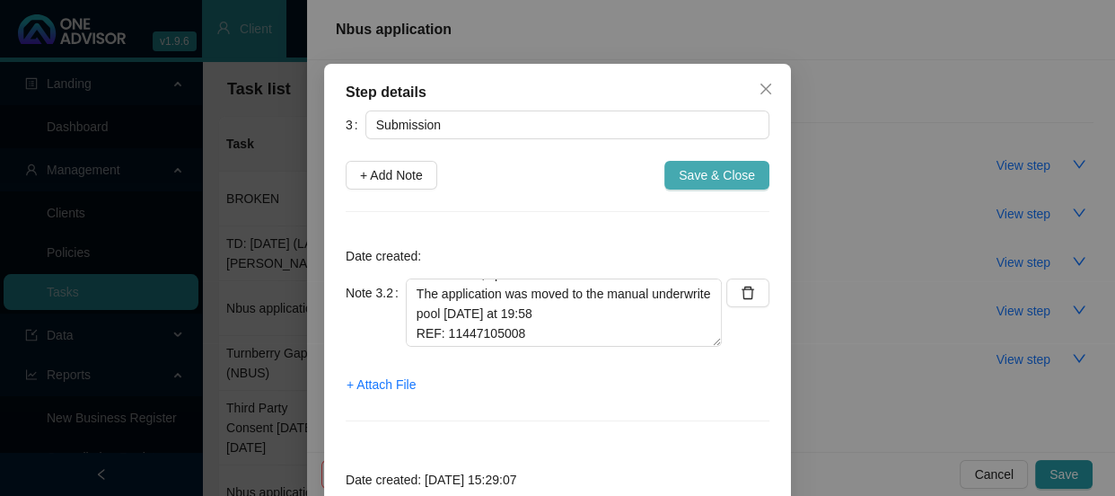
click at [717, 173] on span "Save & Close" at bounding box center [717, 175] width 76 height 20
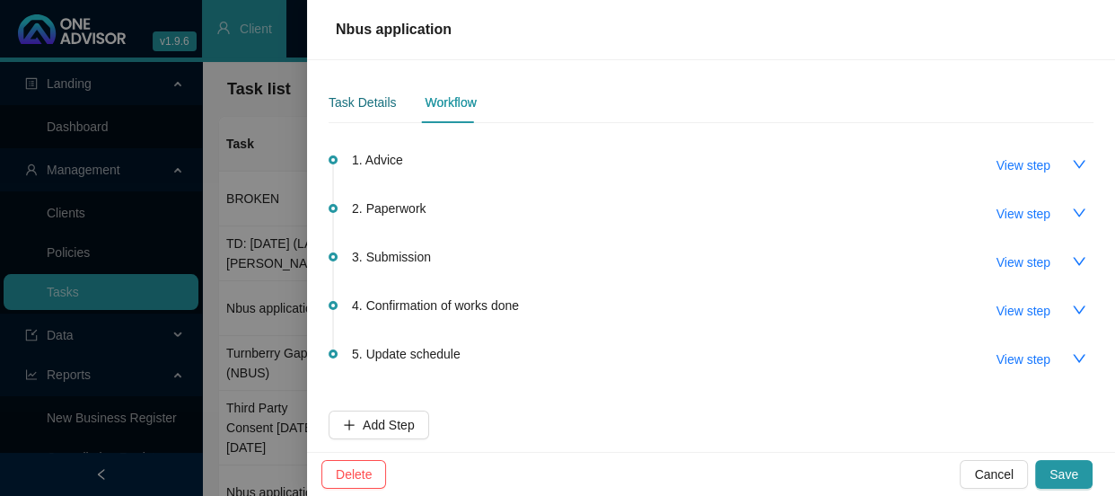
click at [360, 104] on div "Task Details" at bounding box center [362, 102] width 67 height 20
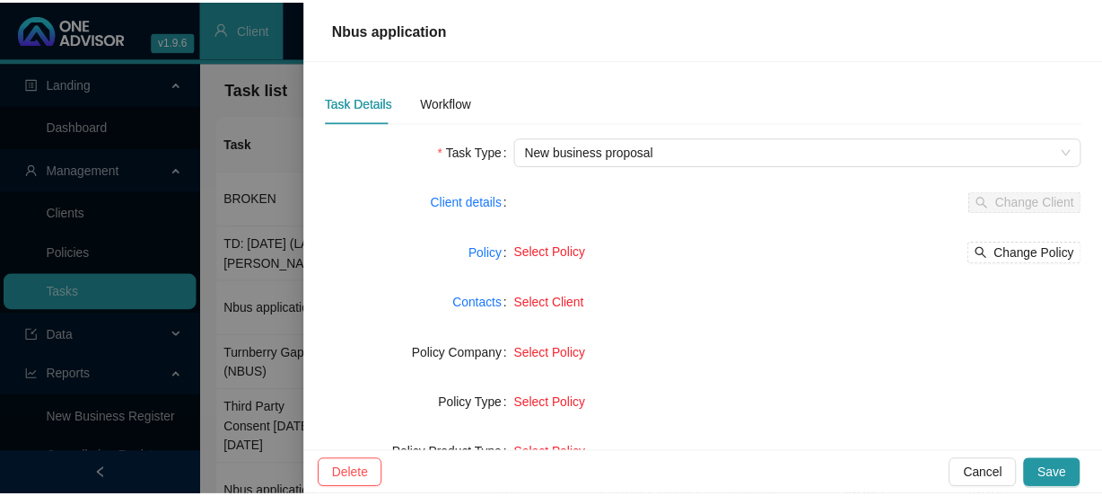
scroll to position [326, 0]
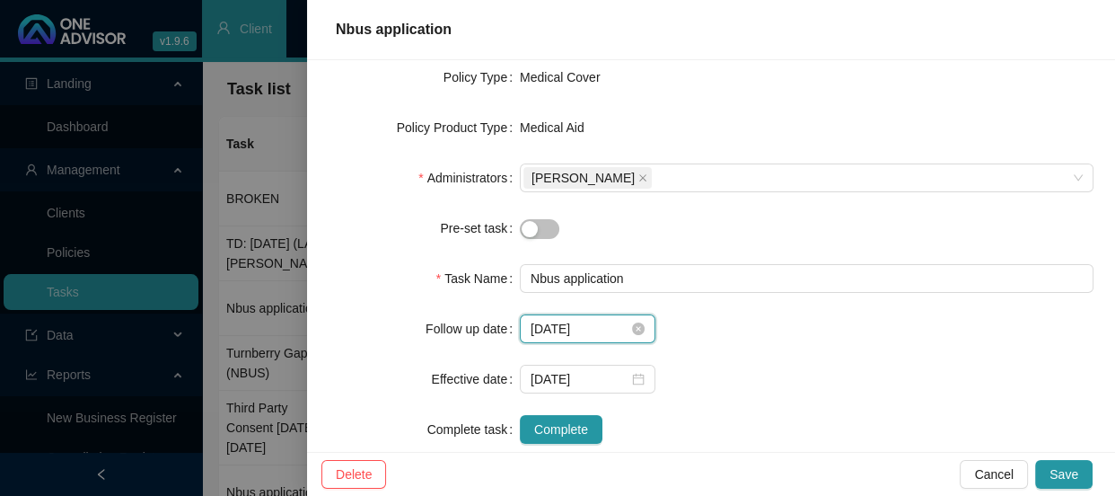
click at [606, 329] on input "[DATE]" at bounding box center [580, 329] width 98 height 20
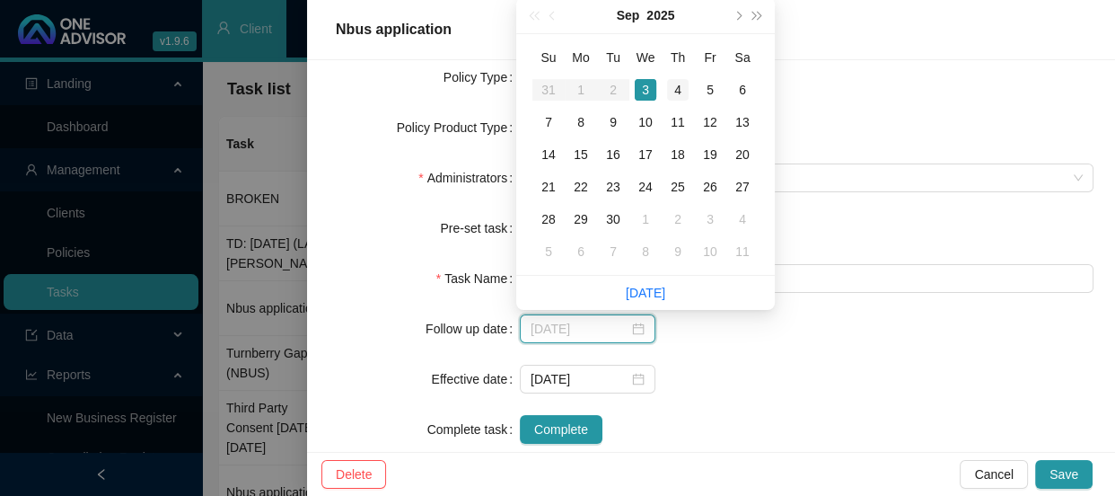
type input "[DATE]"
click at [682, 83] on div "4" at bounding box center [678, 90] width 22 height 22
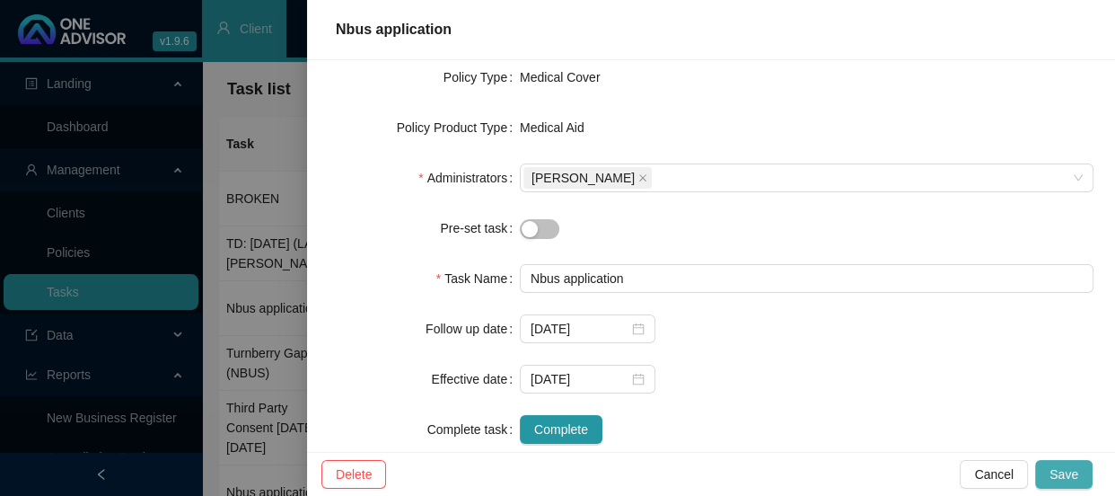
click at [1072, 474] on span "Save" at bounding box center [1064, 474] width 29 height 20
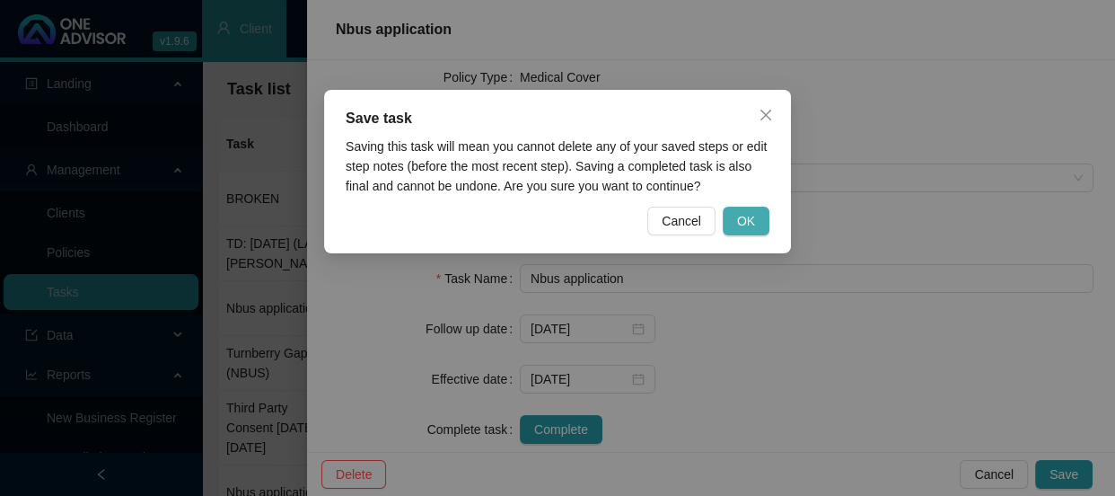
click at [744, 215] on span "OK" at bounding box center [746, 221] width 18 height 20
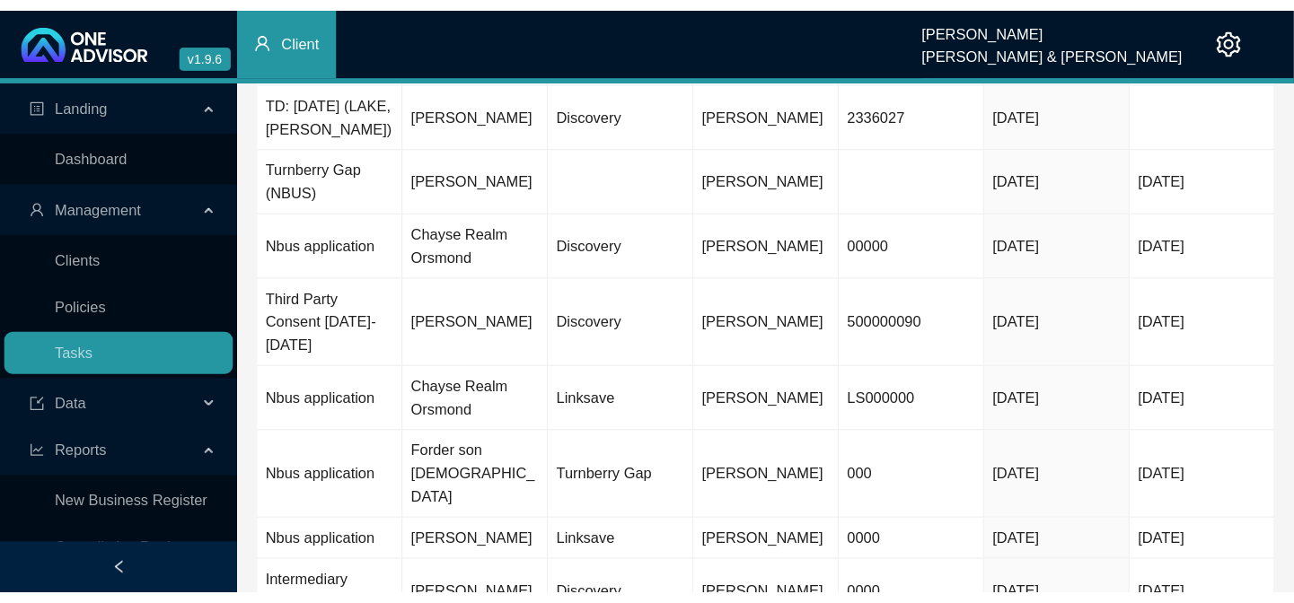
scroll to position [66, 0]
